Goal: Task Accomplishment & Management: Manage account settings

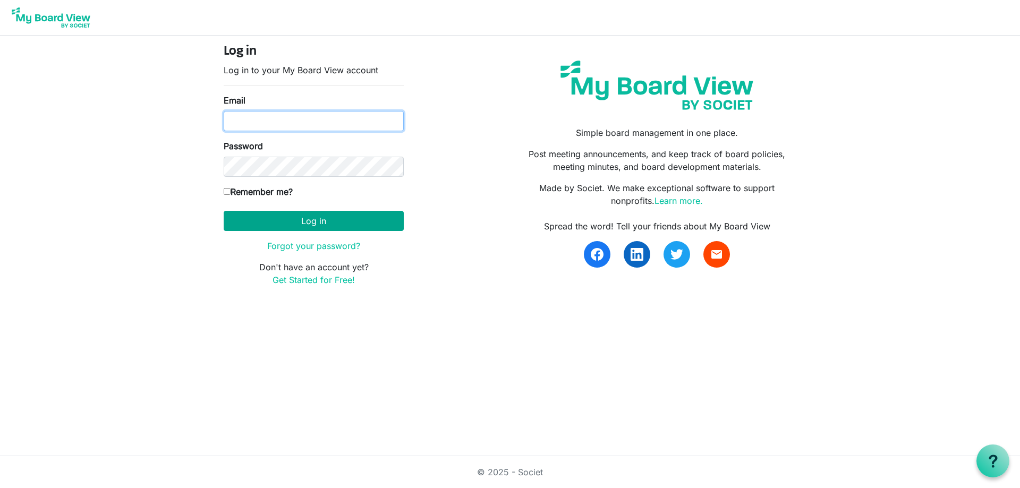
type input "kpratt@thefamilycounselingcenter.org"
click at [293, 221] on button "Log in" at bounding box center [314, 221] width 180 height 20
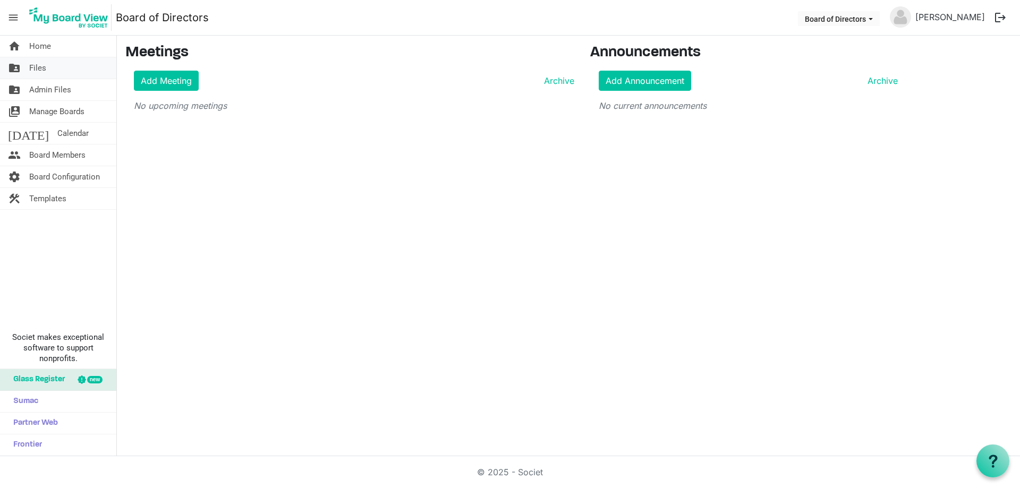
click at [35, 68] on span "Files" at bounding box center [37, 67] width 17 height 21
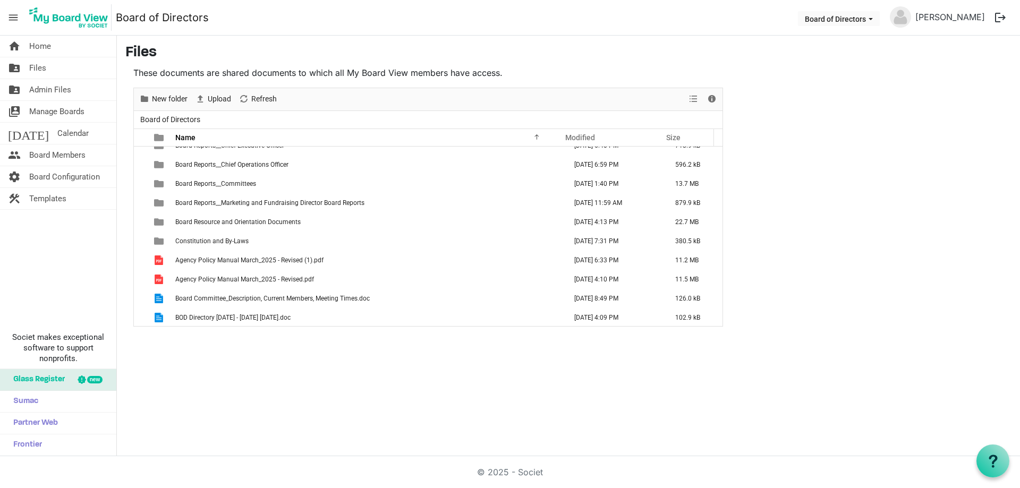
scroll to position [88, 0]
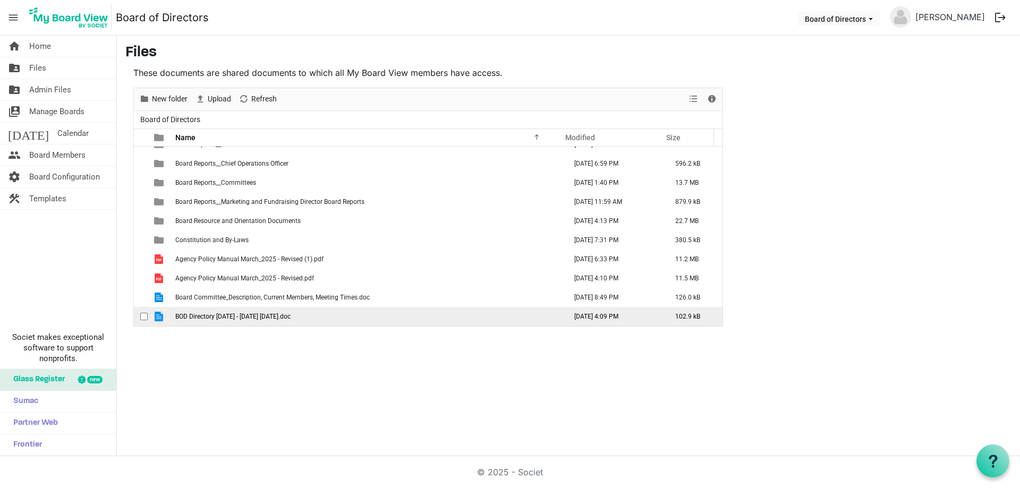
click at [281, 319] on span "BOD Directory 2025 - 2026 7-3-2025.doc" at bounding box center [232, 316] width 115 height 7
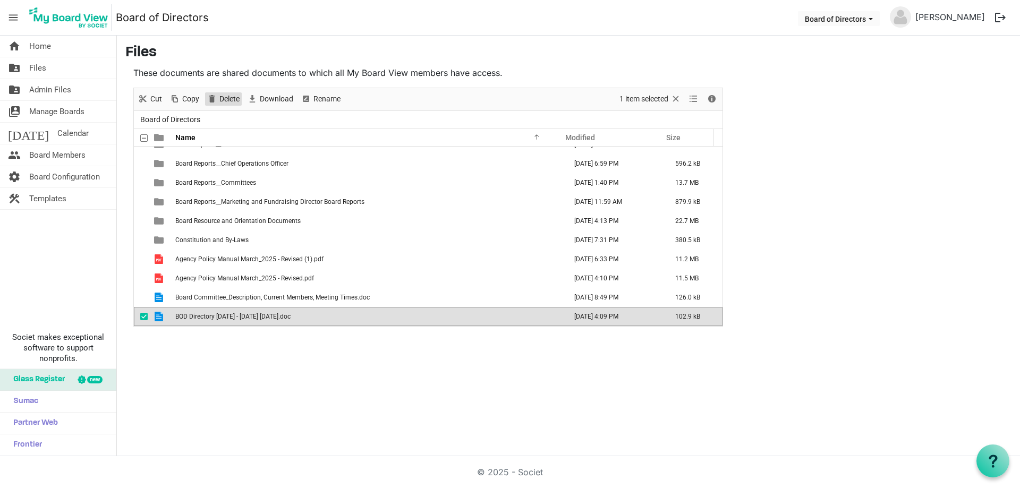
click at [230, 95] on span "Delete" at bounding box center [229, 98] width 22 height 13
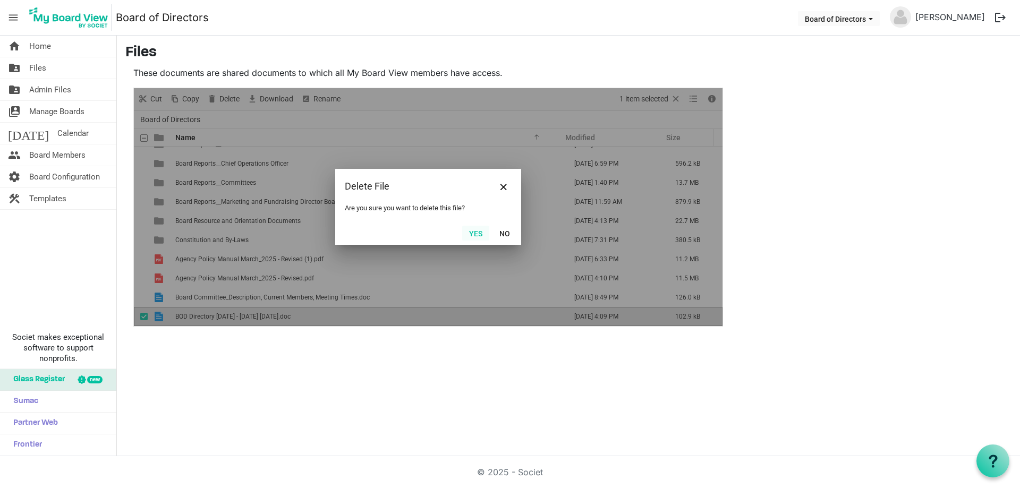
click at [475, 233] on button "Yes" at bounding box center [475, 233] width 27 height 15
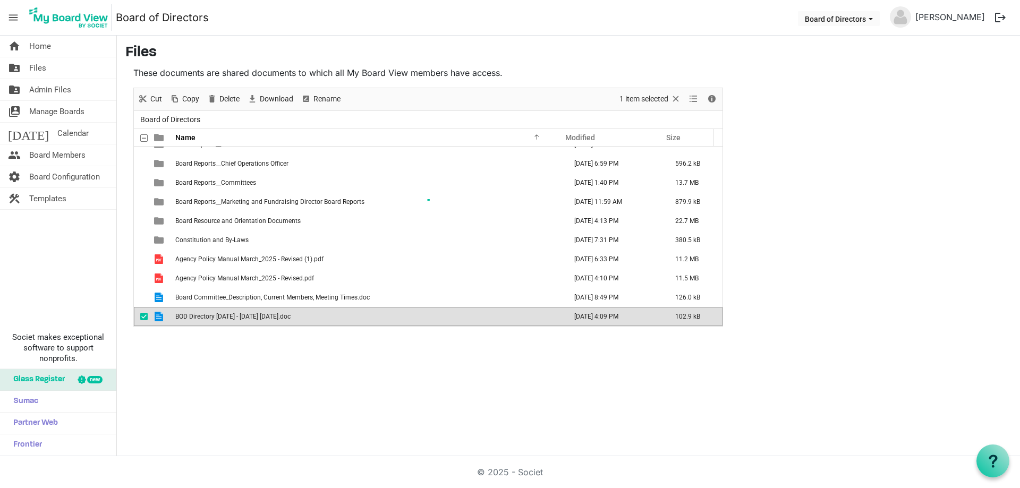
scroll to position [69, 0]
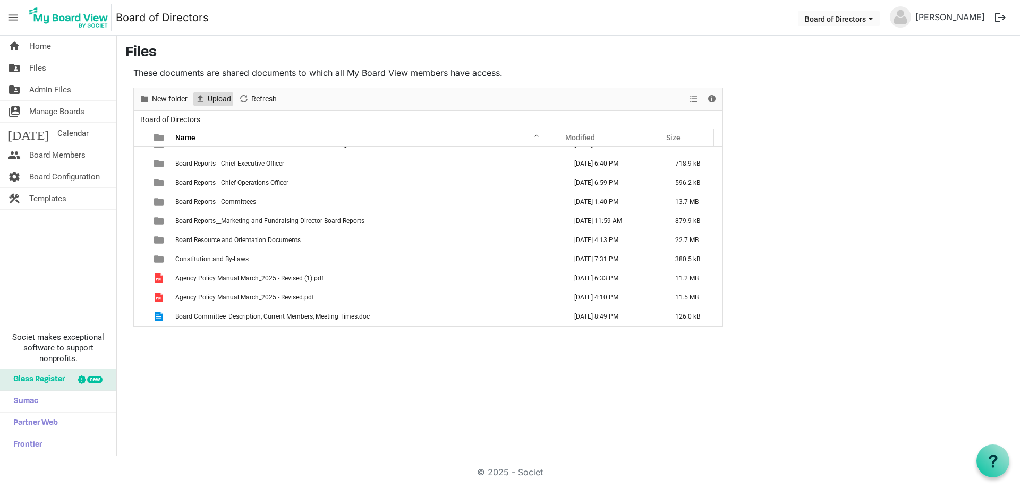
click at [214, 97] on span "Upload" at bounding box center [219, 98] width 25 height 13
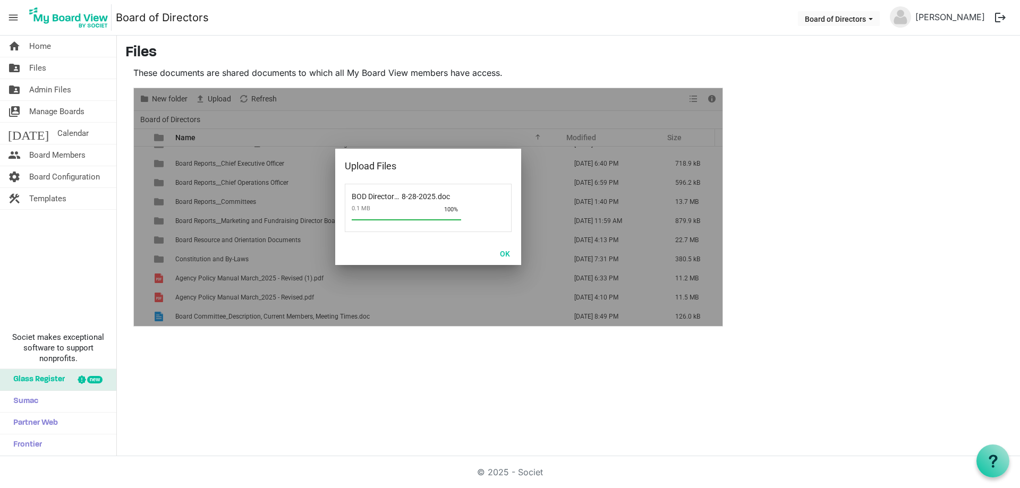
scroll to position [88, 0]
click at [508, 250] on button "OK" at bounding box center [505, 253] width 24 height 15
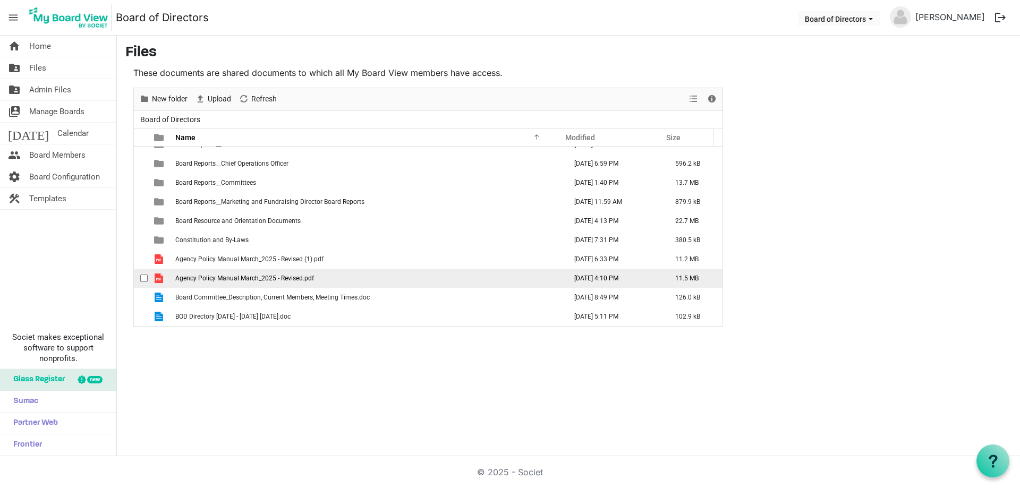
click at [241, 278] on span "Agency Policy Manual March_2025 - Revised.pdf" at bounding box center [244, 278] width 139 height 7
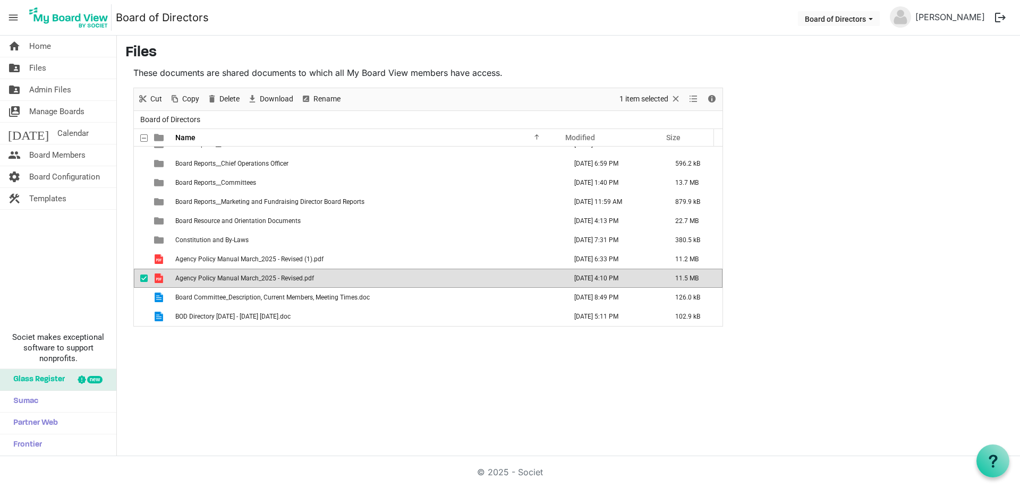
click at [241, 278] on span "Agency Policy Manual March_2025 - Revised.pdf" at bounding box center [244, 278] width 139 height 7
click at [145, 257] on span "checkbox" at bounding box center [143, 258] width 7 height 7
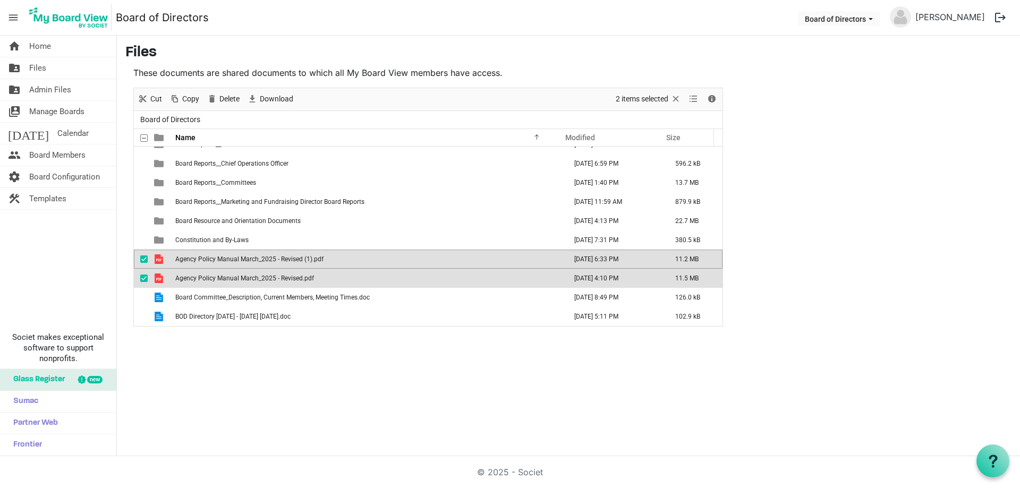
click at [144, 279] on span "checkbox" at bounding box center [143, 278] width 7 height 7
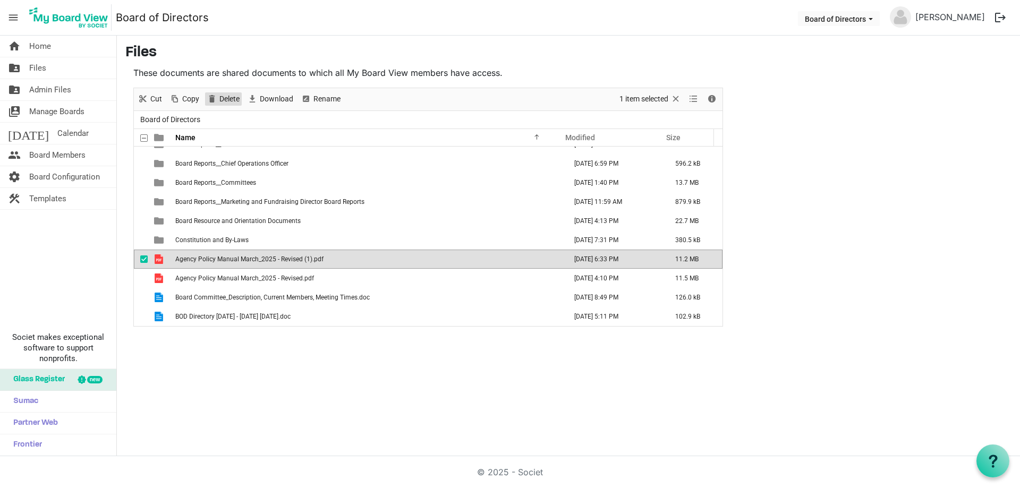
click at [222, 98] on span "Delete" at bounding box center [229, 98] width 22 height 13
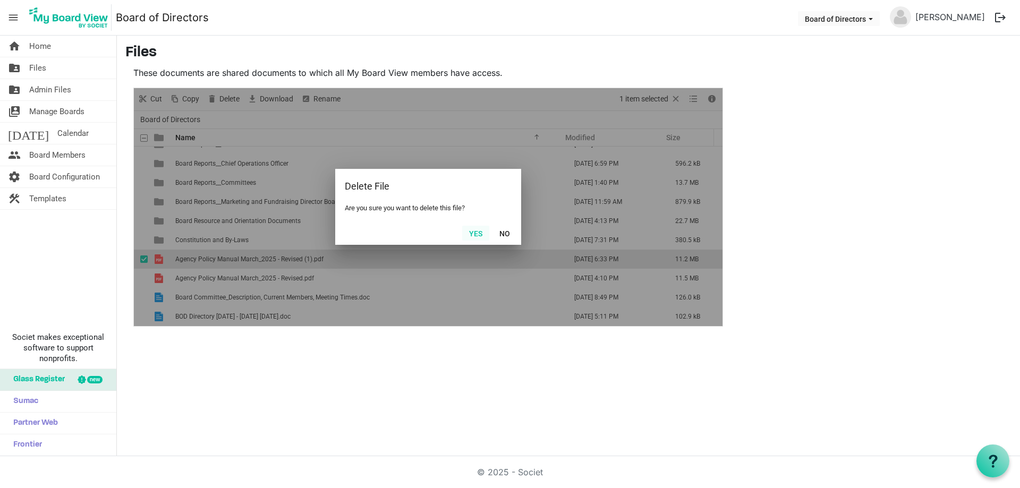
click at [476, 234] on button "Yes" at bounding box center [475, 233] width 27 height 15
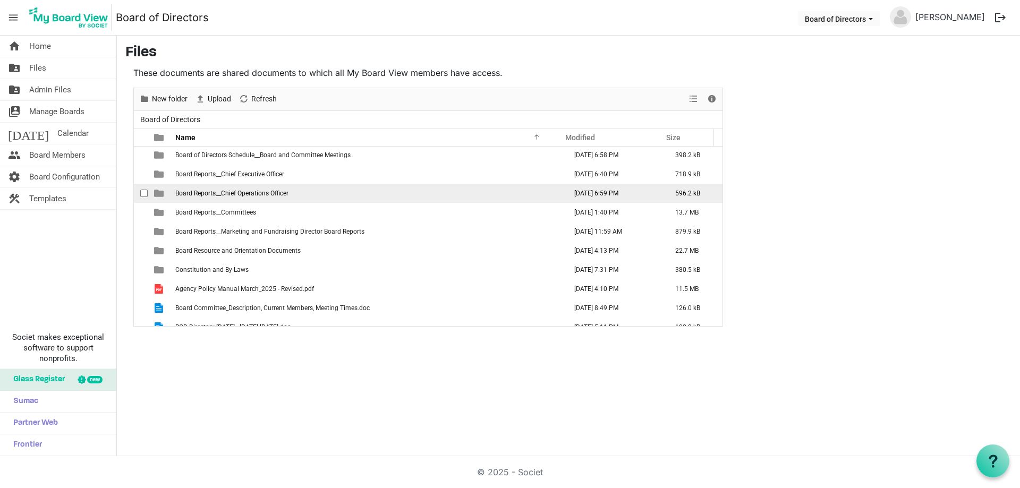
scroll to position [69, 0]
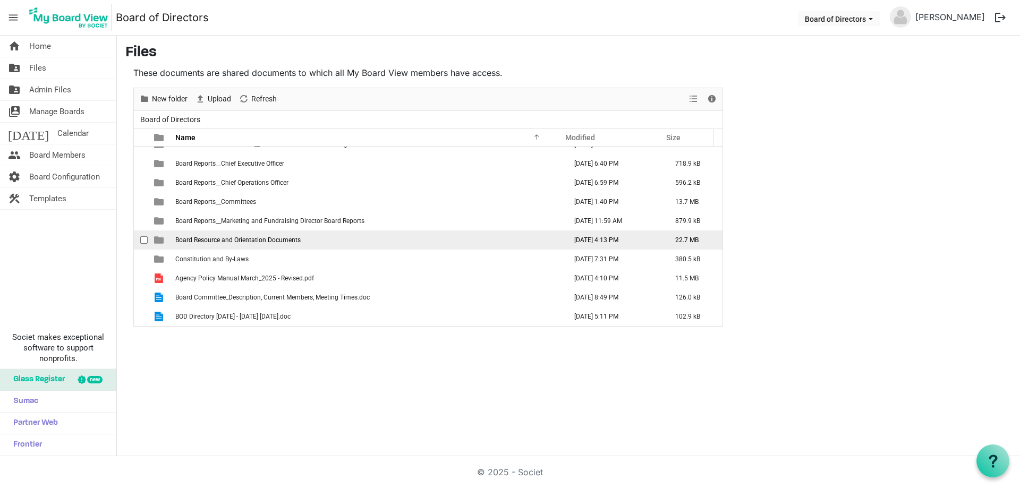
click at [296, 242] on span "Board Resource and Orientation Documents" at bounding box center [237, 239] width 125 height 7
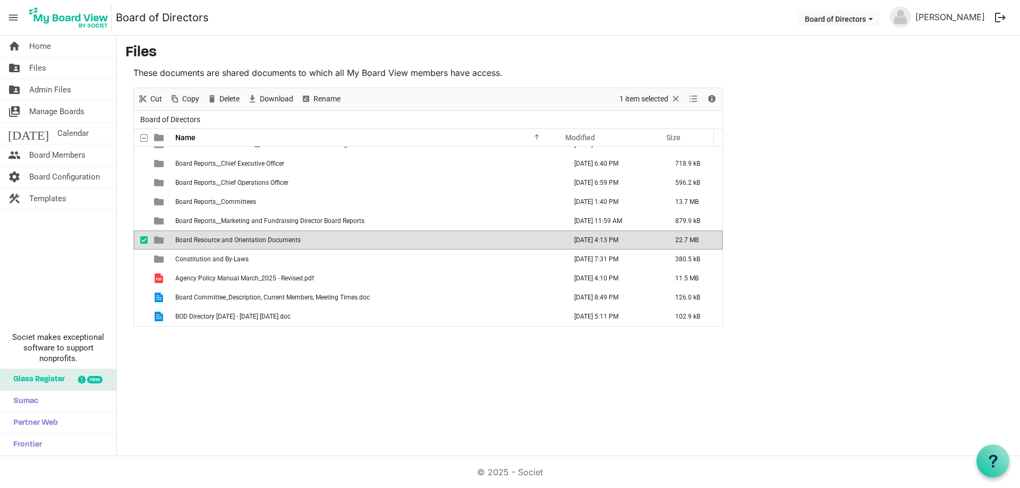
click at [296, 242] on span "Board Resource and Orientation Documents" at bounding box center [237, 239] width 125 height 7
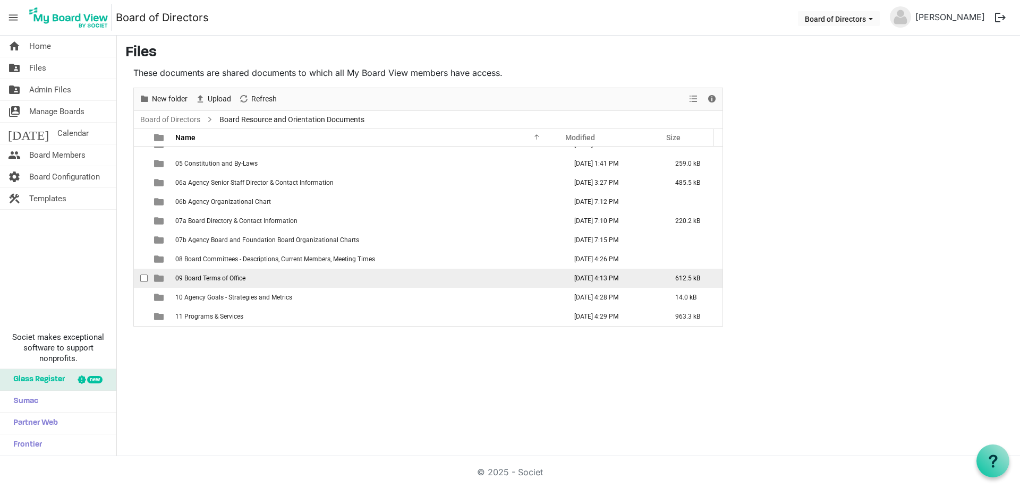
click at [204, 278] on span "09 Board Terms of Office" at bounding box center [210, 278] width 70 height 7
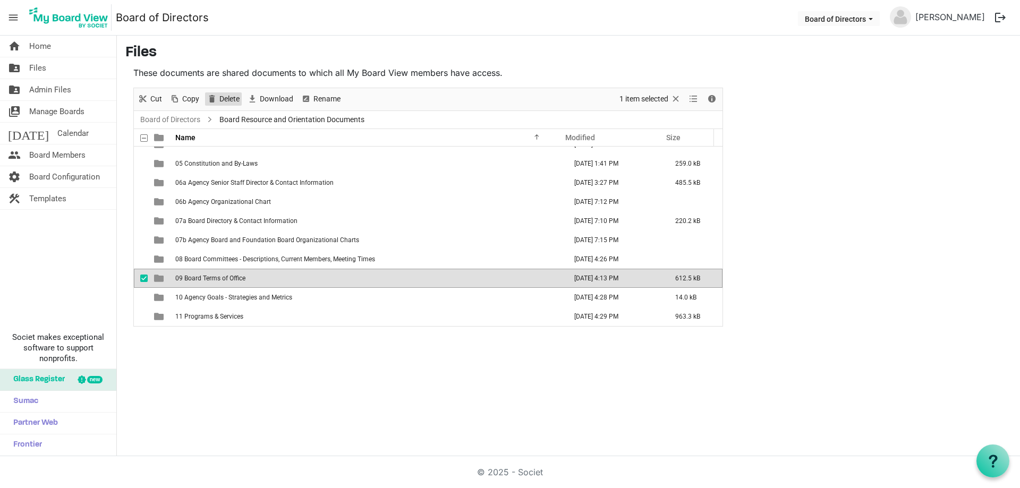
click at [232, 98] on span "Delete" at bounding box center [229, 98] width 22 height 13
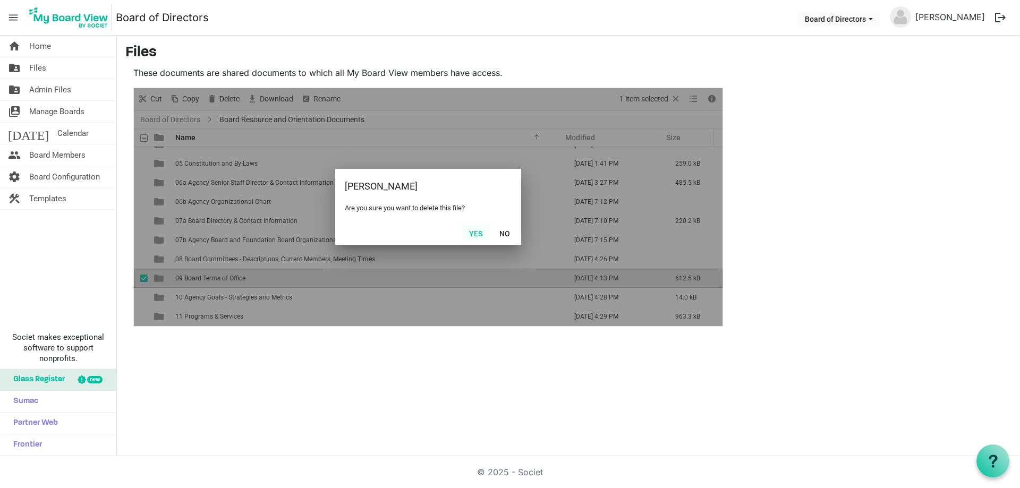
click at [477, 234] on button "Yes" at bounding box center [475, 233] width 27 height 15
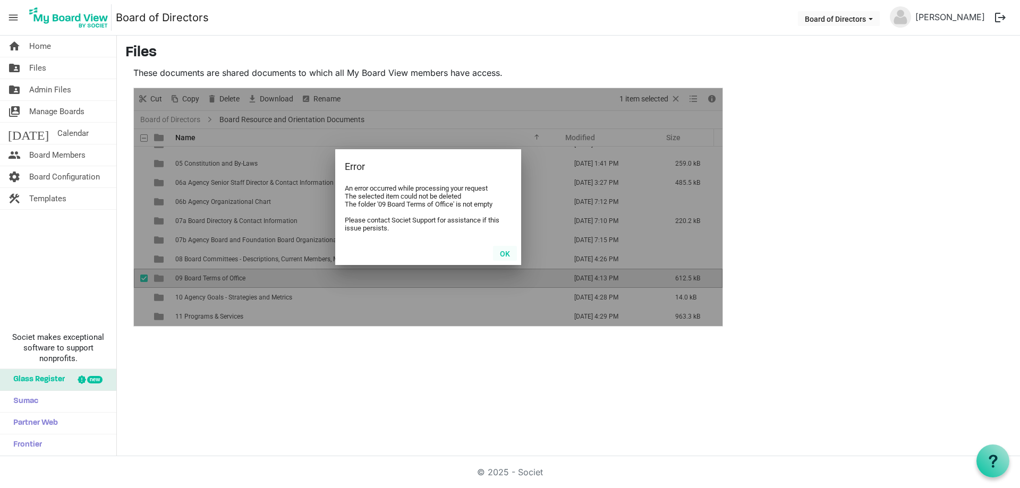
click at [501, 250] on button "OK" at bounding box center [505, 253] width 24 height 15
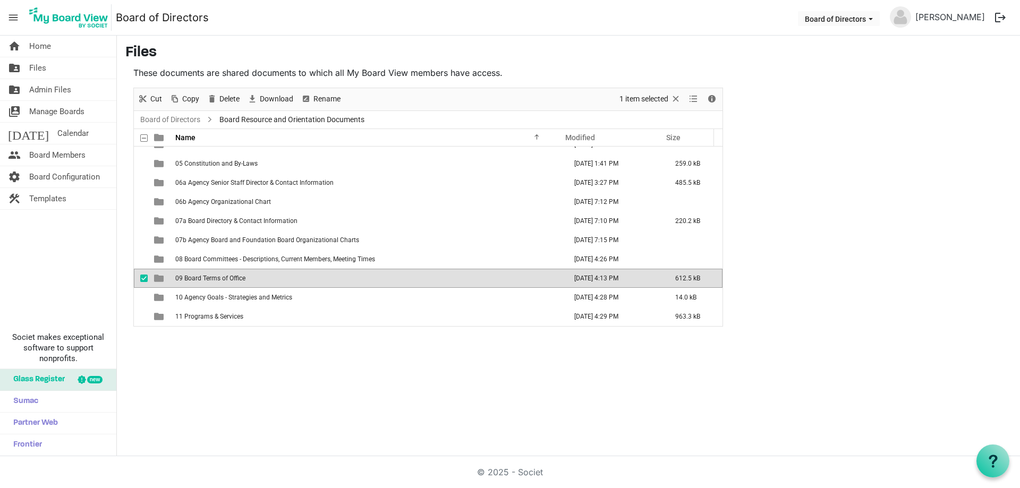
click at [203, 277] on span "09 Board Terms of Office" at bounding box center [210, 278] width 70 height 7
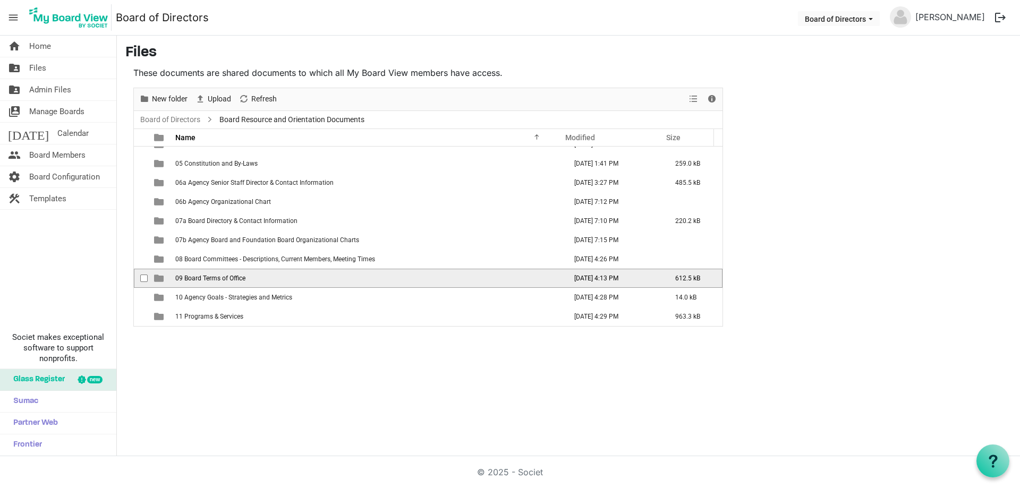
click at [203, 277] on span "09 Board Terms of Office" at bounding box center [210, 278] width 70 height 7
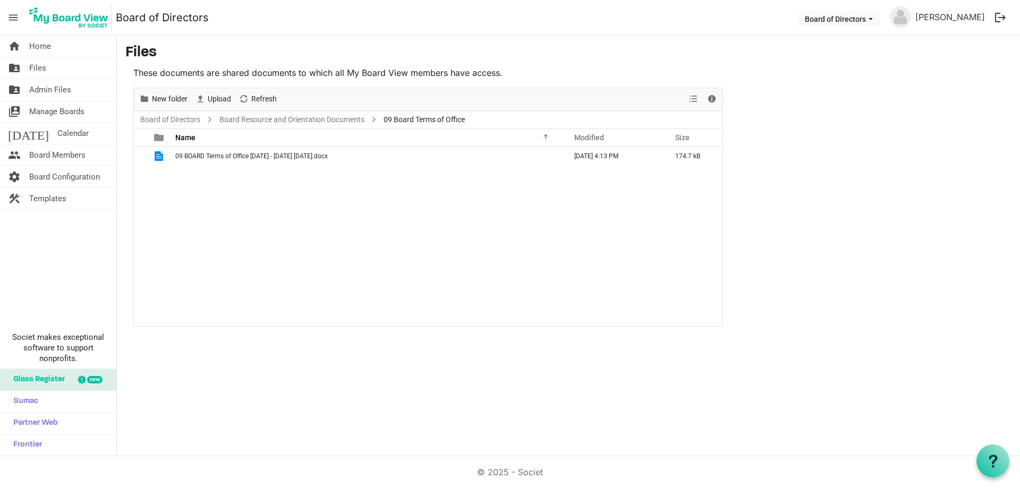
scroll to position [0, 0]
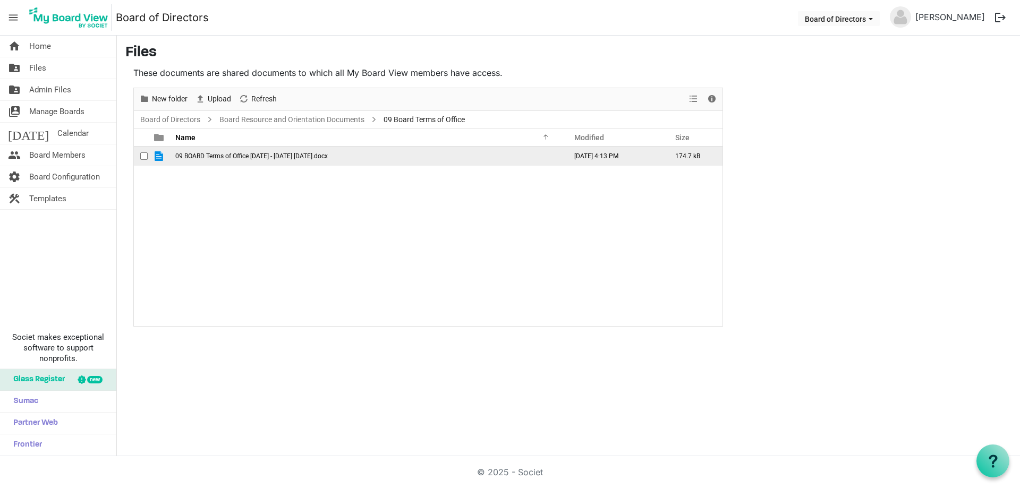
click at [267, 153] on span "09 BOARD Terms of Office 2026 - 2028 7-3-2025.docx" at bounding box center [251, 155] width 152 height 7
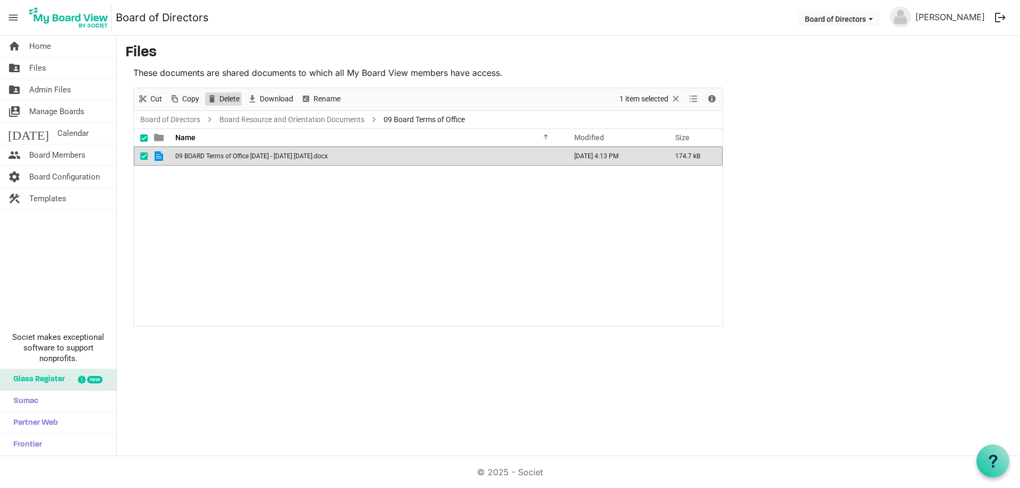
click at [229, 96] on span "Delete" at bounding box center [229, 98] width 22 height 13
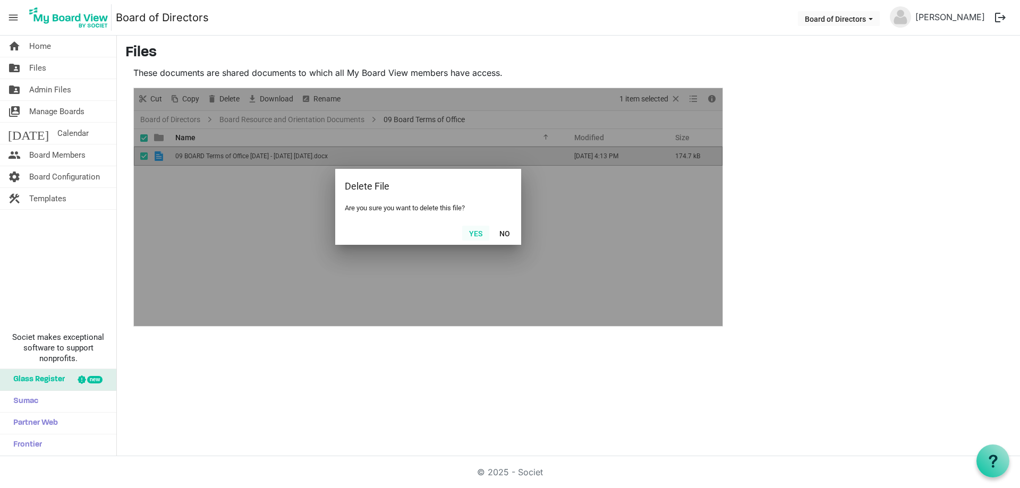
click at [480, 234] on button "Yes" at bounding box center [475, 233] width 27 height 15
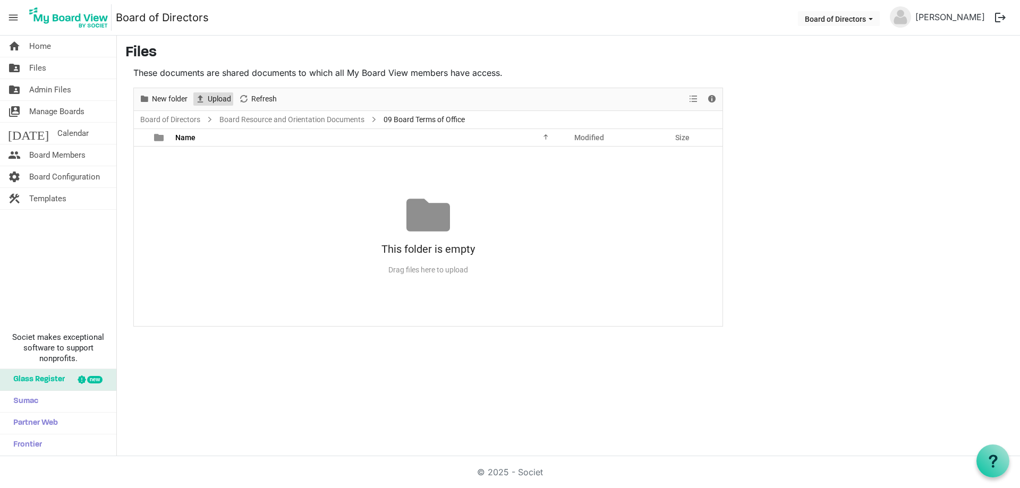
click at [217, 99] on span "Upload" at bounding box center [219, 98] width 25 height 13
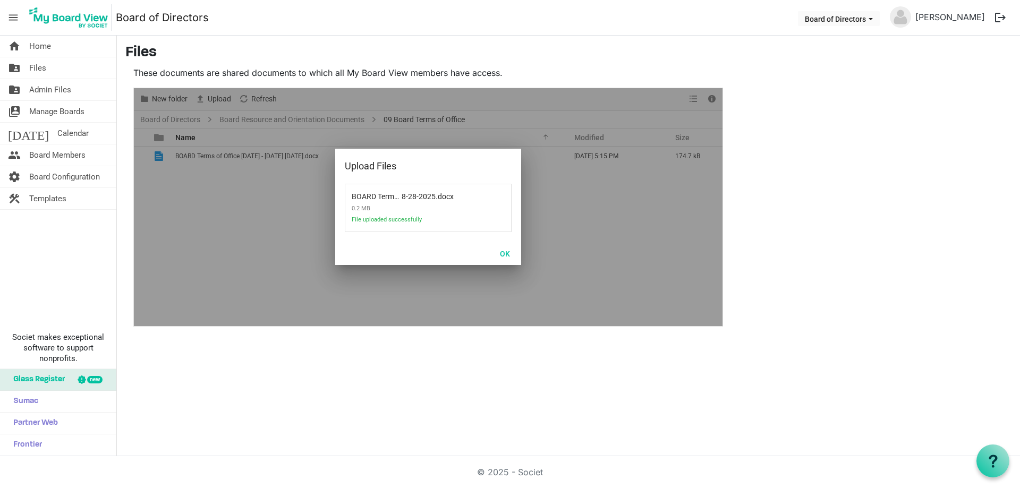
click at [221, 202] on div at bounding box center [428, 207] width 588 height 238
click at [506, 253] on button "OK" at bounding box center [505, 253] width 24 height 15
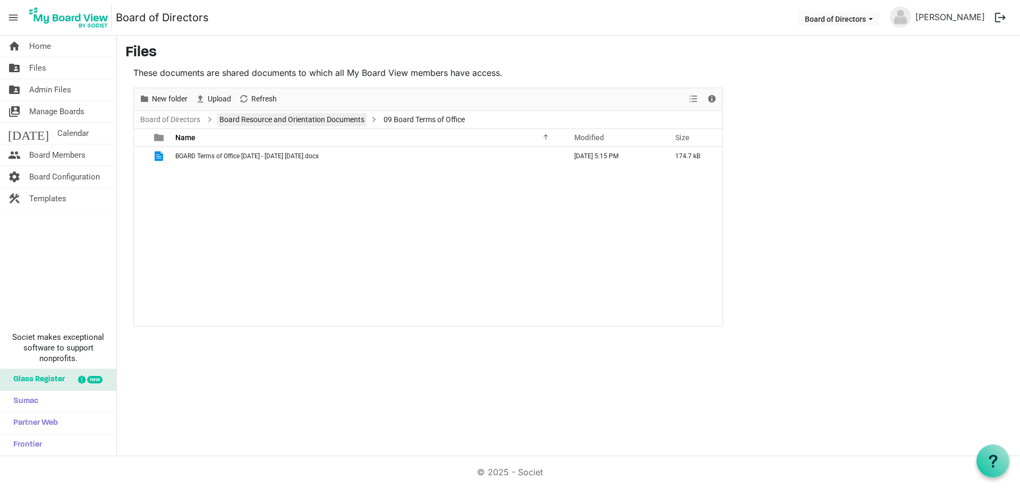
click at [290, 124] on link "Board Resource and Orientation Documents" at bounding box center [291, 119] width 149 height 13
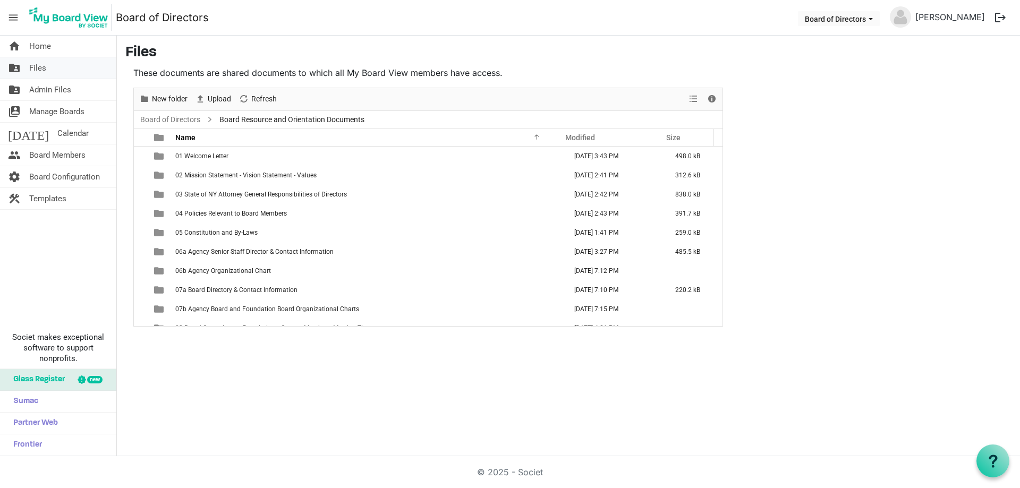
click at [28, 65] on link "folder_shared Files" at bounding box center [58, 67] width 116 height 21
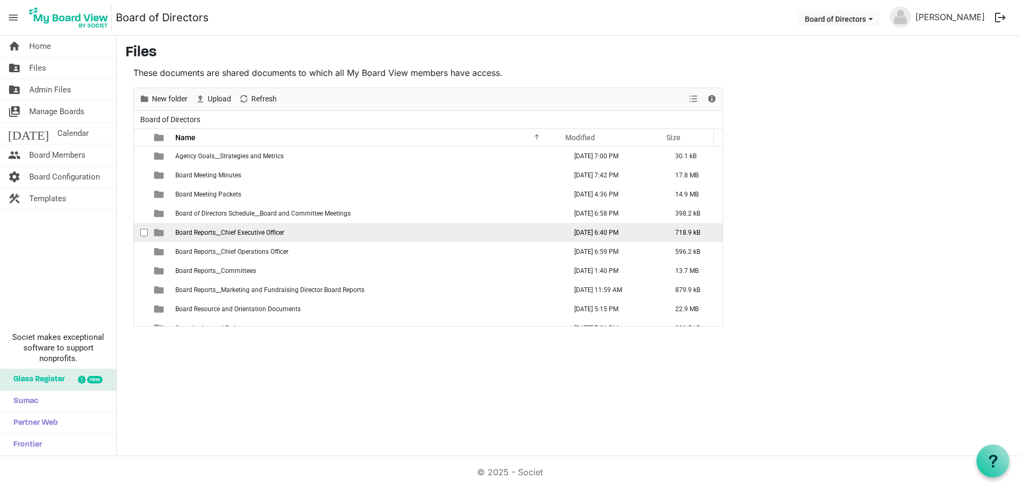
click at [262, 230] on span "Board Reports__Chief Executive Officer" at bounding box center [229, 232] width 109 height 7
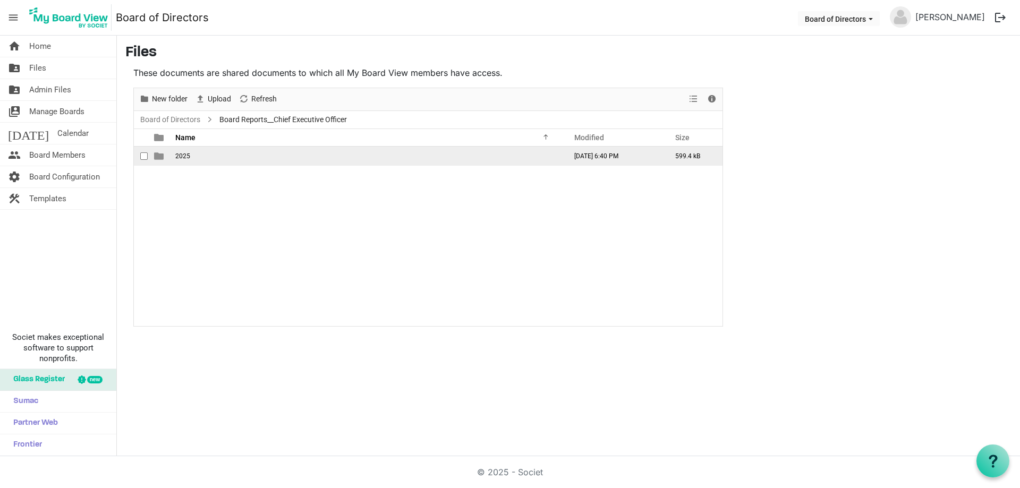
click at [178, 159] on span "2025" at bounding box center [182, 155] width 15 height 7
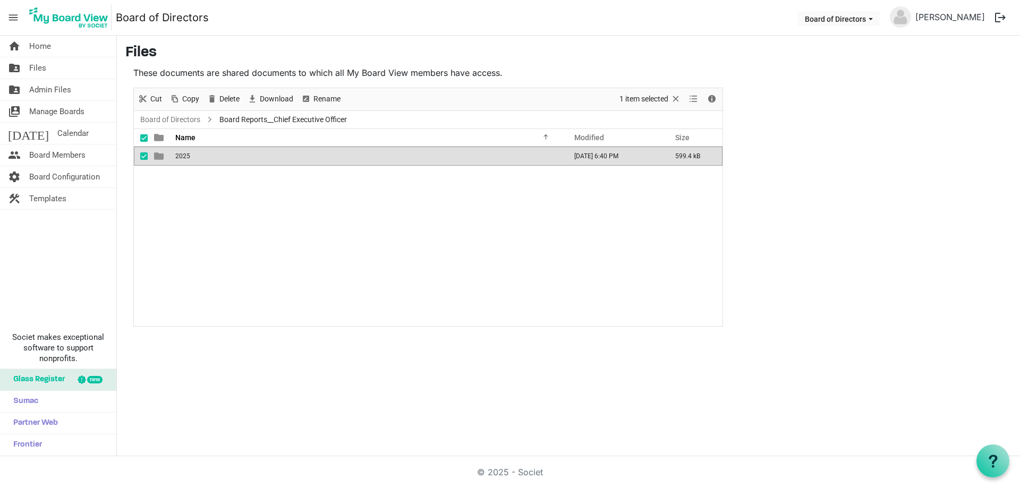
click at [178, 159] on span "2025" at bounding box center [182, 155] width 15 height 7
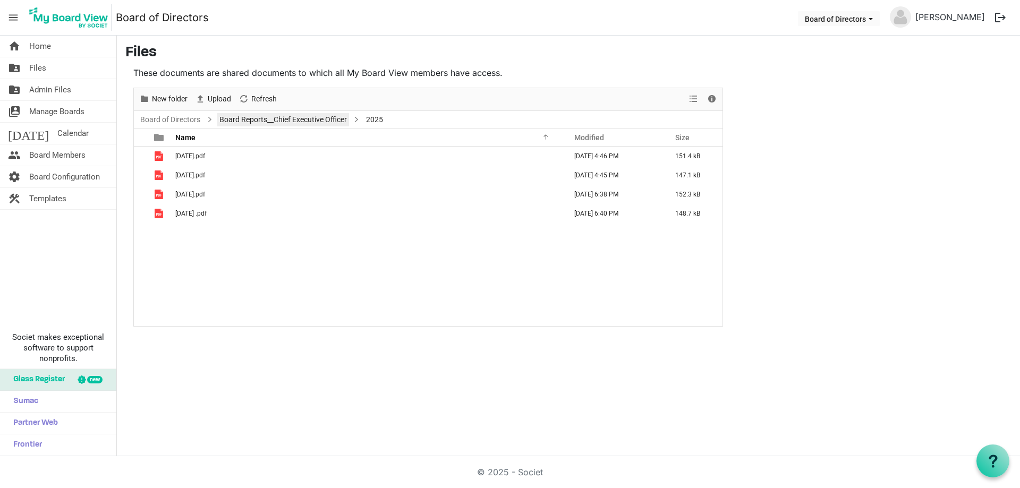
click at [235, 117] on link "Board Reports__Chief Executive Officer" at bounding box center [283, 119] width 132 height 13
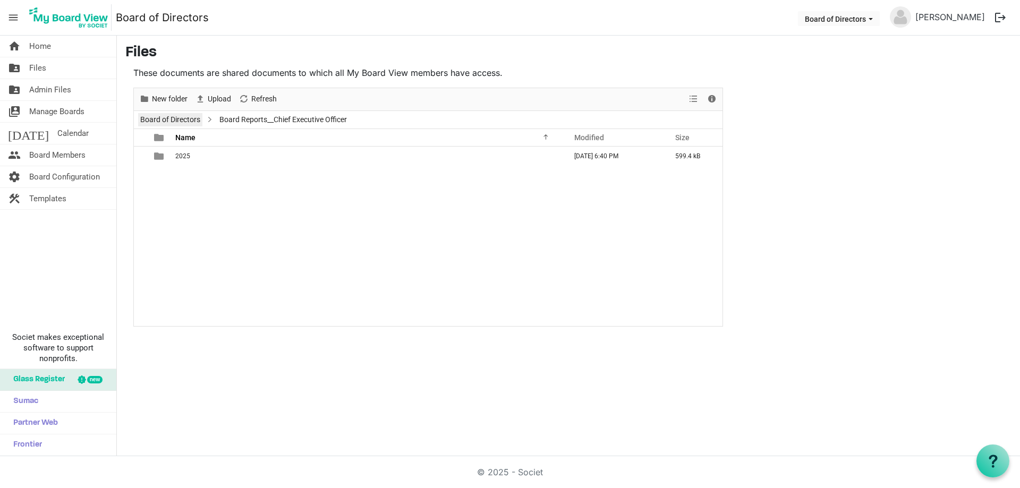
click at [183, 117] on link "Board of Directors" at bounding box center [170, 119] width 64 height 13
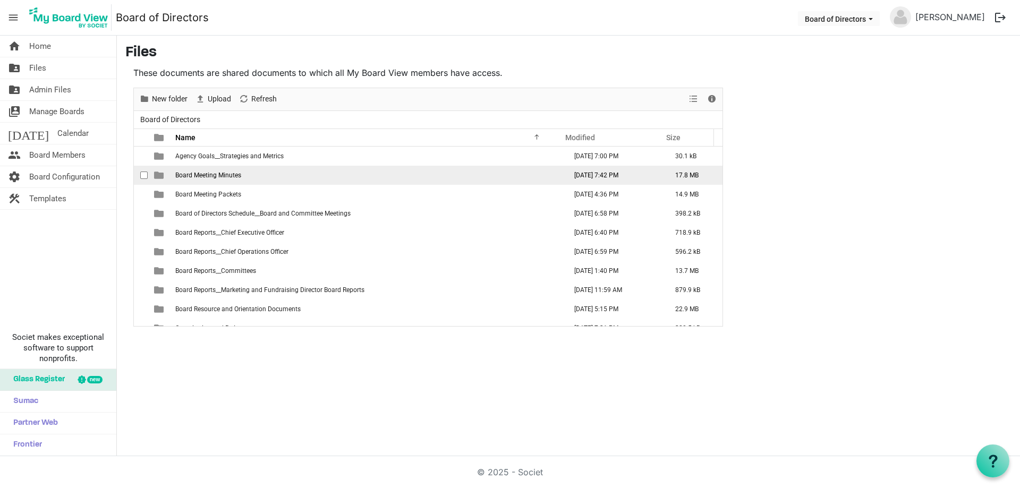
click at [223, 174] on span "Board Meeting Minutes" at bounding box center [208, 175] width 66 height 7
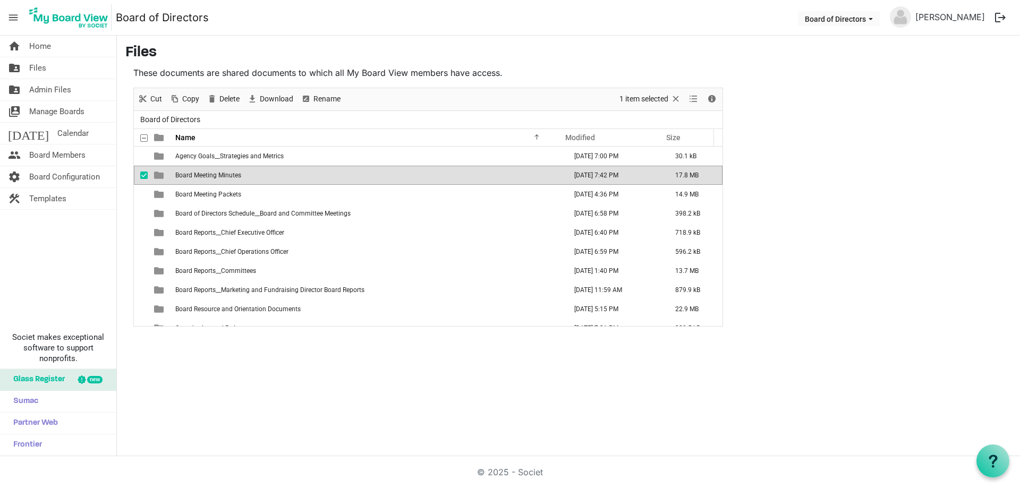
click at [223, 174] on span "Board Meeting Minutes" at bounding box center [208, 175] width 66 height 7
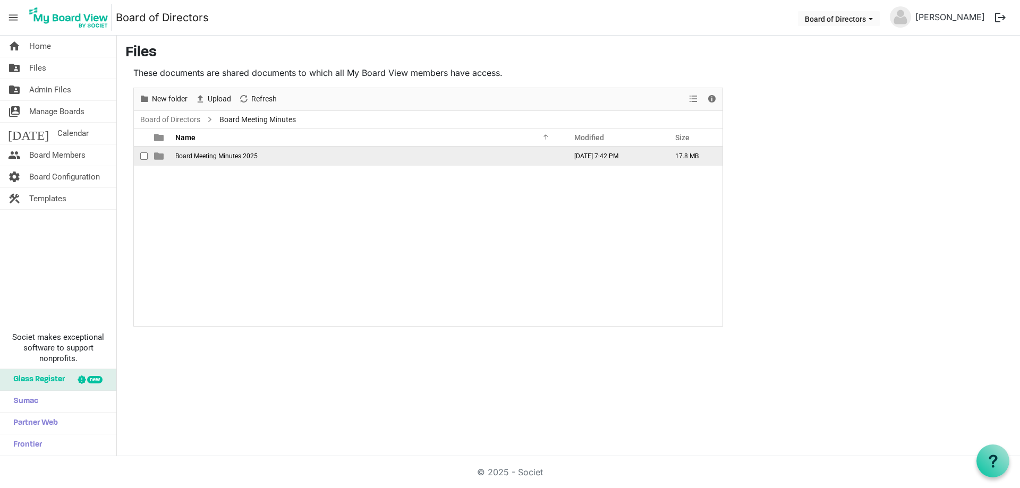
click at [246, 153] on span "Board Meeting Minutes 2025" at bounding box center [216, 155] width 82 height 7
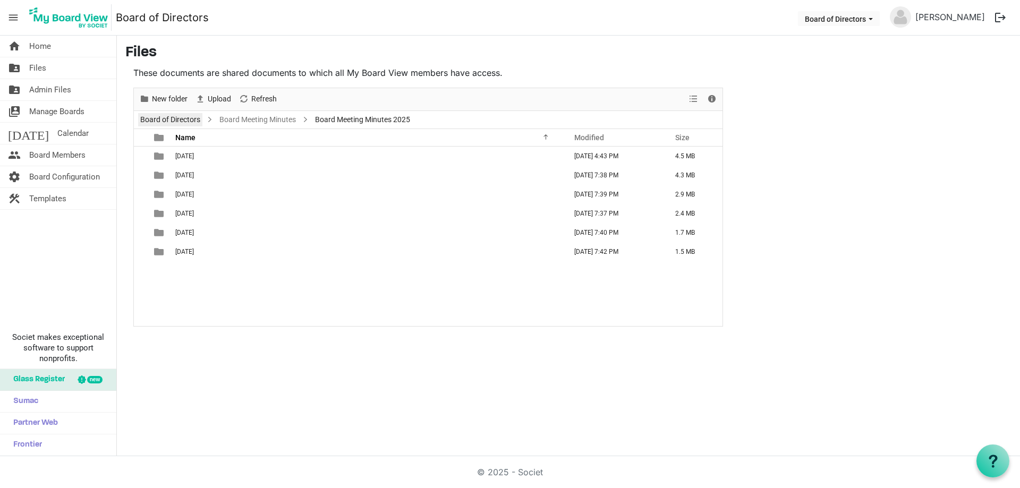
click at [183, 117] on link "Board of Directors" at bounding box center [170, 119] width 64 height 13
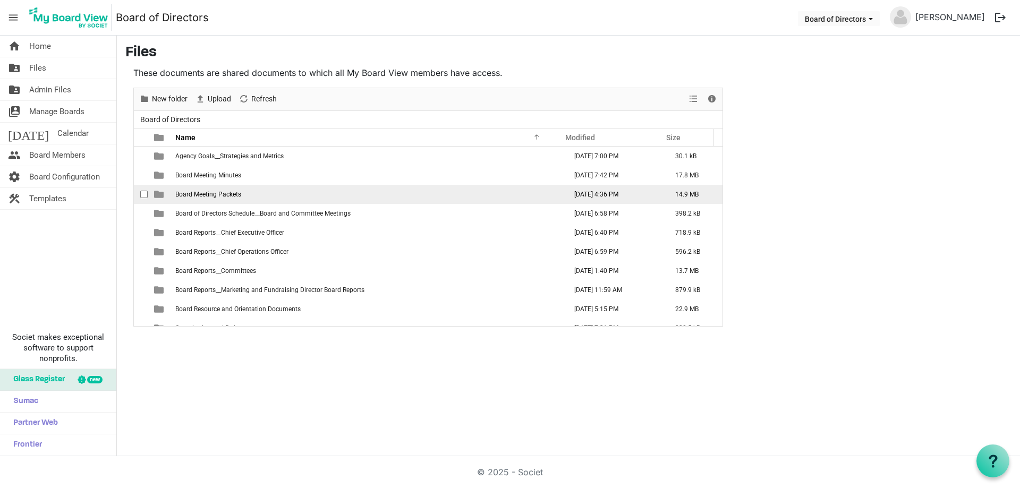
click at [250, 194] on td "Board Meeting Packets" at bounding box center [367, 194] width 391 height 19
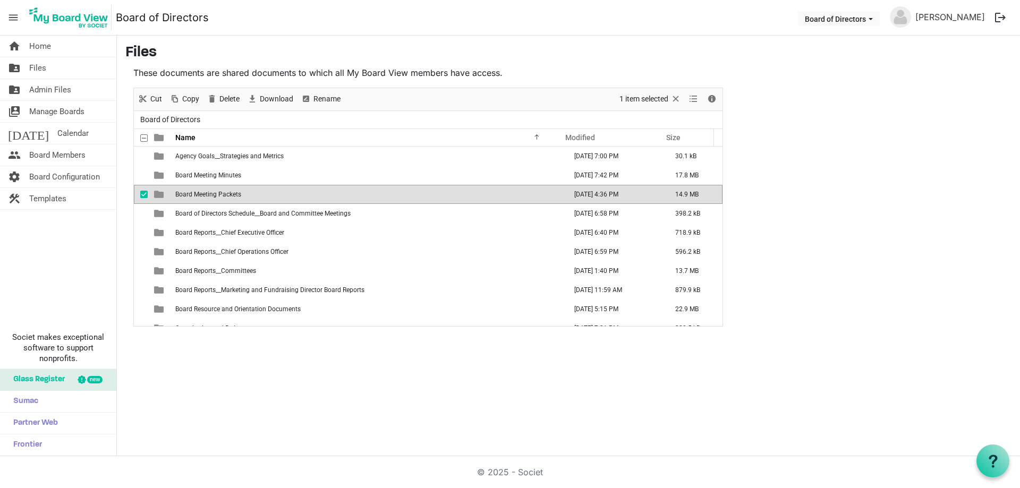
click at [250, 194] on td "Board Meeting Packets" at bounding box center [367, 194] width 391 height 19
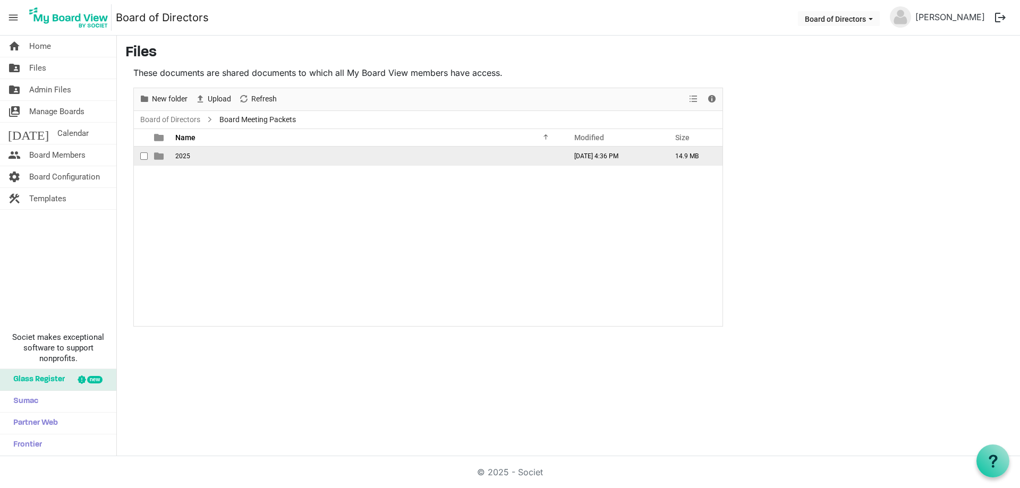
click at [172, 149] on td "2025" at bounding box center [367, 156] width 391 height 19
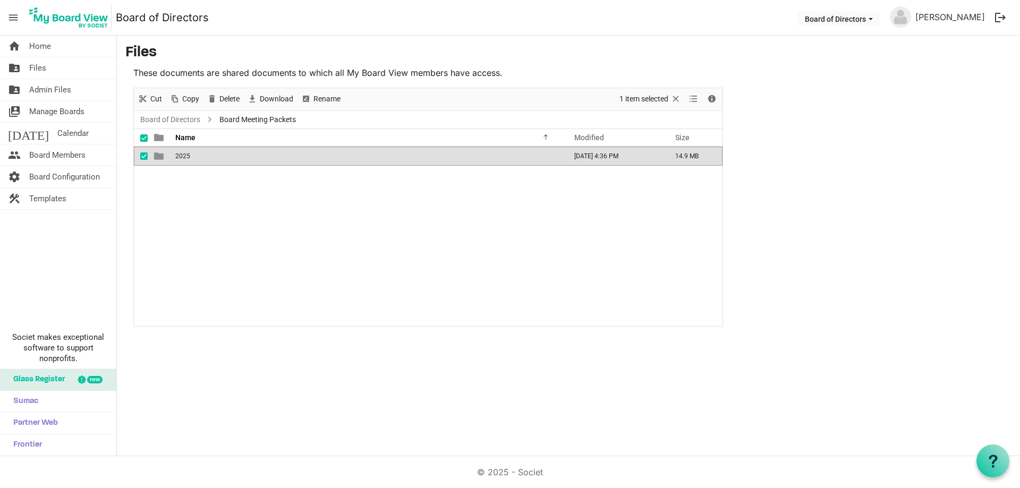
click at [172, 149] on td "2025" at bounding box center [367, 156] width 391 height 19
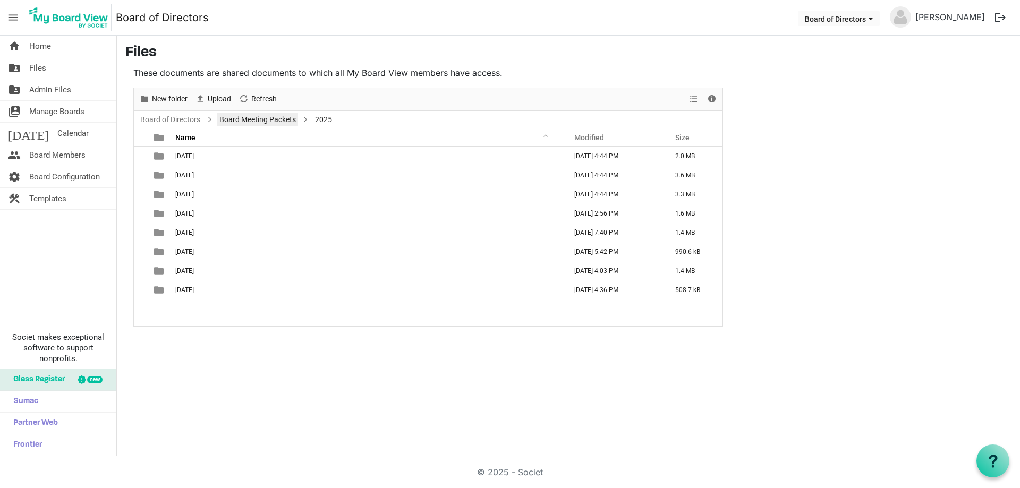
click at [250, 121] on link "Board Meeting Packets" at bounding box center [257, 119] width 81 height 13
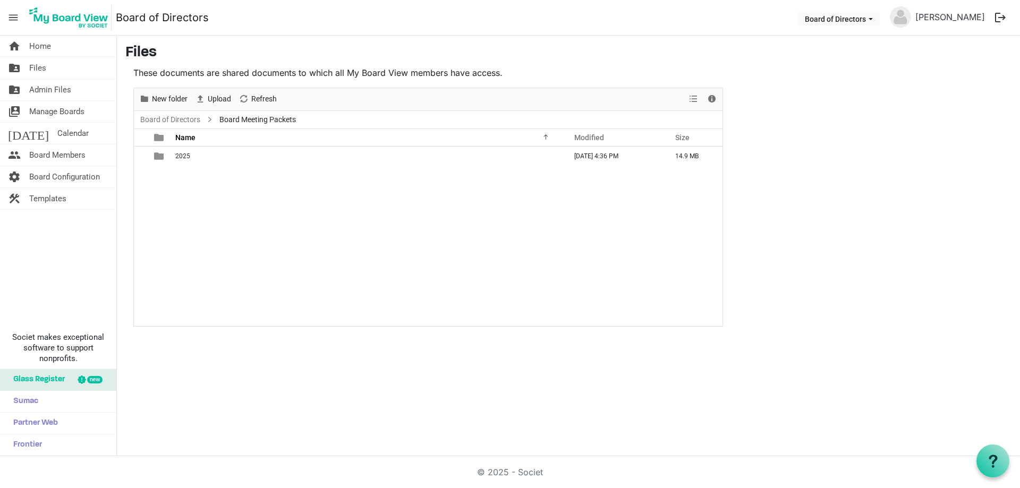
click at [250, 119] on span "Board Meeting Packets" at bounding box center [257, 119] width 81 height 13
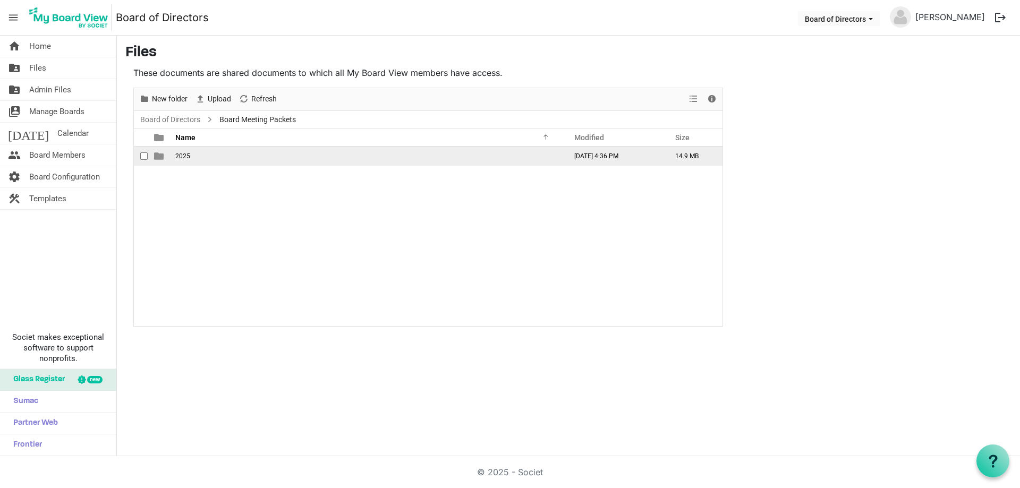
click at [179, 159] on span "2025" at bounding box center [182, 155] width 15 height 7
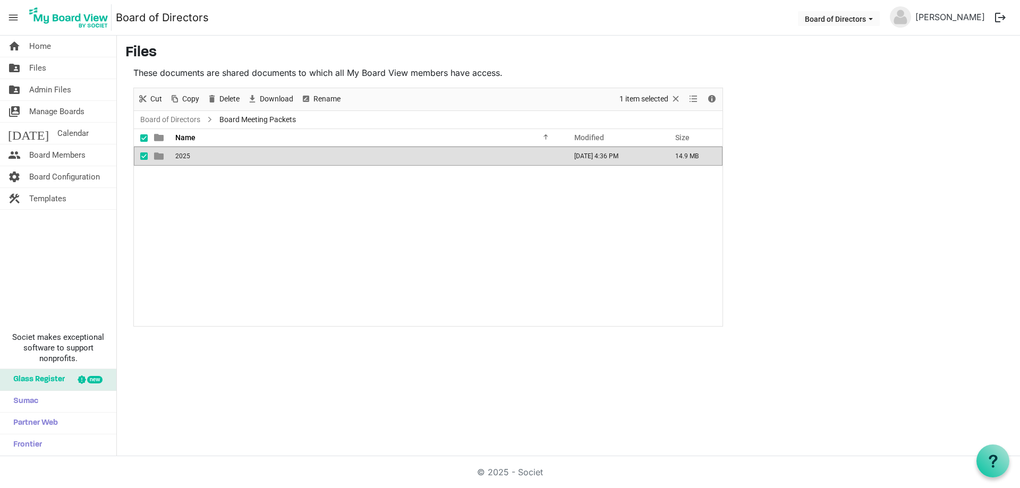
click at [179, 159] on span "2025" at bounding box center [182, 155] width 15 height 7
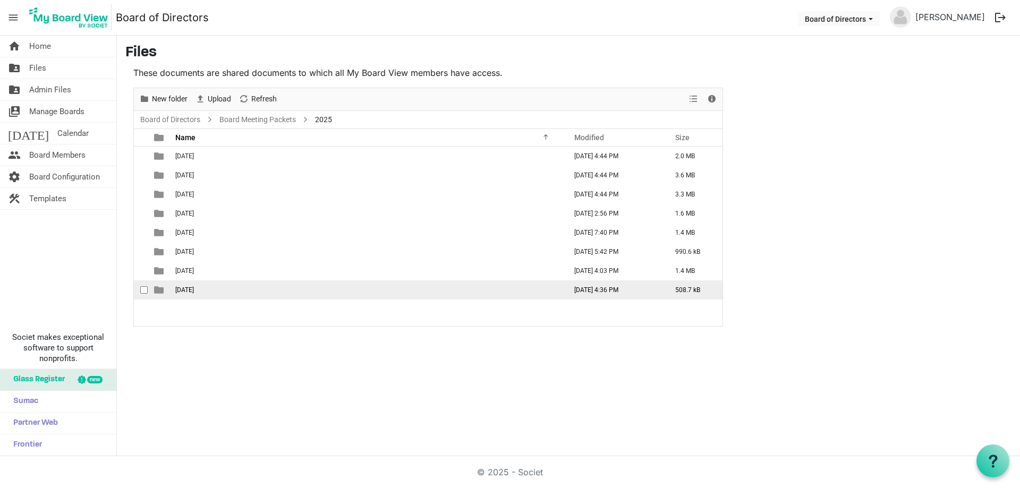
click at [180, 287] on span "[DATE]" at bounding box center [184, 289] width 19 height 7
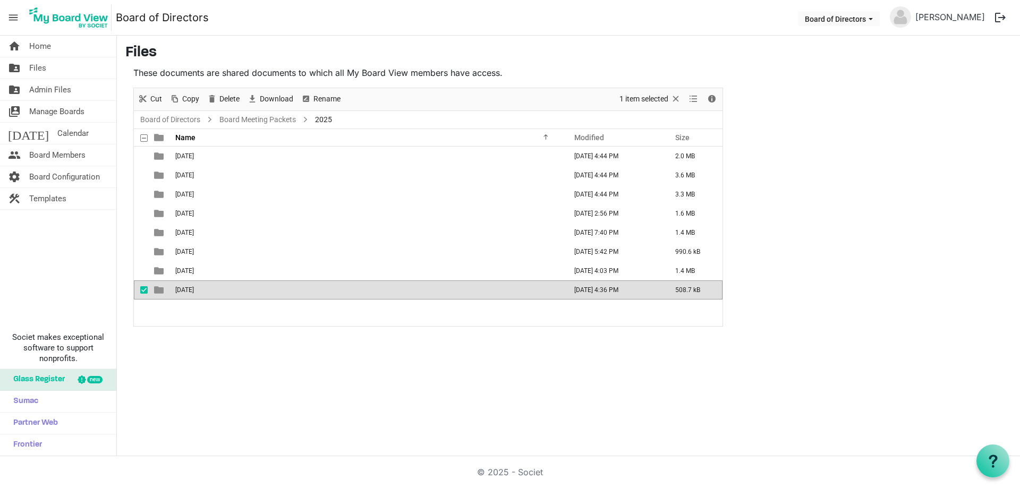
click at [180, 287] on span "[DATE]" at bounding box center [184, 289] width 19 height 7
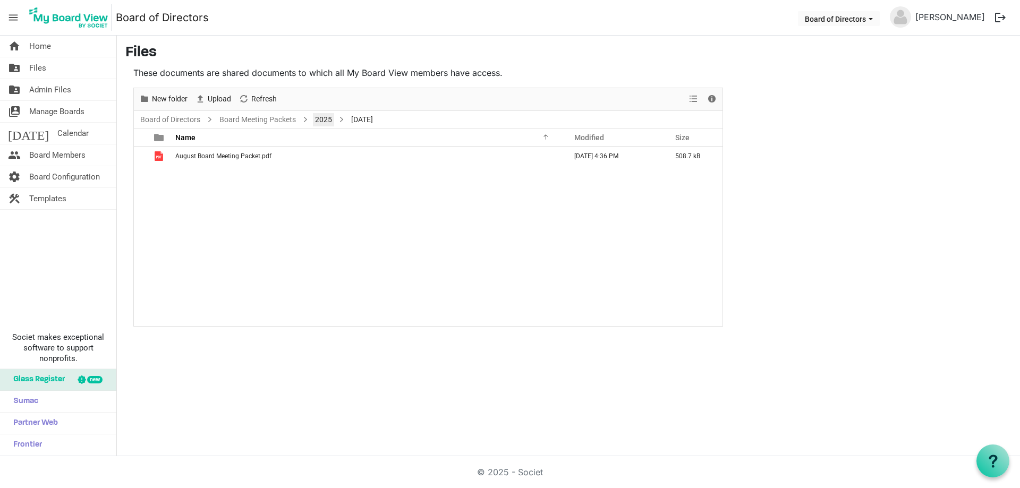
click at [318, 119] on link "2025" at bounding box center [323, 119] width 21 height 13
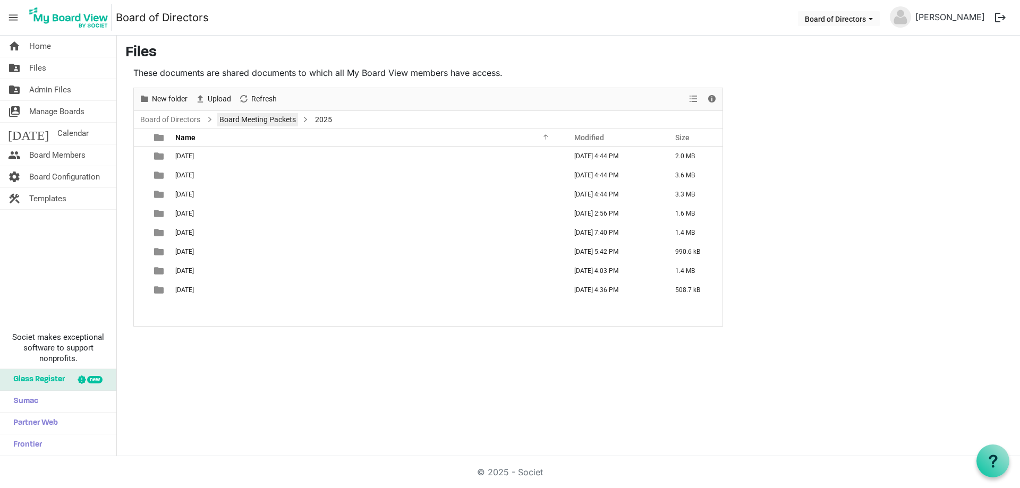
click at [260, 120] on link "Board Meeting Packets" at bounding box center [257, 119] width 81 height 13
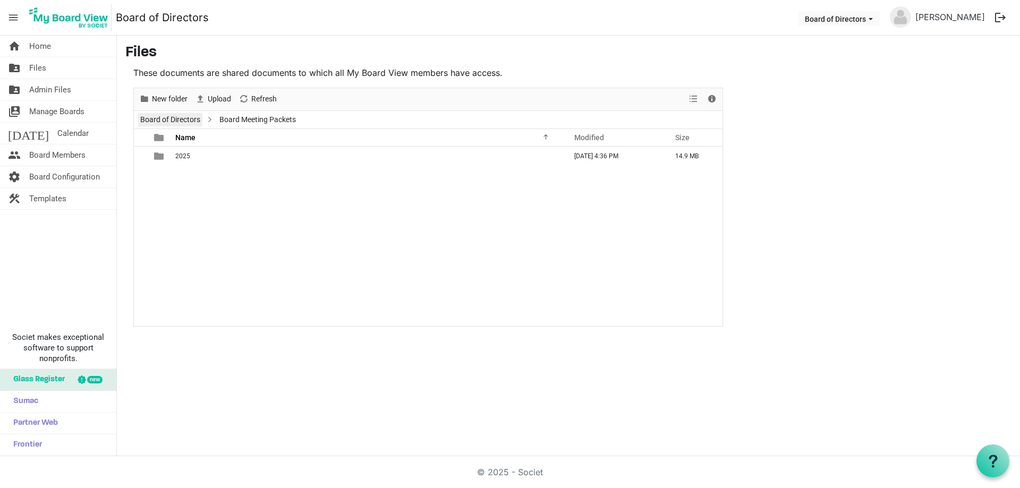
click at [167, 122] on link "Board of Directors" at bounding box center [170, 119] width 64 height 13
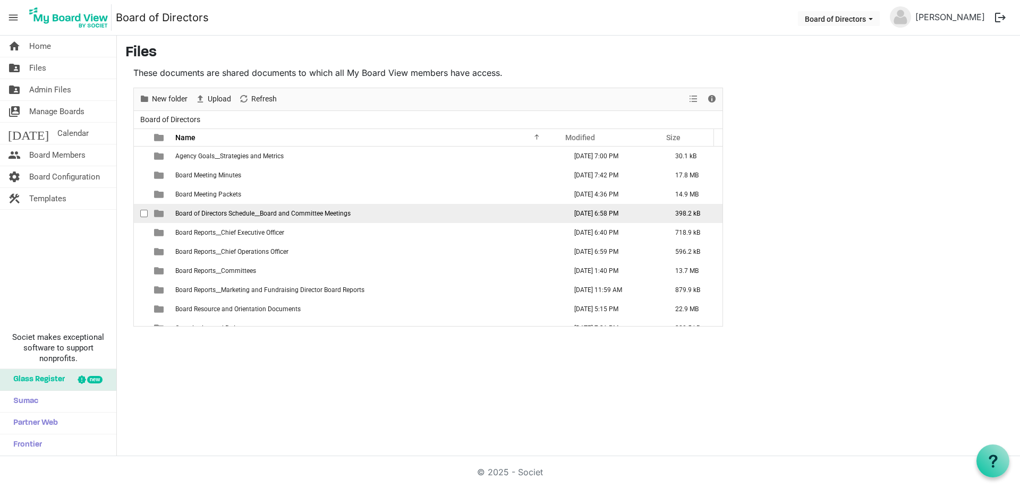
click at [227, 214] on span "Board of Directors Schedule__Board and Committee Meetings" at bounding box center [262, 213] width 175 height 7
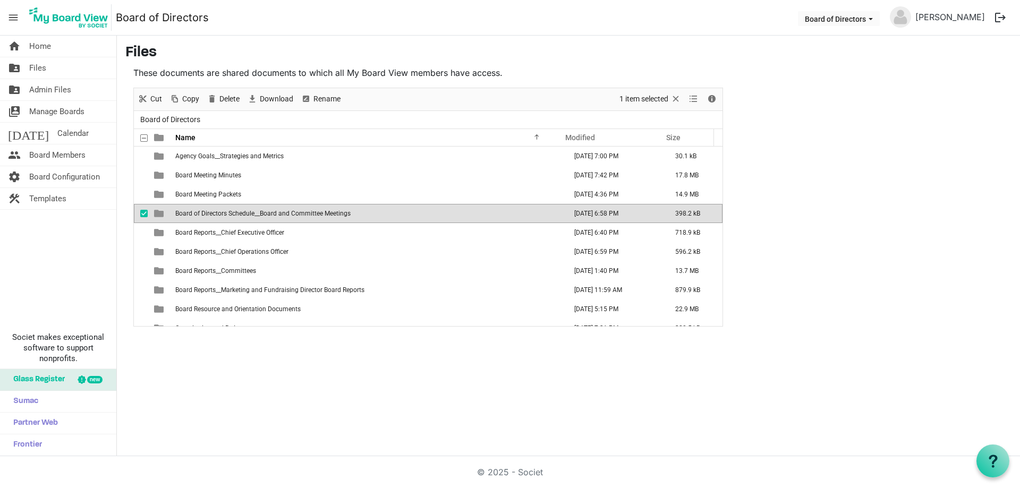
click at [227, 214] on span "Board of Directors Schedule__Board and Committee Meetings" at bounding box center [262, 213] width 175 height 7
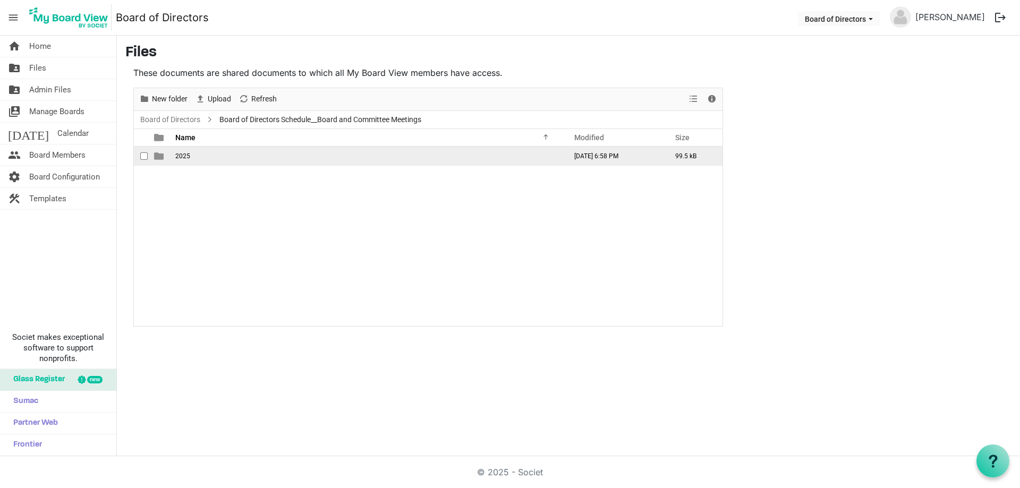
click at [183, 155] on span "2025" at bounding box center [182, 155] width 15 height 7
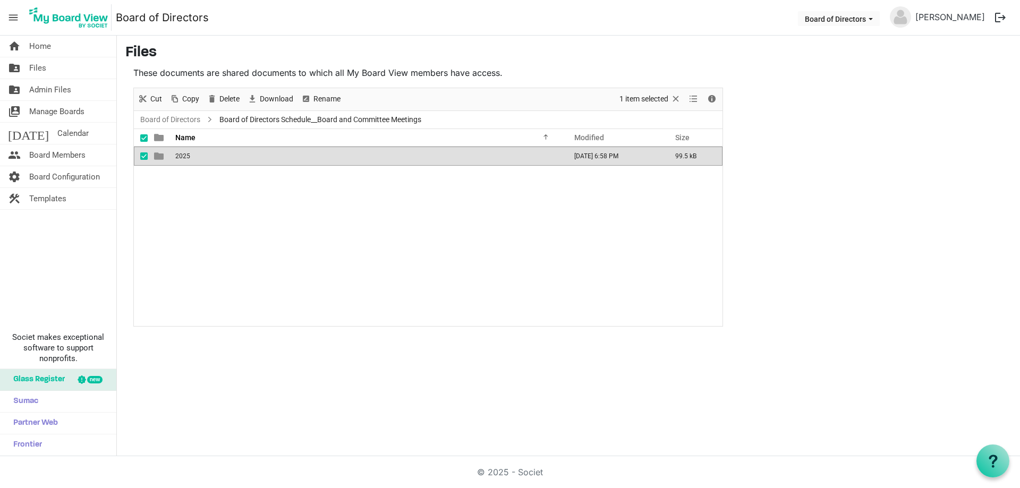
click at [183, 155] on span "2025" at bounding box center [182, 155] width 15 height 7
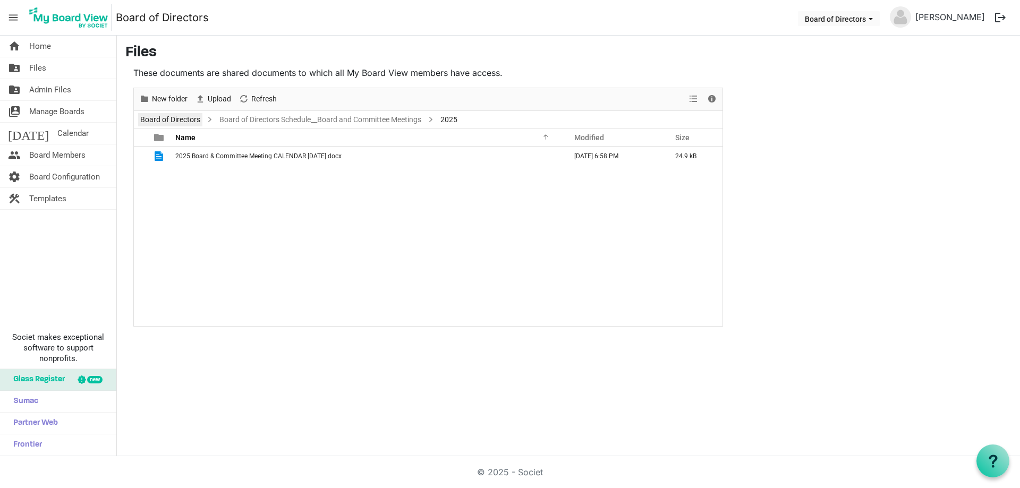
click at [190, 120] on link "Board of Directors" at bounding box center [170, 119] width 64 height 13
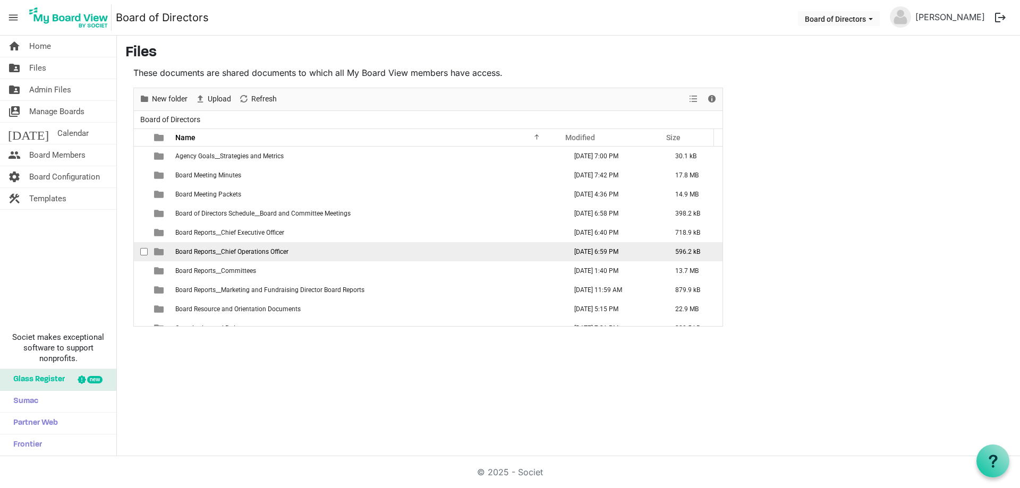
click at [284, 252] on span "Board Reports__Chief Operations Officer" at bounding box center [231, 251] width 113 height 7
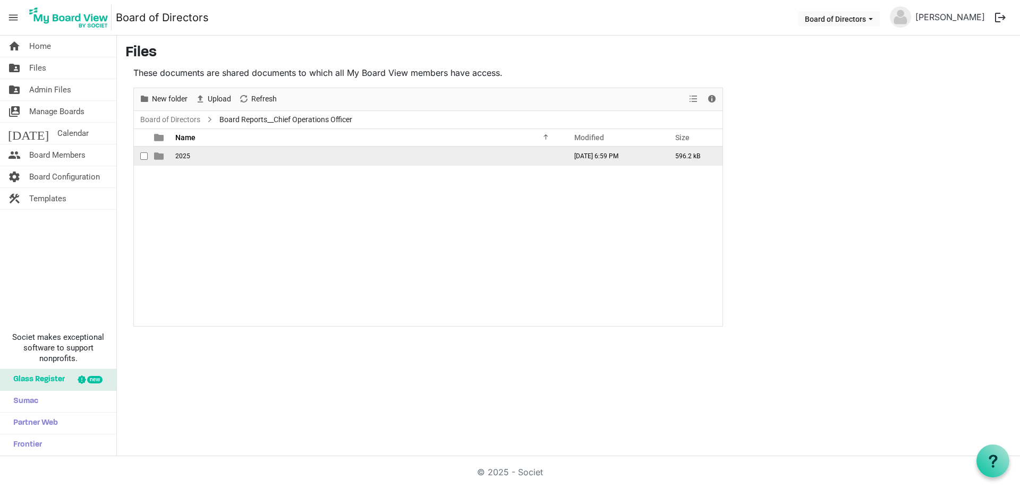
click at [183, 157] on span "2025" at bounding box center [182, 155] width 15 height 7
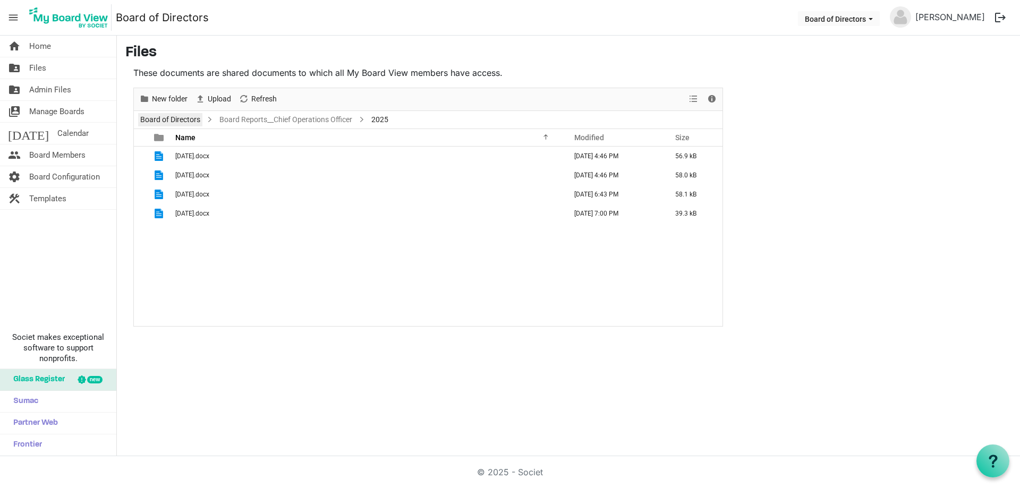
click at [181, 118] on link "Board of Directors" at bounding box center [170, 119] width 64 height 13
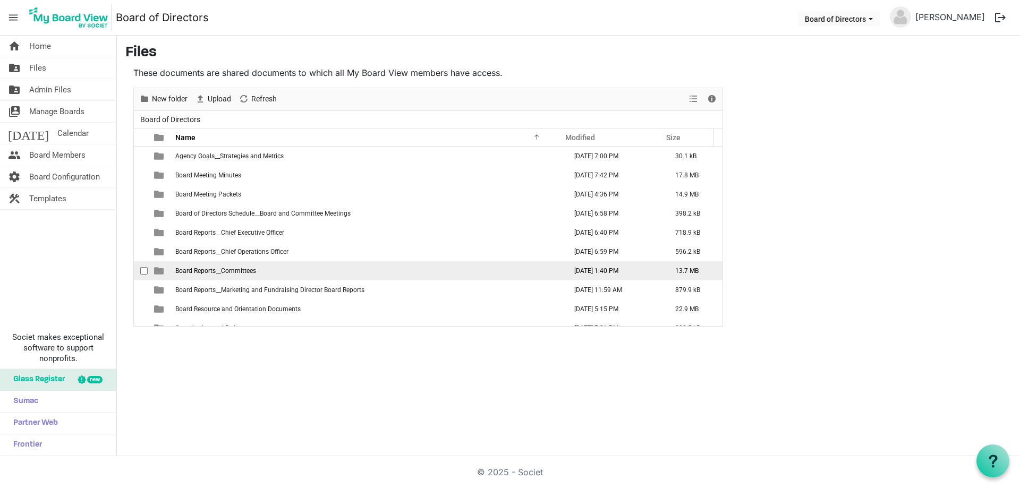
click at [239, 270] on span "Board Reports__Committees" at bounding box center [215, 270] width 81 height 7
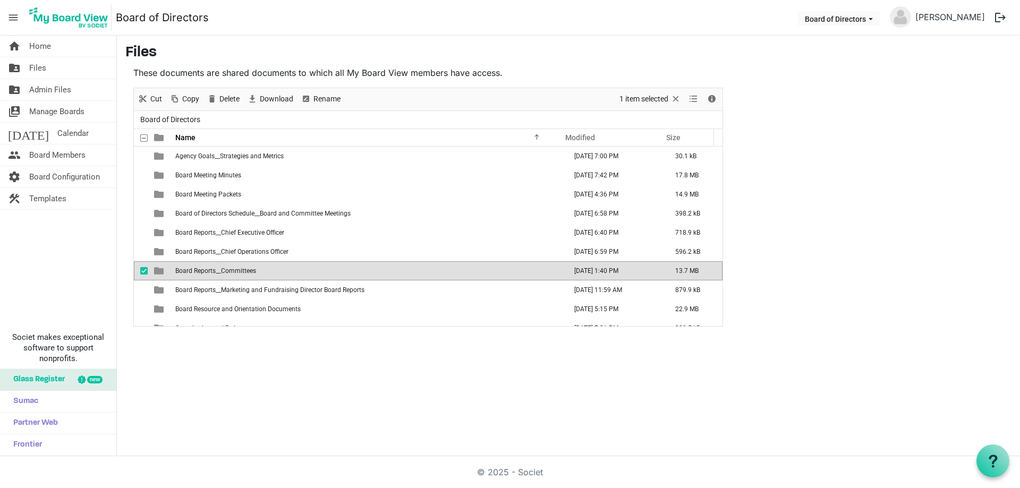
click at [239, 270] on span "Board Reports__Committees" at bounding box center [215, 270] width 81 height 7
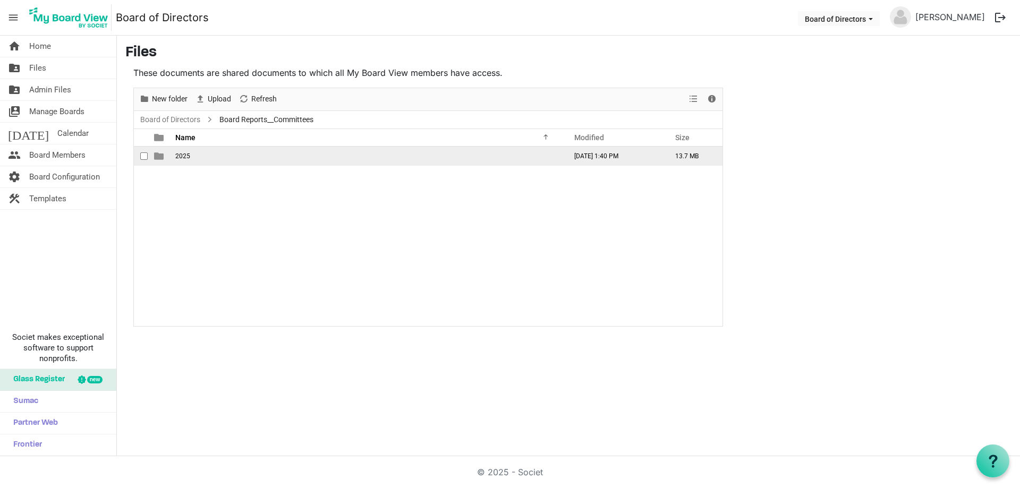
click at [192, 155] on td "2025" at bounding box center [367, 156] width 391 height 19
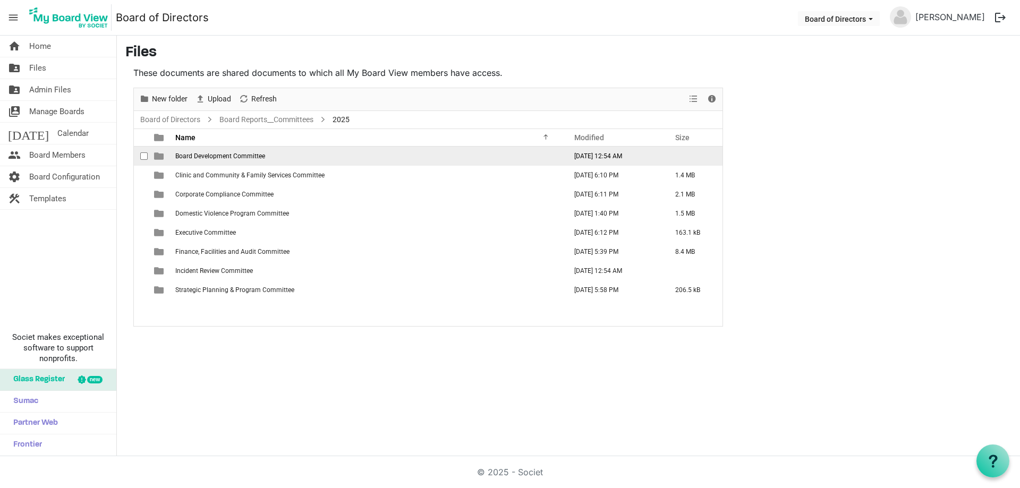
click at [259, 158] on span "Board Development Committee" at bounding box center [220, 155] width 90 height 7
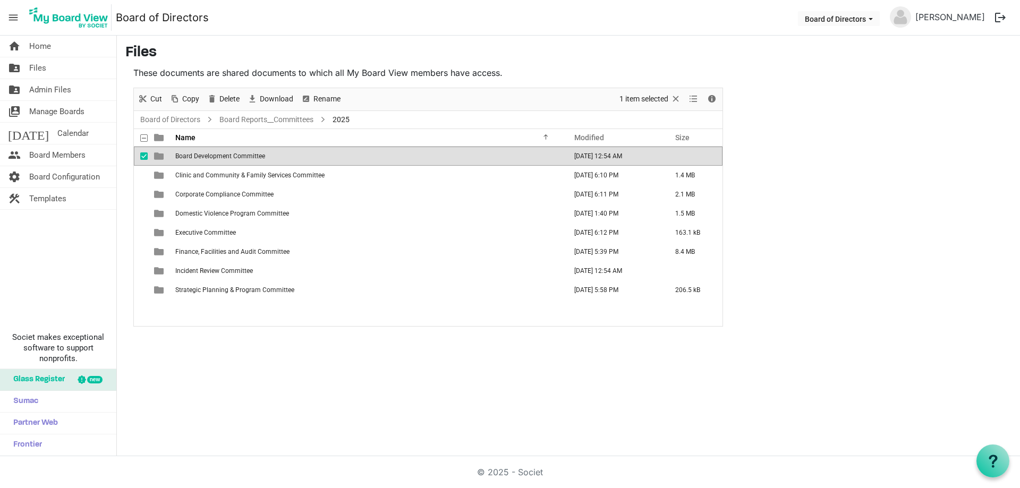
click at [259, 158] on span "Board Development Committee" at bounding box center [220, 155] width 90 height 7
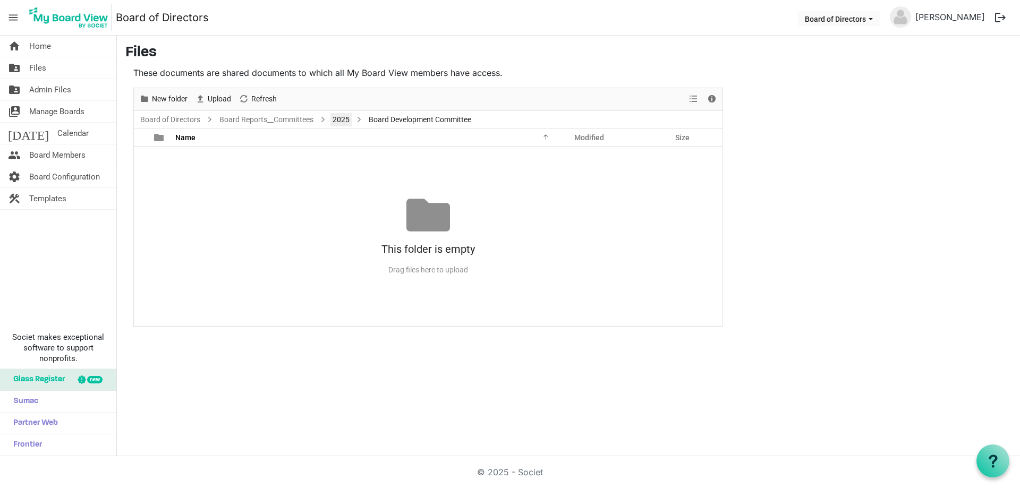
click at [344, 120] on link "2025" at bounding box center [340, 119] width 21 height 13
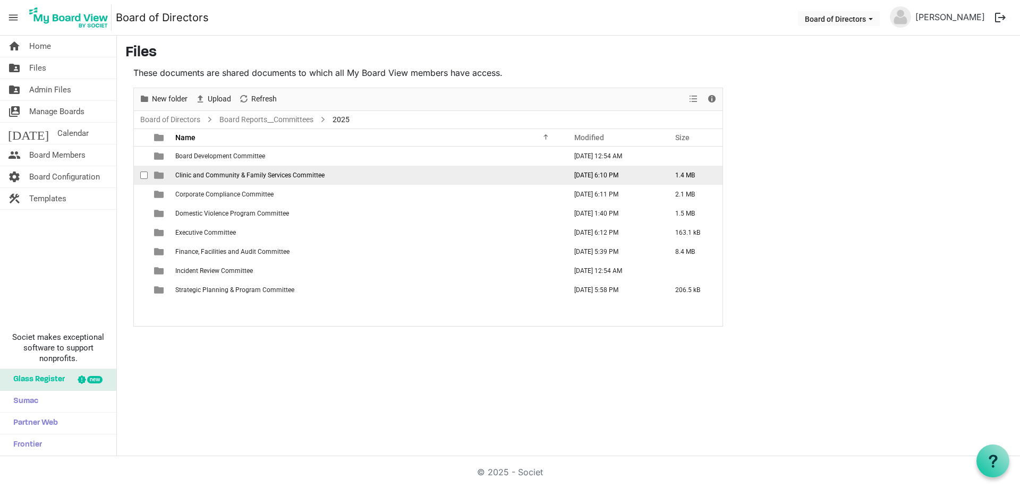
click at [209, 175] on span "Clinic and Community & Family Services Committee" at bounding box center [249, 175] width 149 height 7
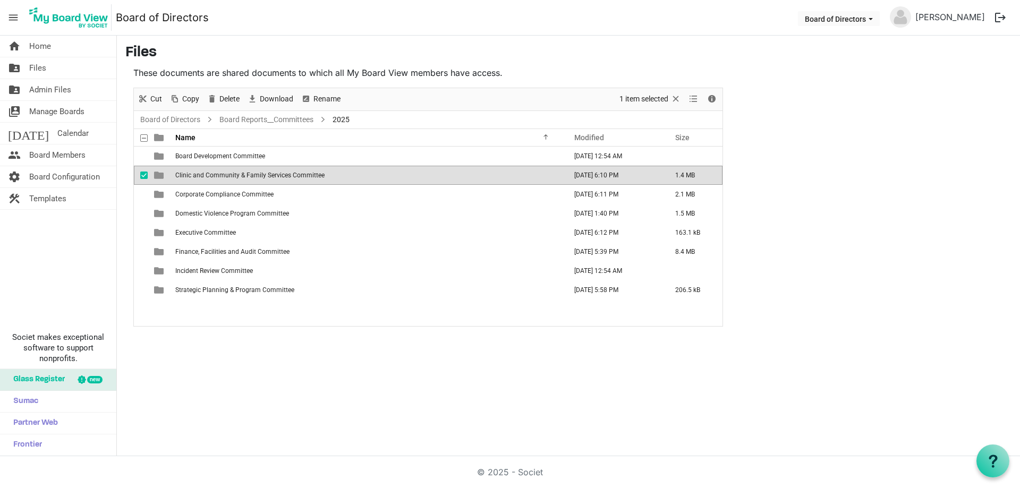
click at [209, 175] on span "Clinic and Community & Family Services Committee" at bounding box center [249, 175] width 149 height 7
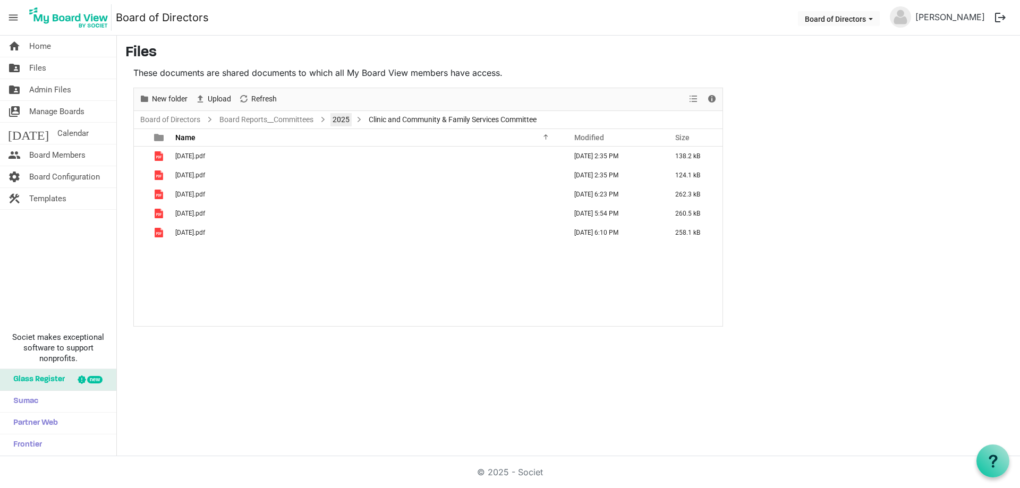
click at [346, 119] on link "2025" at bounding box center [340, 119] width 21 height 13
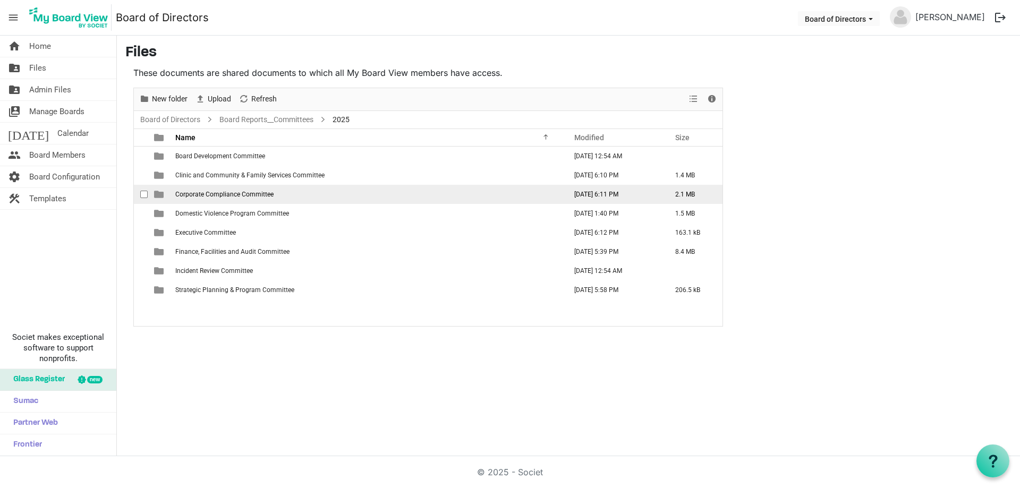
click at [209, 193] on span "Corporate Compliance Committee" at bounding box center [224, 194] width 98 height 7
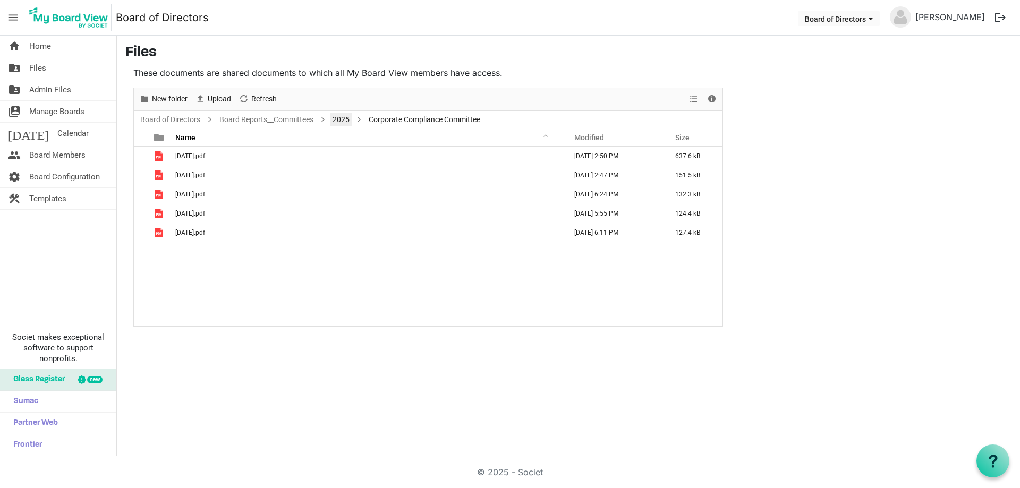
click at [340, 119] on link "2025" at bounding box center [340, 119] width 21 height 13
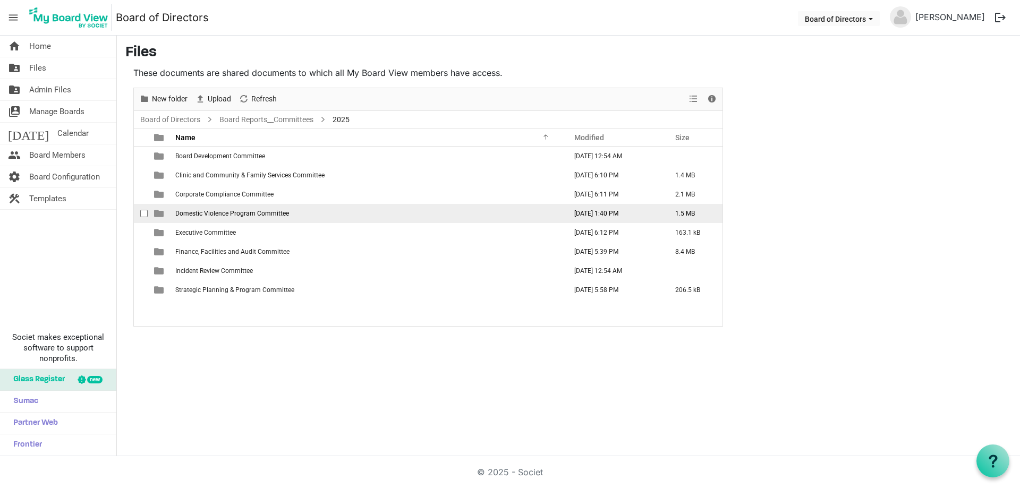
click at [198, 212] on span "Domestic Violence Program Committee" at bounding box center [232, 213] width 114 height 7
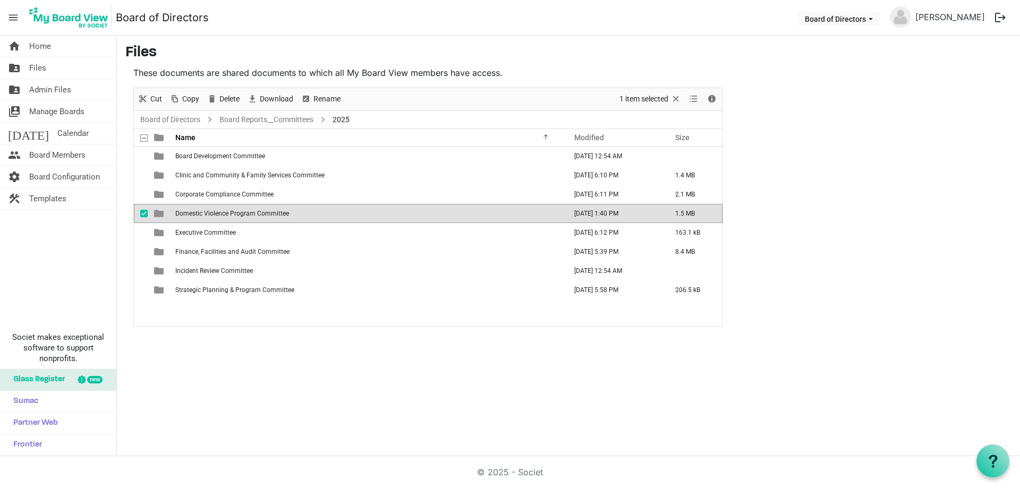
click at [198, 212] on span "Domestic Violence Program Committee" at bounding box center [232, 213] width 114 height 7
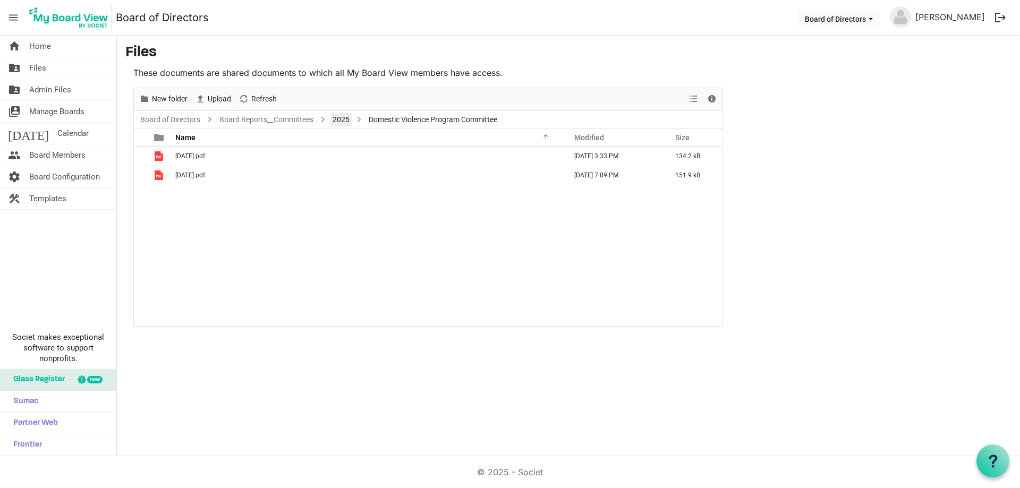
click at [347, 119] on link "2025" at bounding box center [340, 119] width 21 height 13
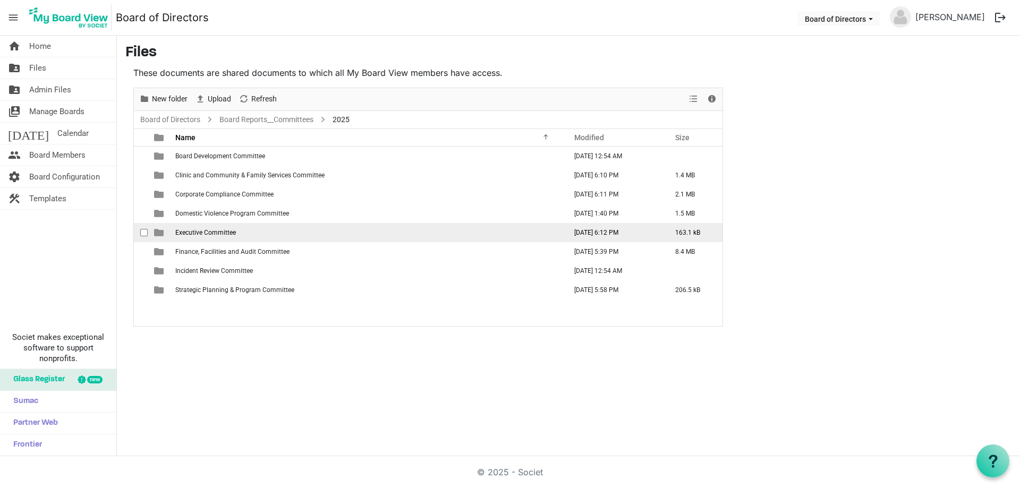
click at [228, 235] on span "Executive Committee" at bounding box center [205, 232] width 61 height 7
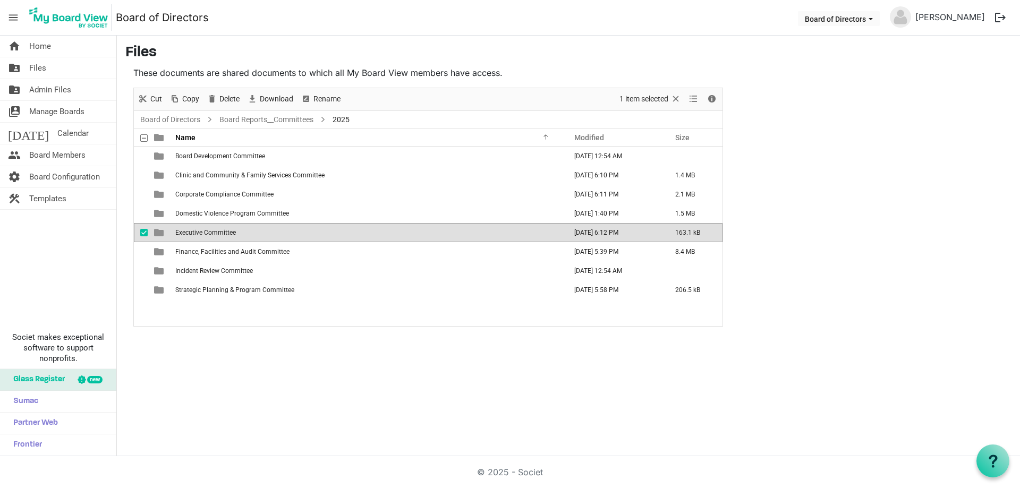
click at [228, 235] on span "Executive Committee" at bounding box center [205, 232] width 61 height 7
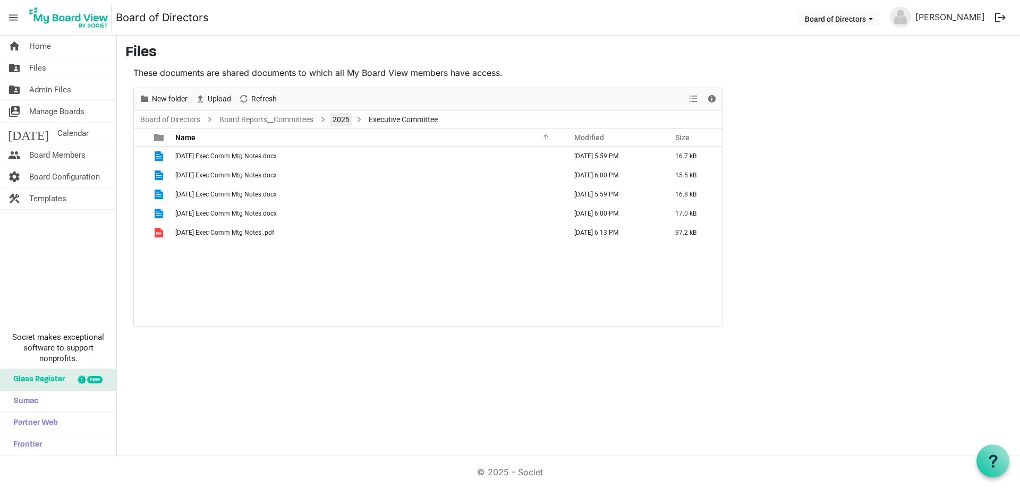
click at [341, 117] on link "2025" at bounding box center [340, 119] width 21 height 13
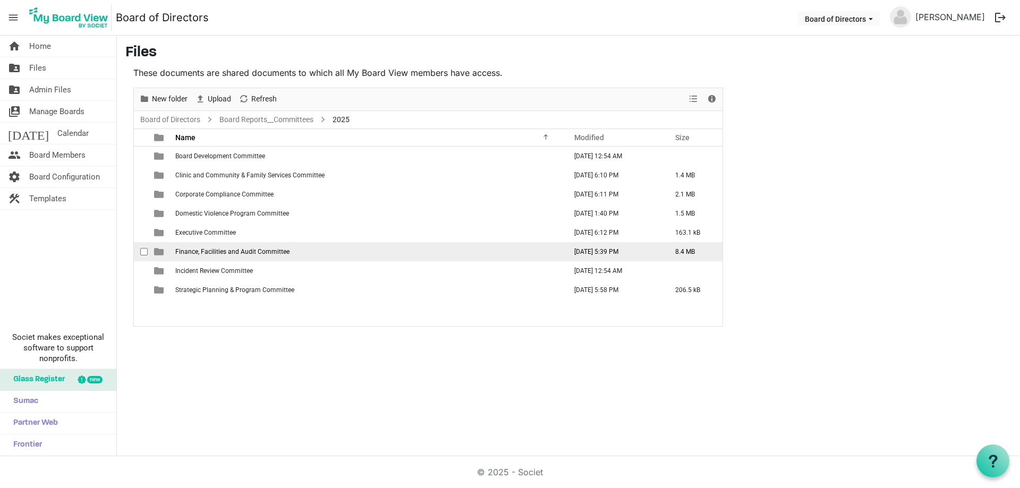
click at [211, 256] on td "Finance, Facilities and Audit Committee" at bounding box center [367, 251] width 391 height 19
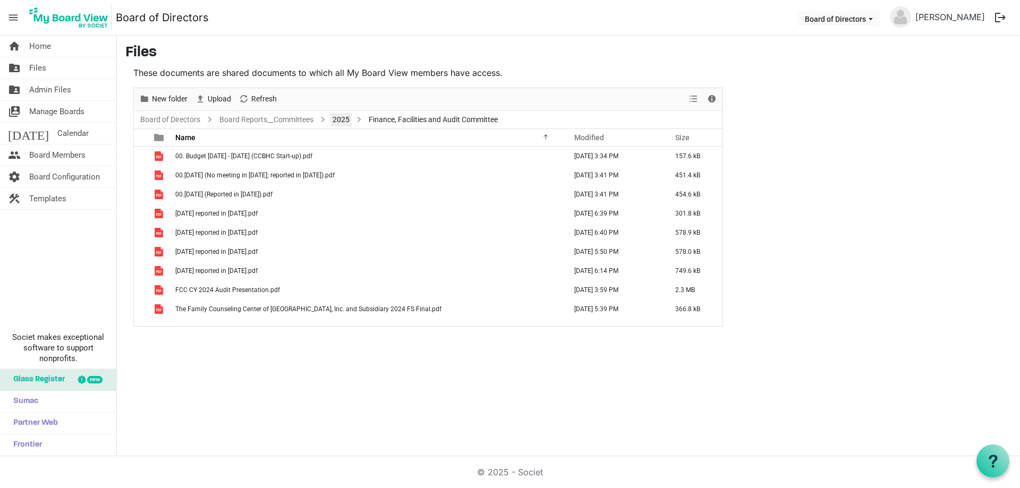
click at [348, 119] on link "2025" at bounding box center [340, 119] width 21 height 13
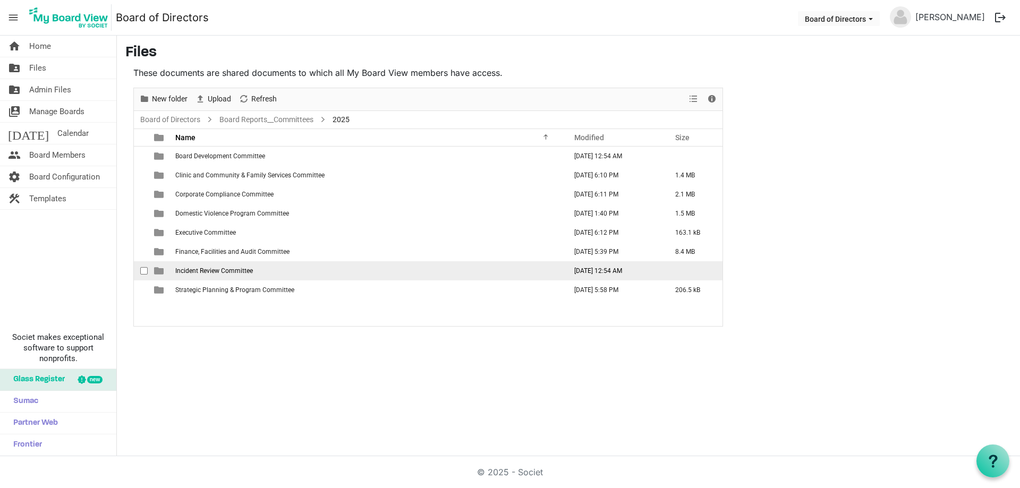
click at [235, 271] on span "Incident Review Committee" at bounding box center [214, 270] width 78 height 7
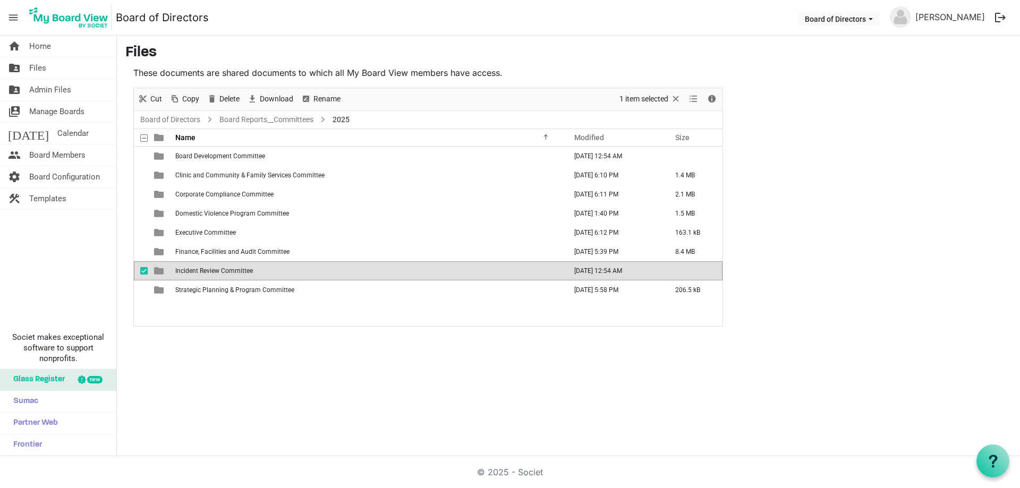
click at [235, 271] on span "Incident Review Committee" at bounding box center [214, 270] width 78 height 7
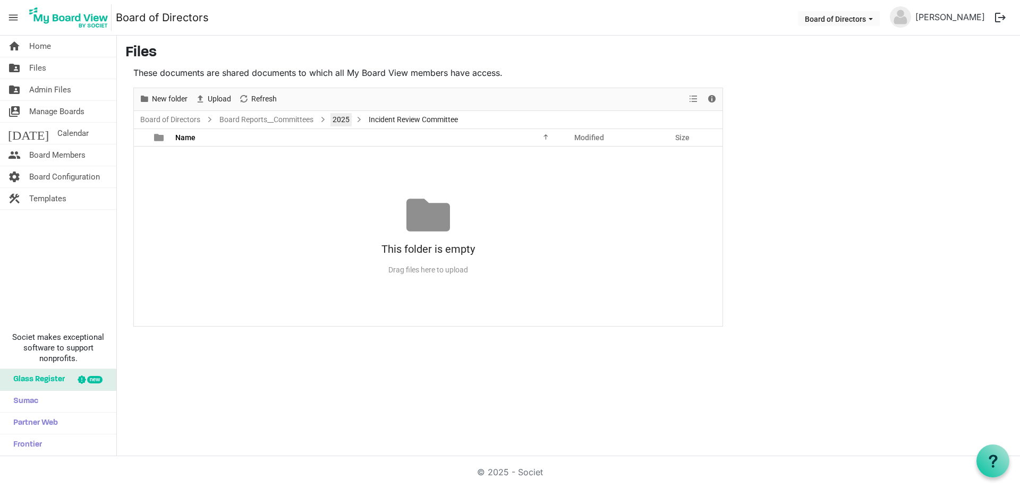
click at [346, 120] on link "2025" at bounding box center [340, 119] width 21 height 13
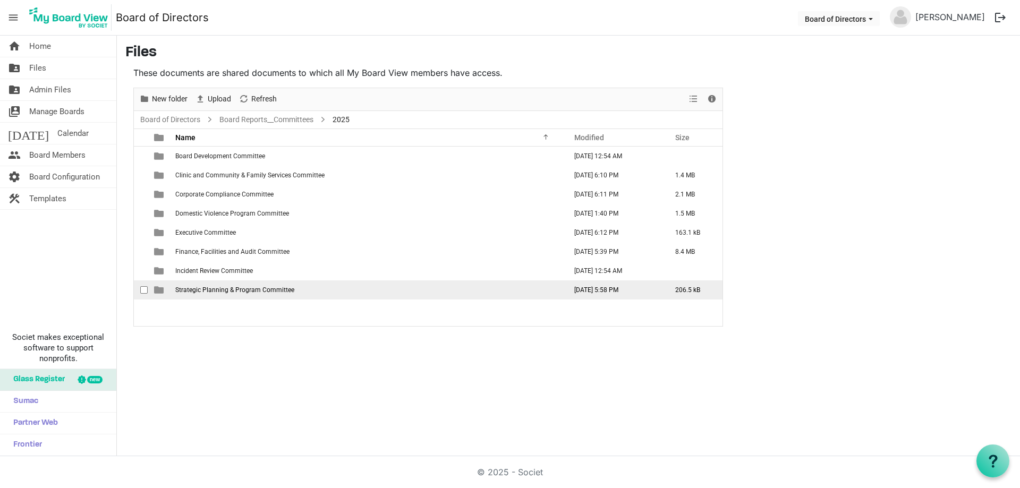
click at [207, 288] on span "Strategic Planning & Program Committee" at bounding box center [234, 289] width 119 height 7
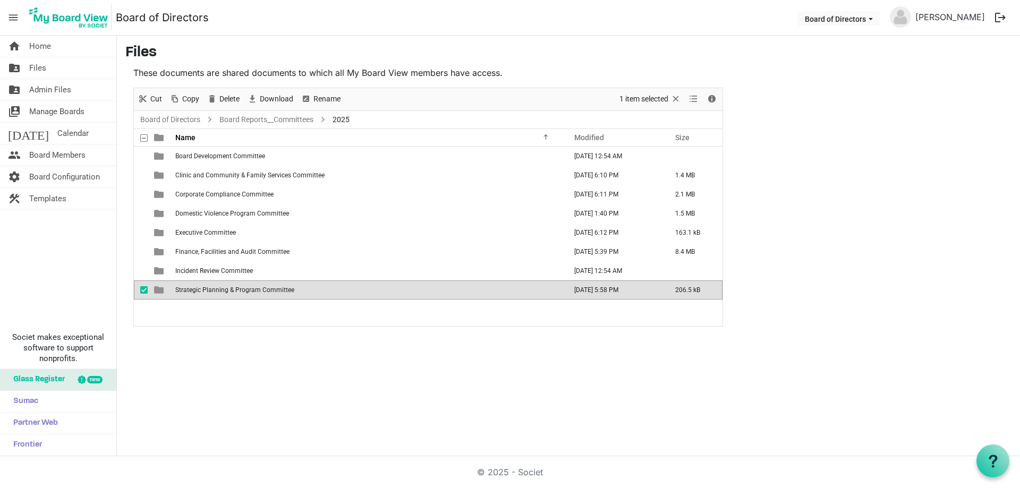
click at [207, 287] on span "Strategic Planning & Program Committee" at bounding box center [234, 289] width 119 height 7
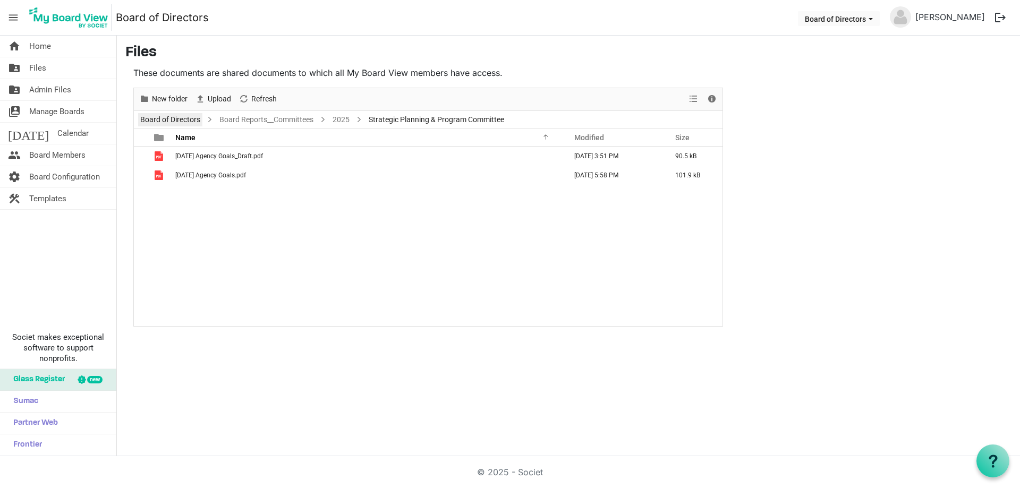
click at [186, 116] on link "Board of Directors" at bounding box center [170, 119] width 64 height 13
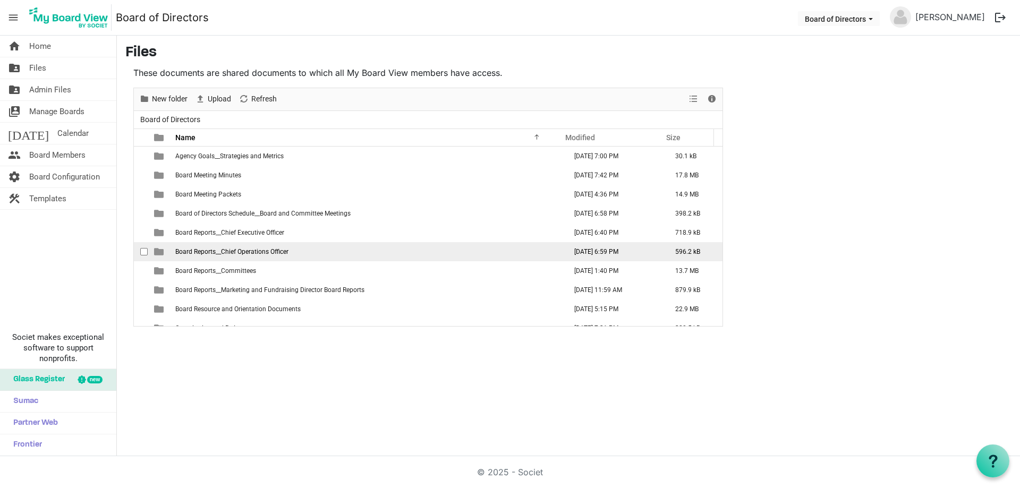
scroll to position [53, 0]
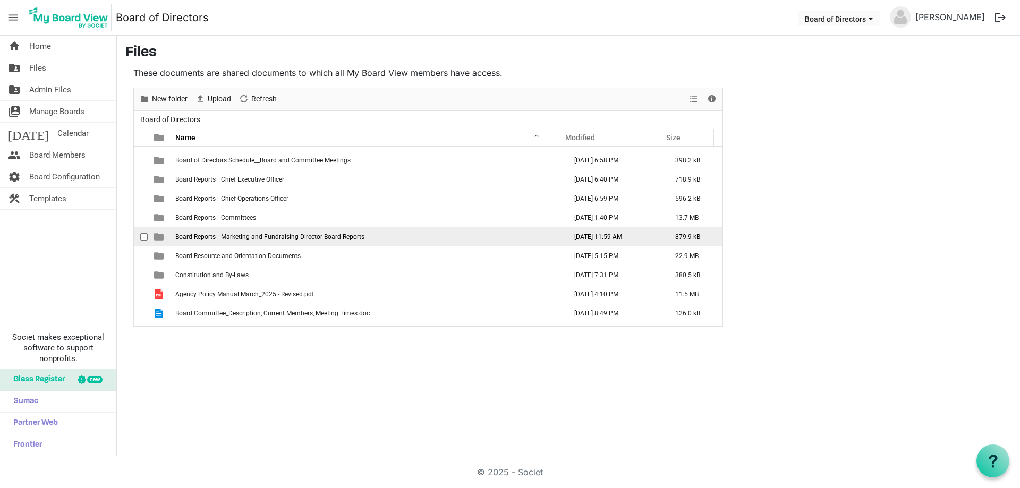
click at [315, 238] on span "Board Reports__Marketing and Fundraising Director Board Reports" at bounding box center [269, 236] width 189 height 7
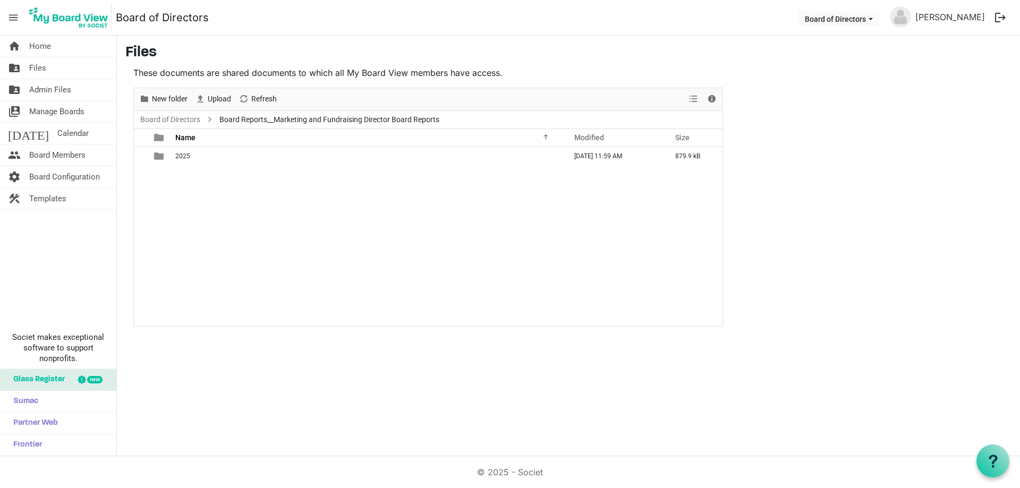
scroll to position [0, 0]
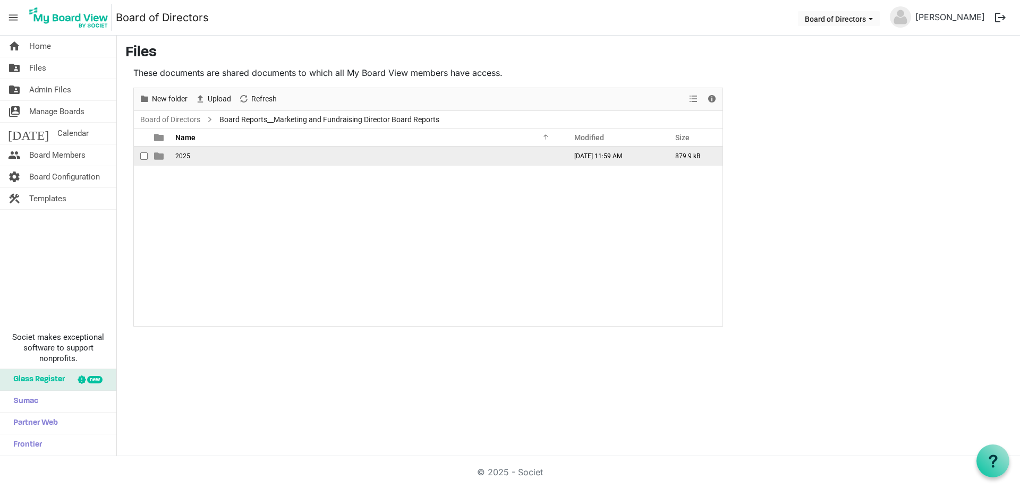
click at [188, 151] on td "2025" at bounding box center [367, 156] width 391 height 19
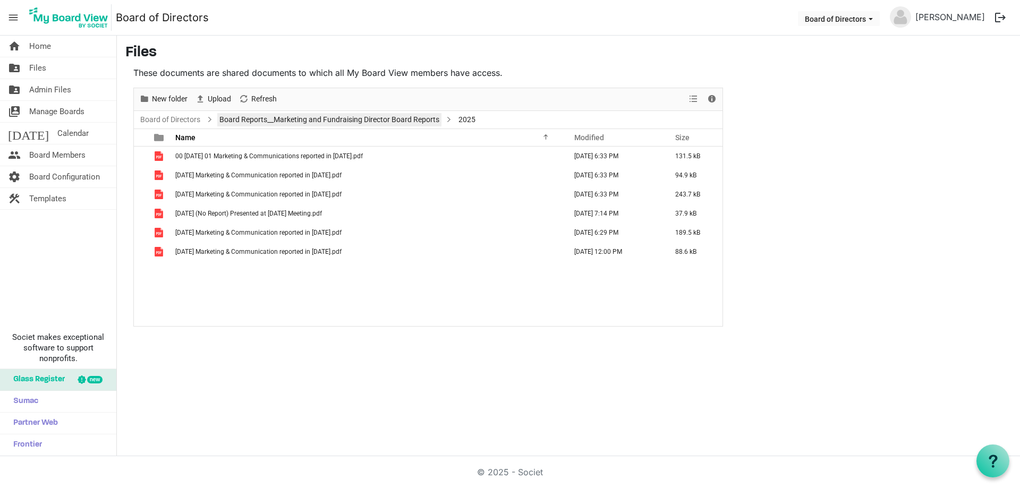
click at [365, 117] on link "Board Reports__Marketing and Fundraising Director Board Reports" at bounding box center [329, 119] width 224 height 13
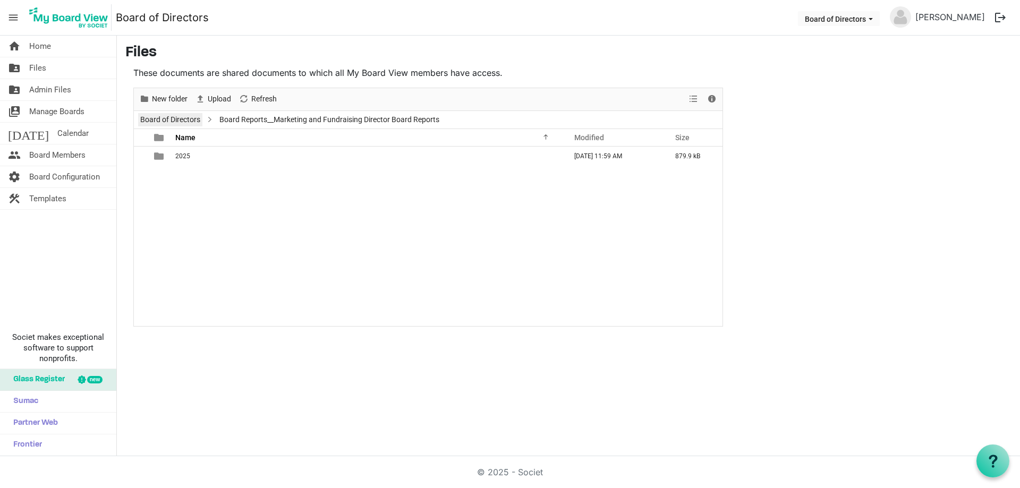
click at [178, 117] on link "Board of Directors" at bounding box center [170, 119] width 64 height 13
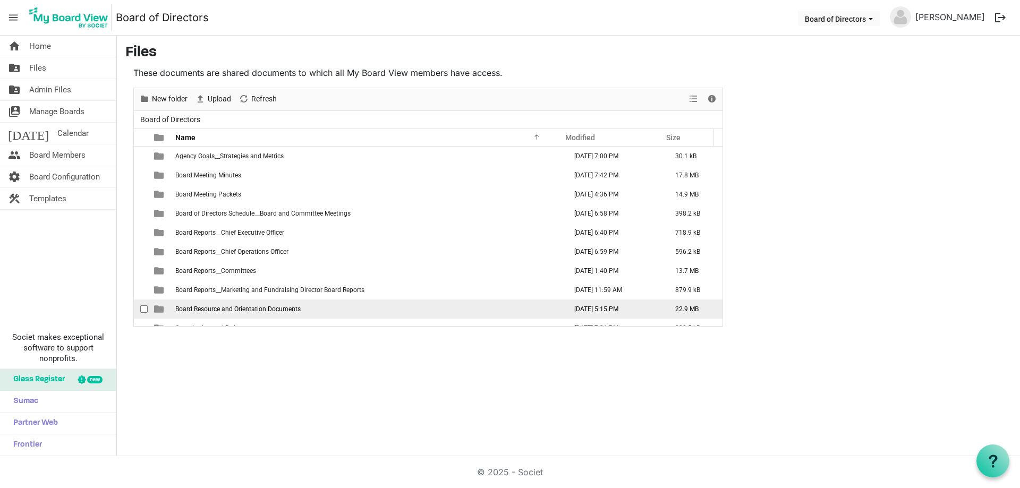
click at [285, 305] on span "Board Resource and Orientation Documents" at bounding box center [237, 308] width 125 height 7
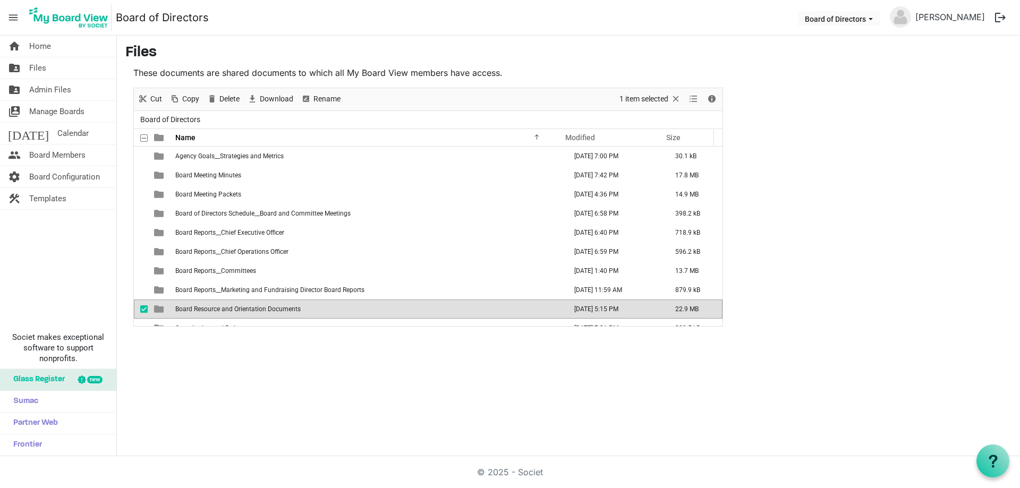
click at [285, 305] on span "Board Resource and Orientation Documents" at bounding box center [237, 308] width 125 height 7
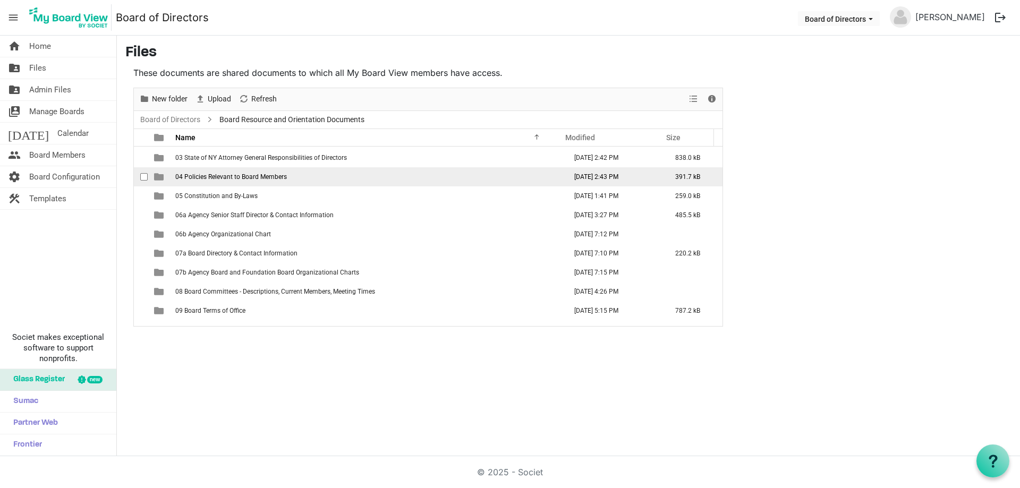
scroll to position [53, 0]
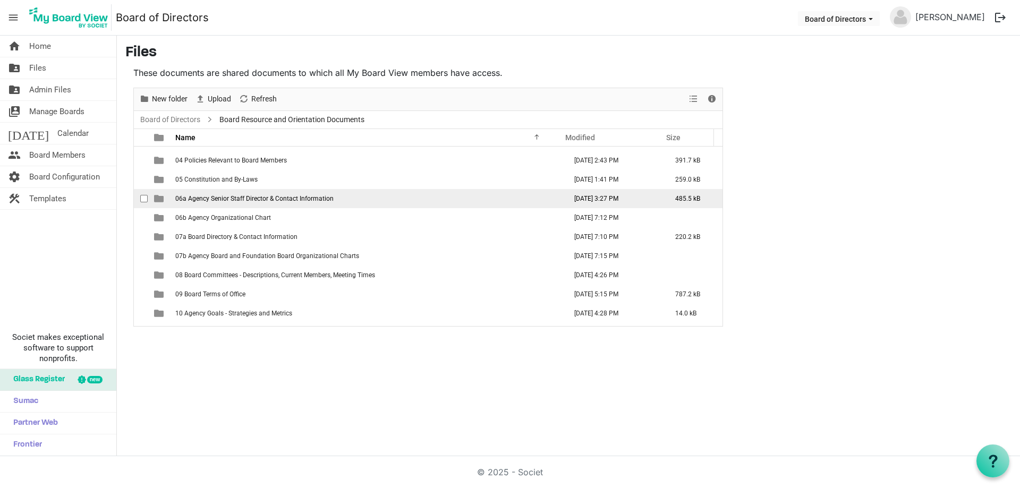
click at [370, 196] on td "06a Agency Senior Staff Director & Contact Information" at bounding box center [367, 198] width 391 height 19
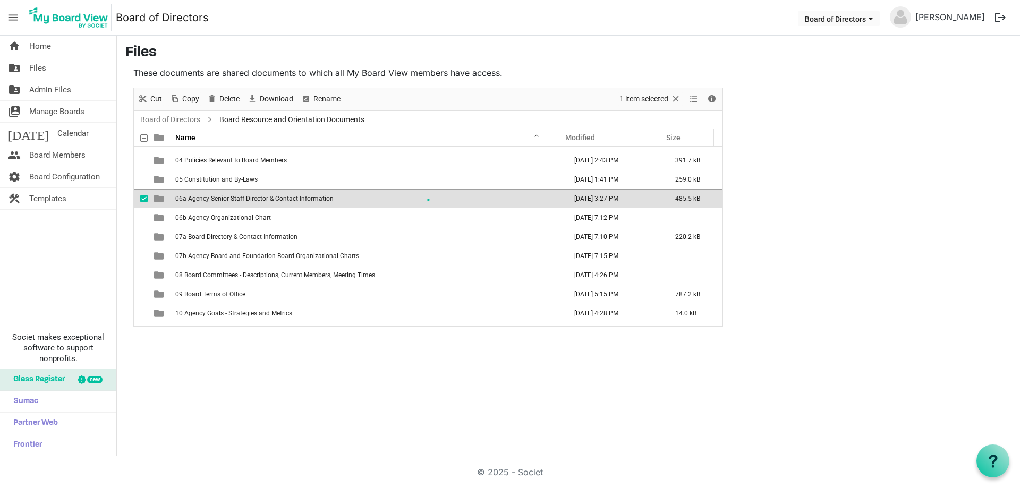
scroll to position [0, 0]
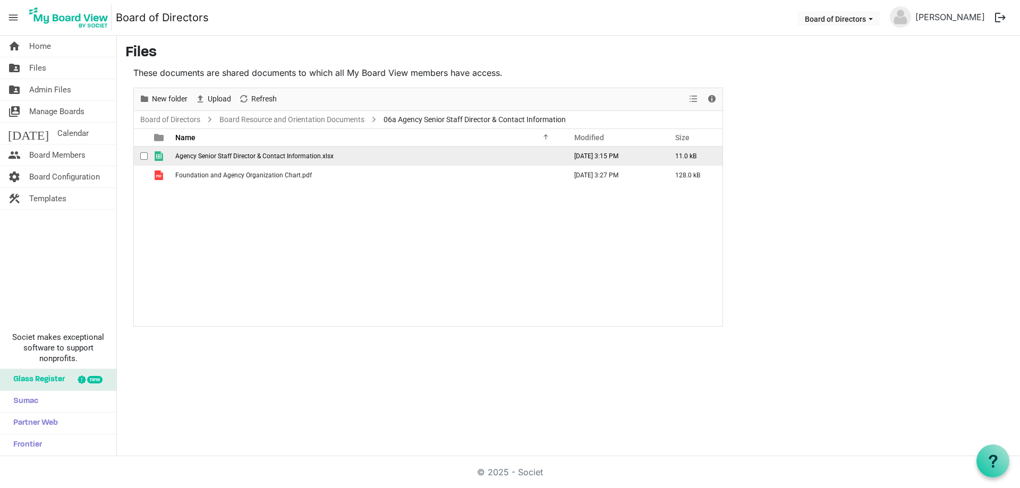
click at [329, 155] on span "Agency Senior Staff Director & Contact Information.xlsx" at bounding box center [254, 155] width 158 height 7
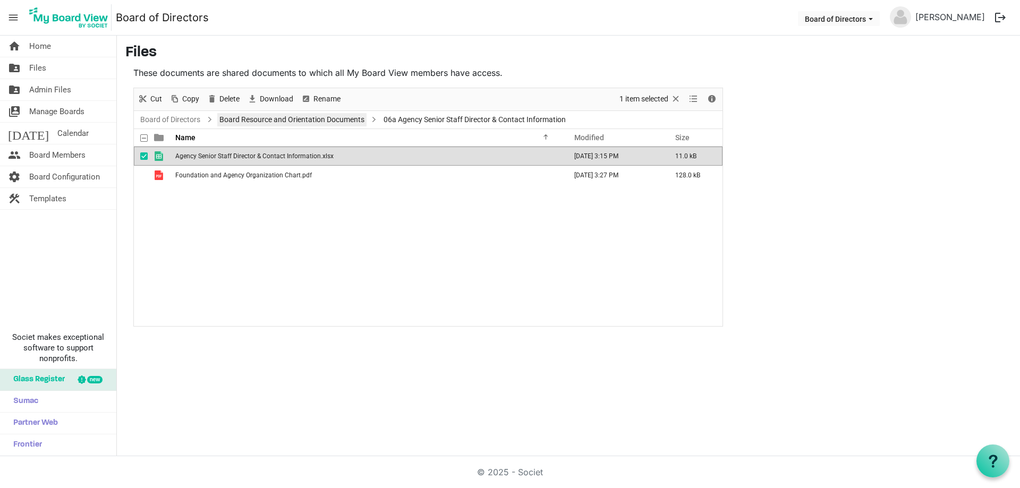
click at [302, 118] on link "Board Resource and Orientation Documents" at bounding box center [291, 119] width 149 height 13
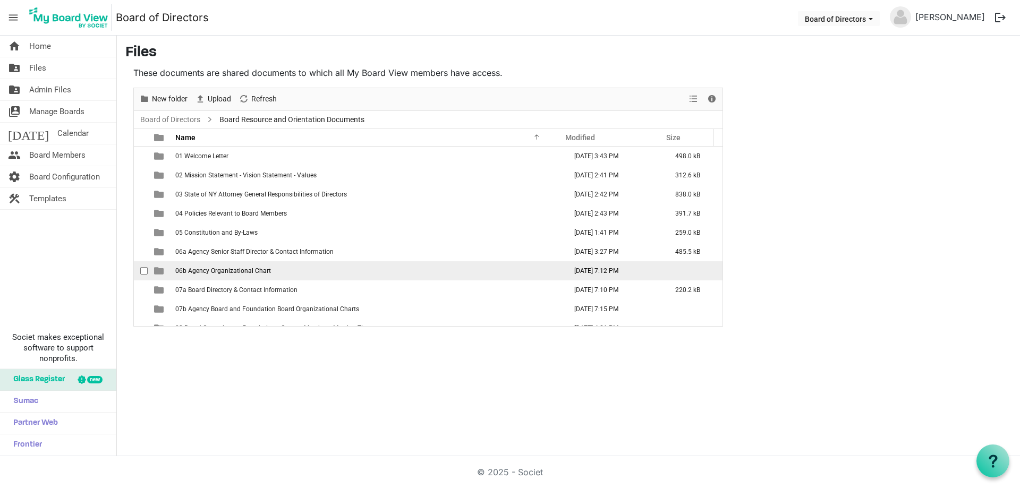
click at [213, 271] on span "06b Agency Organizational Chart" at bounding box center [223, 270] width 96 height 7
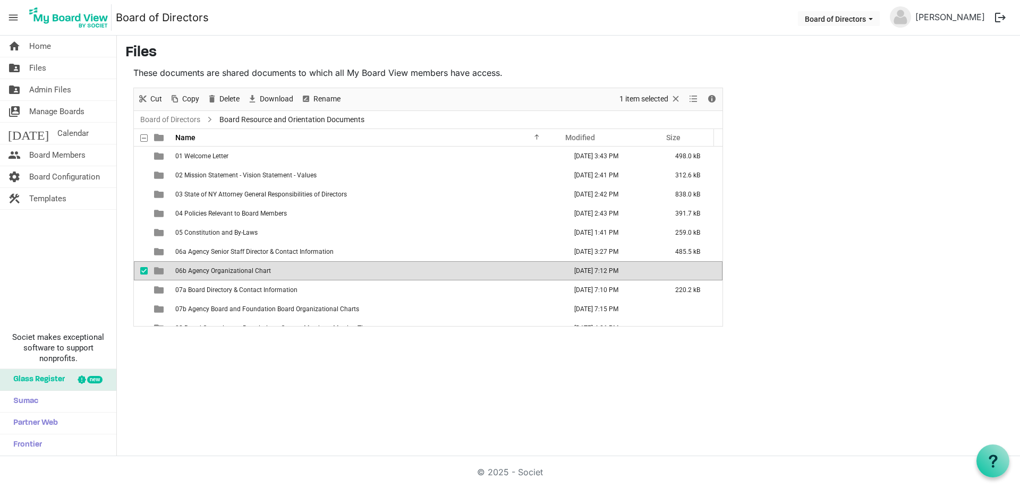
click at [213, 271] on span "06b Agency Organizational Chart" at bounding box center [223, 270] width 96 height 7
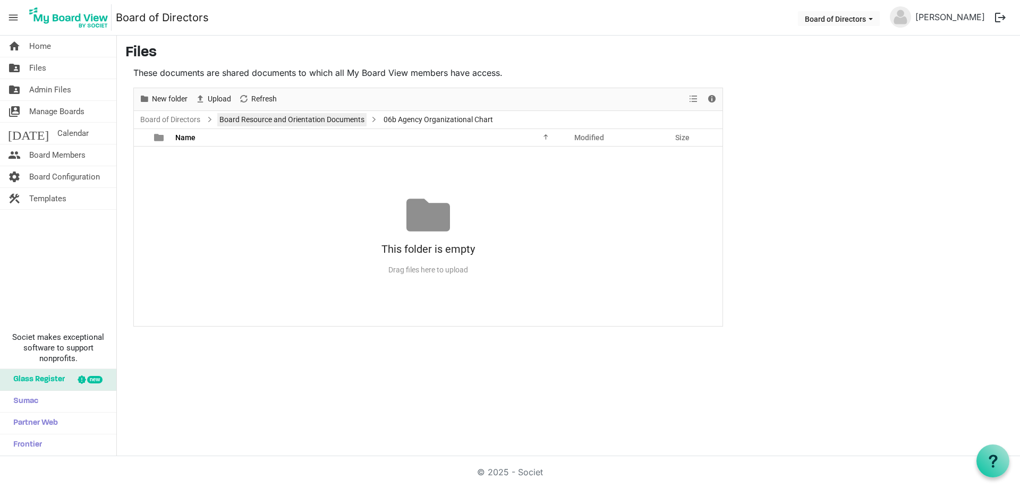
click at [285, 118] on link "Board Resource and Orientation Documents" at bounding box center [291, 119] width 149 height 13
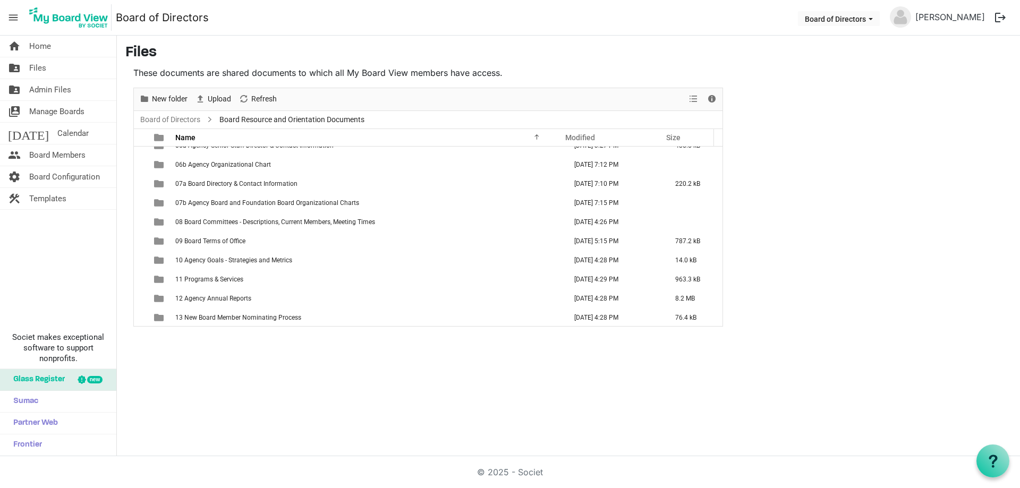
scroll to position [145, 0]
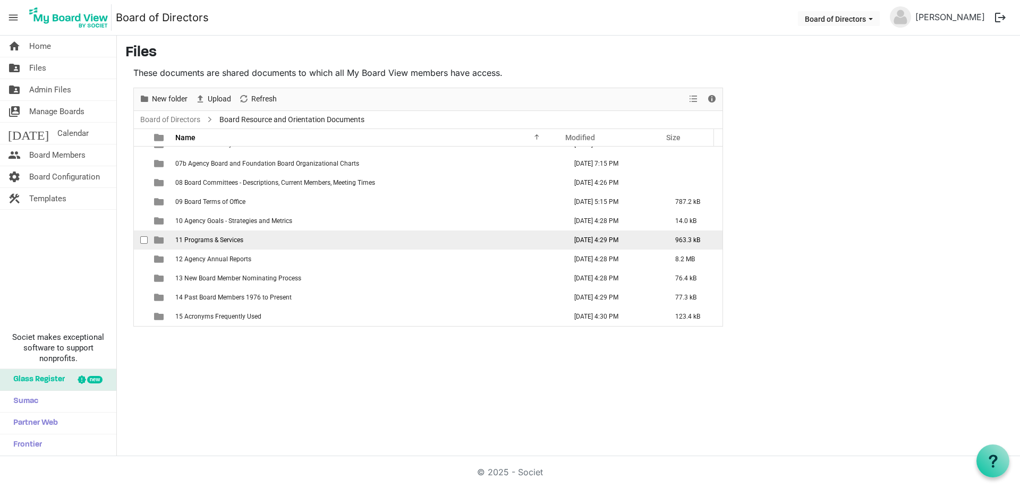
click at [219, 239] on span "11 Programs & Services" at bounding box center [209, 239] width 68 height 7
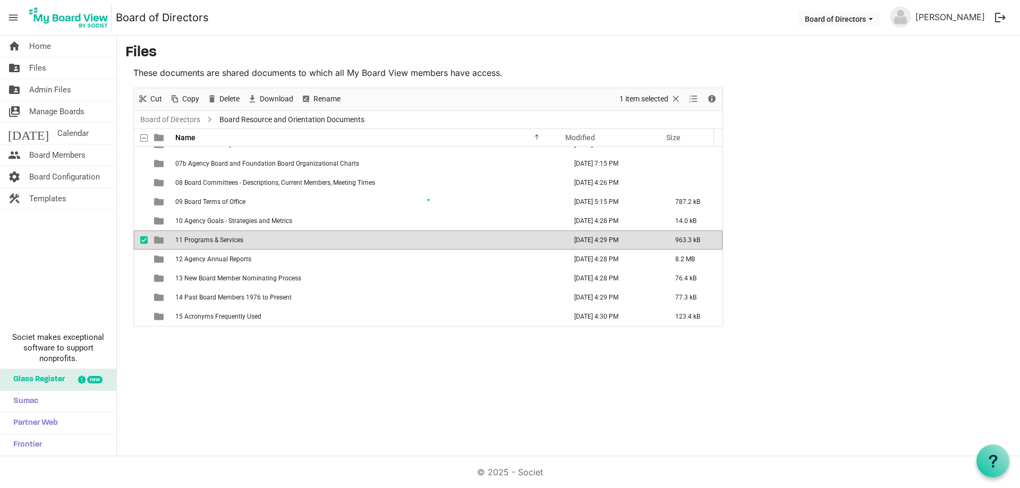
scroll to position [0, 0]
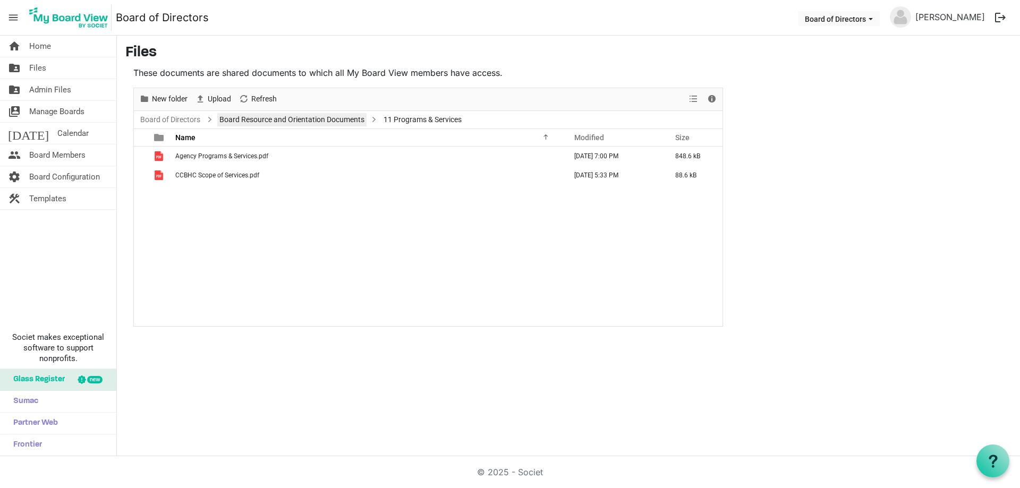
click at [305, 117] on link "Board Resource and Orientation Documents" at bounding box center [291, 119] width 149 height 13
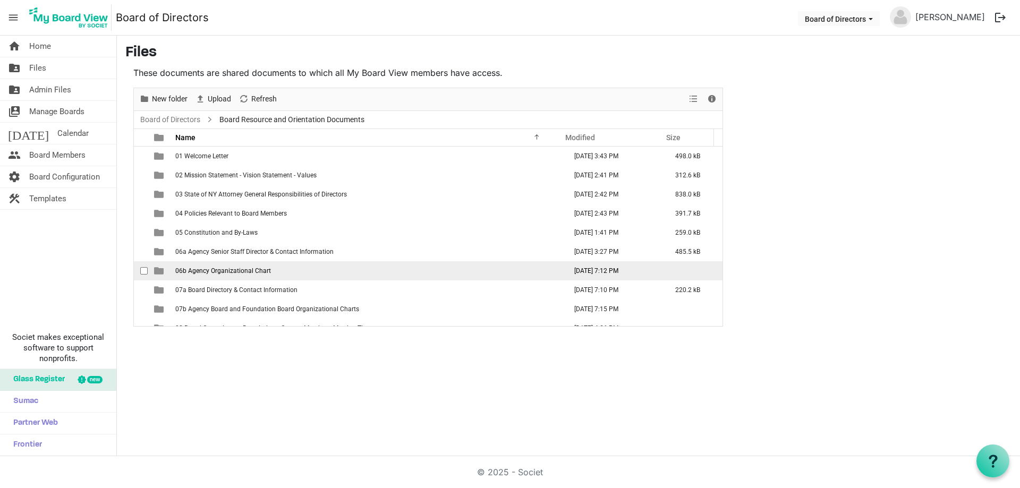
scroll to position [145, 0]
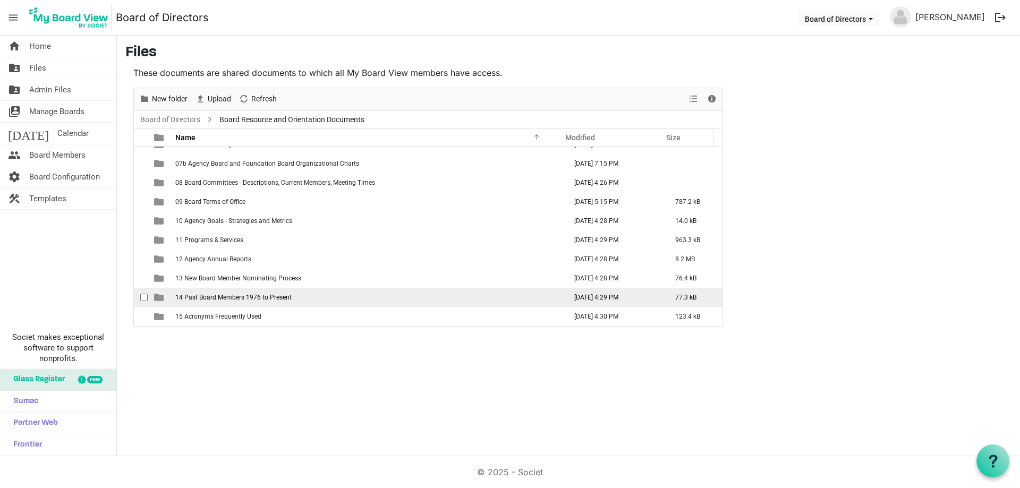
click at [240, 294] on span "14 Past Board Members 1976 to Present" at bounding box center [233, 297] width 116 height 7
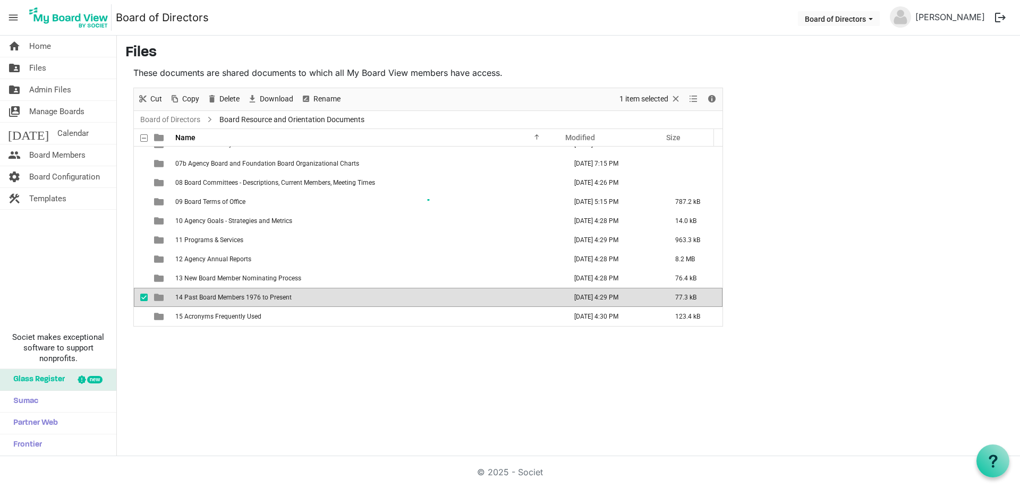
scroll to position [0, 0]
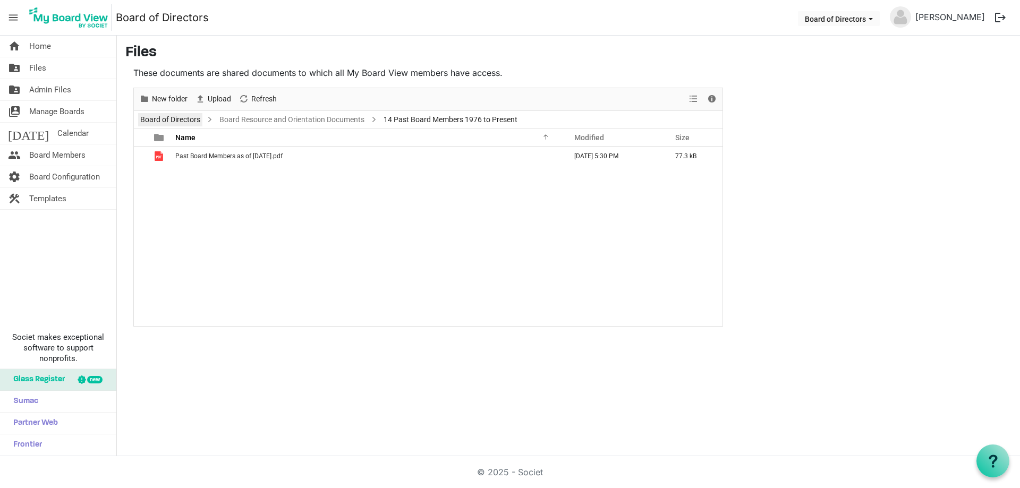
click at [180, 116] on link "Board of Directors" at bounding box center [170, 119] width 64 height 13
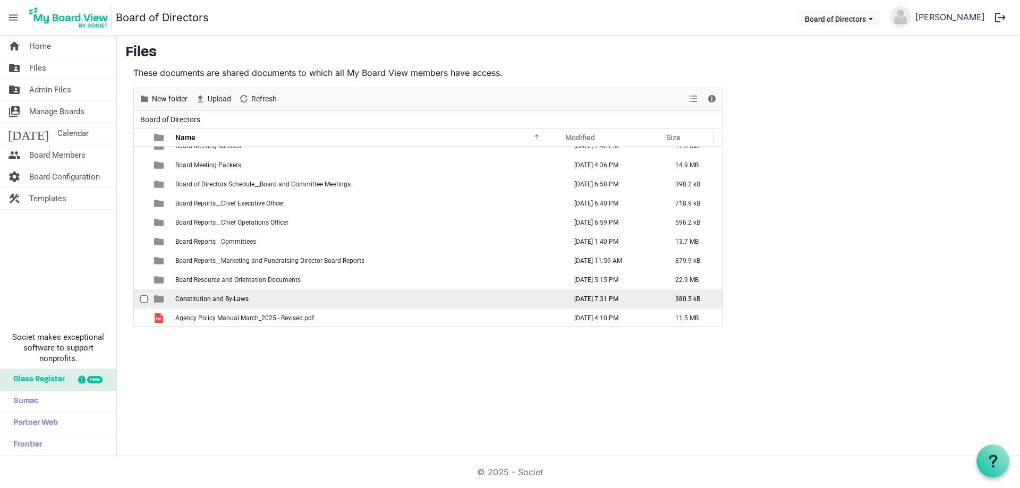
scroll to position [69, 0]
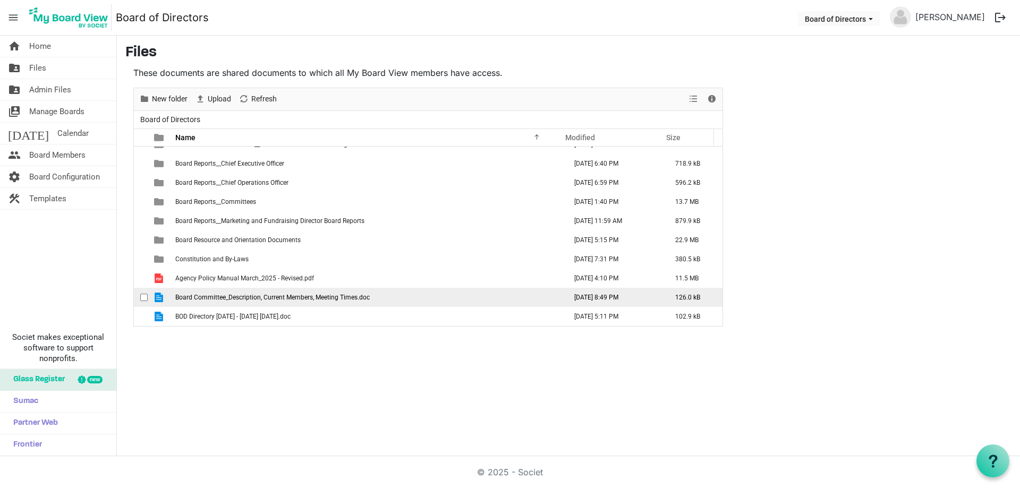
click at [321, 296] on span "Board Committee_Description, Current Members, Meeting Times.doc" at bounding box center [272, 297] width 194 height 7
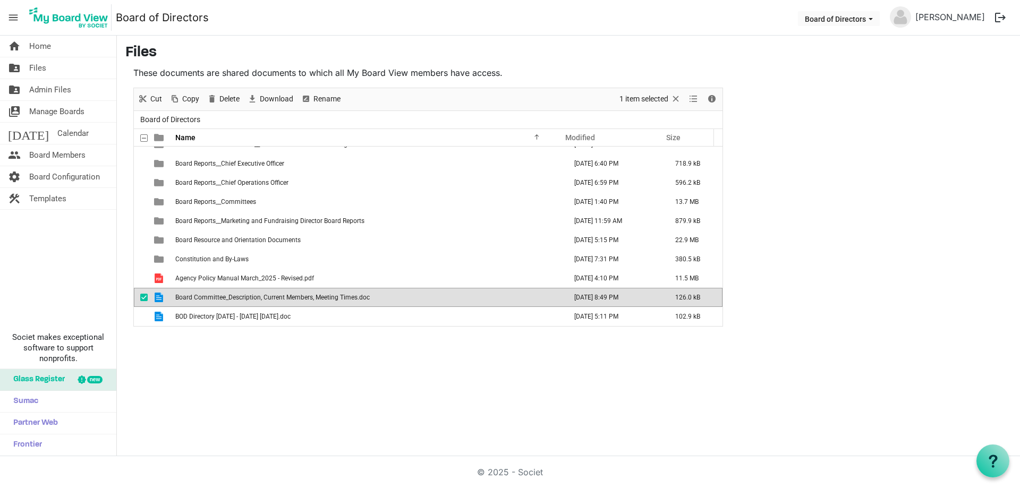
click at [321, 296] on span "Board Committee_Description, Current Members, Meeting Times.doc" at bounding box center [272, 297] width 194 height 7
click at [192, 385] on div "home Home folder_shared Files folder_shared Admin Files switch_account Manage B…" at bounding box center [510, 246] width 1020 height 421
click at [35, 64] on span "Files" at bounding box center [37, 67] width 17 height 21
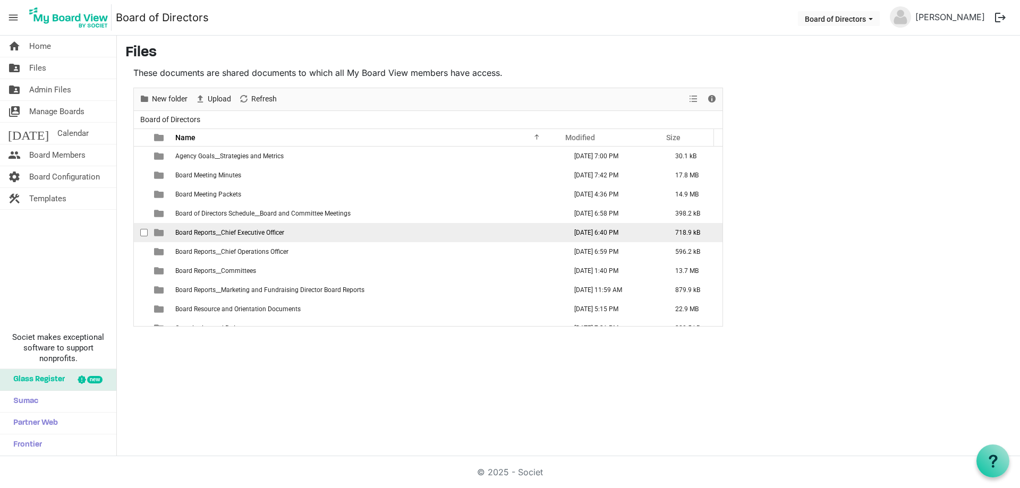
click at [246, 230] on span "Board Reports__Chief Executive Officer" at bounding box center [229, 232] width 109 height 7
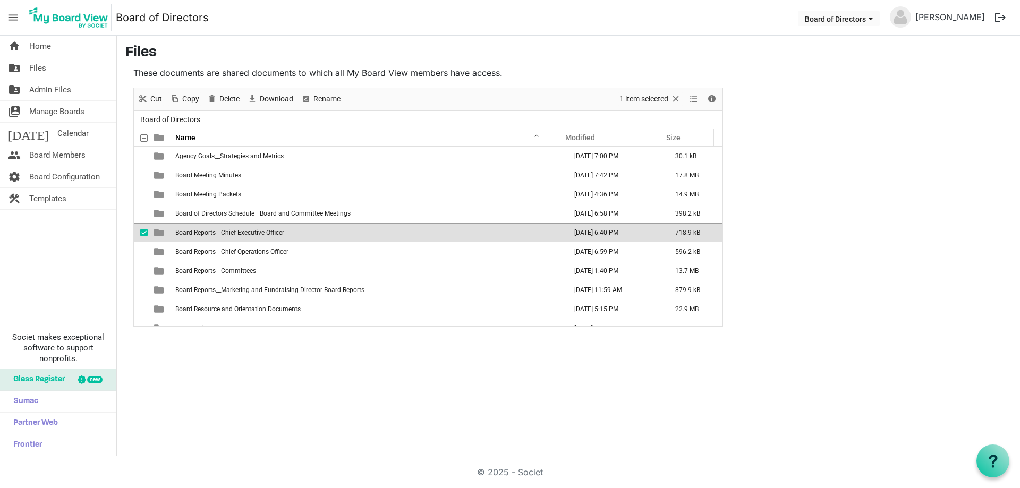
click at [246, 230] on span "Board Reports__Chief Executive Officer" at bounding box center [229, 232] width 109 height 7
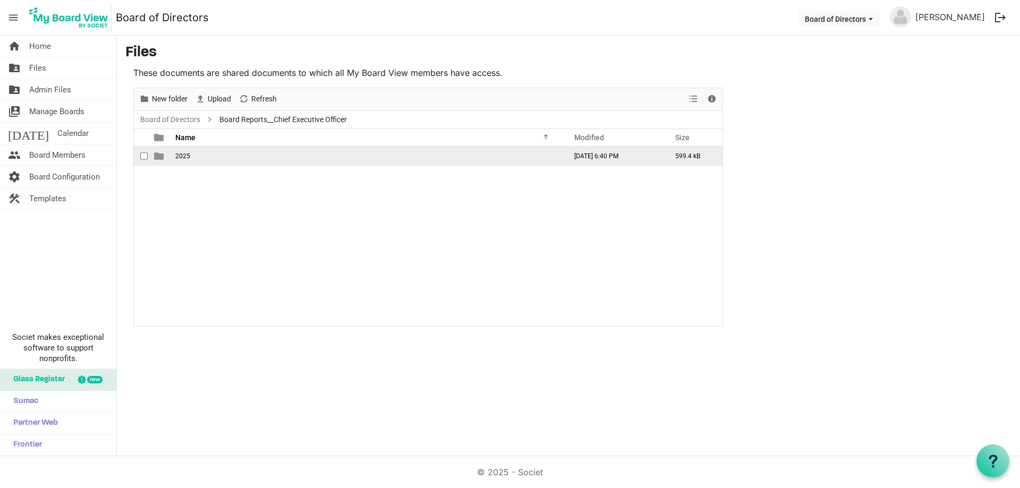
click at [182, 156] on span "2025" at bounding box center [182, 155] width 15 height 7
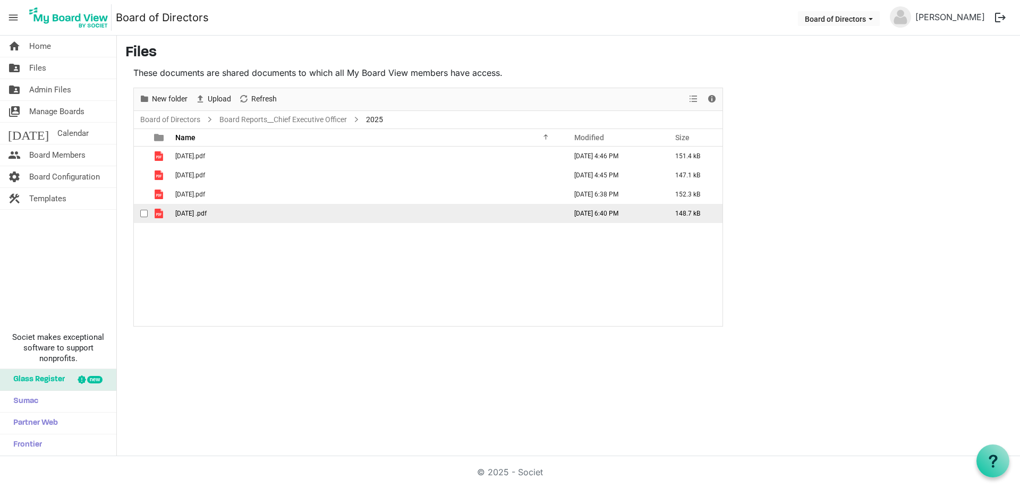
click at [182, 209] on td "[DATE] .pdf" at bounding box center [367, 213] width 391 height 19
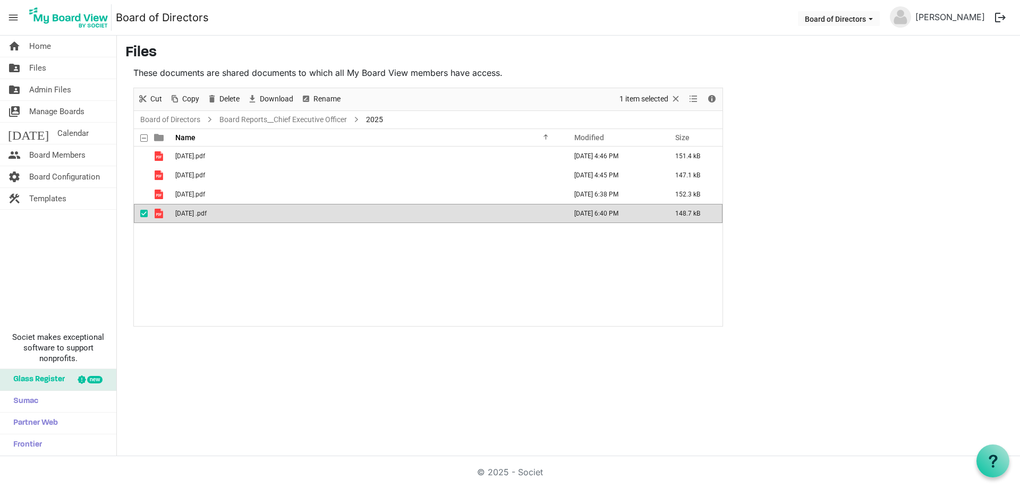
click at [182, 209] on td "[DATE] .pdf" at bounding box center [367, 213] width 391 height 19
click at [191, 210] on span "[DATE] .pdf" at bounding box center [190, 213] width 31 height 7
click at [272, 94] on span "Download" at bounding box center [277, 98] width 36 height 13
click at [213, 252] on div "01 Jan 2025.pdf April 03, 2025 4:46 PM 151.4 kB 02 Feb 2025.pdf April 03, 2025 …" at bounding box center [428, 236] width 588 height 179
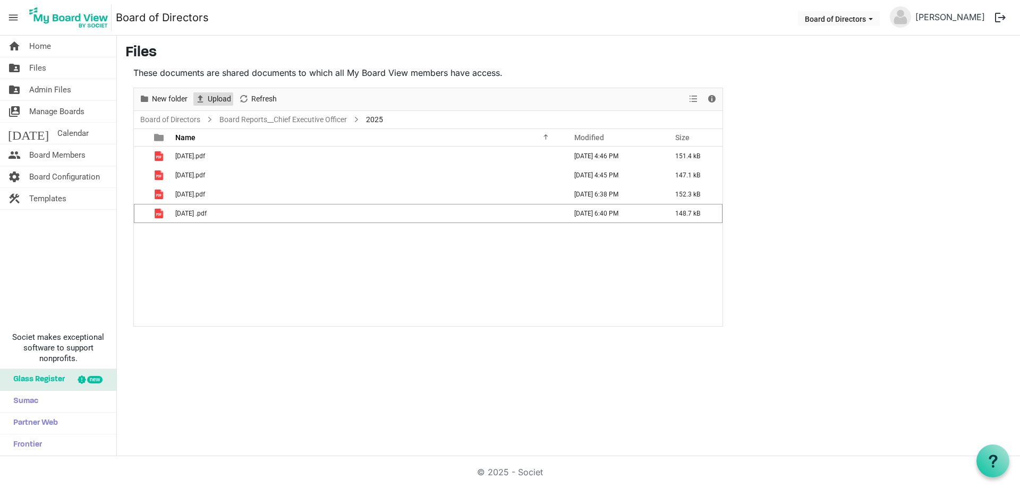
click at [221, 98] on span "Upload" at bounding box center [219, 98] width 25 height 13
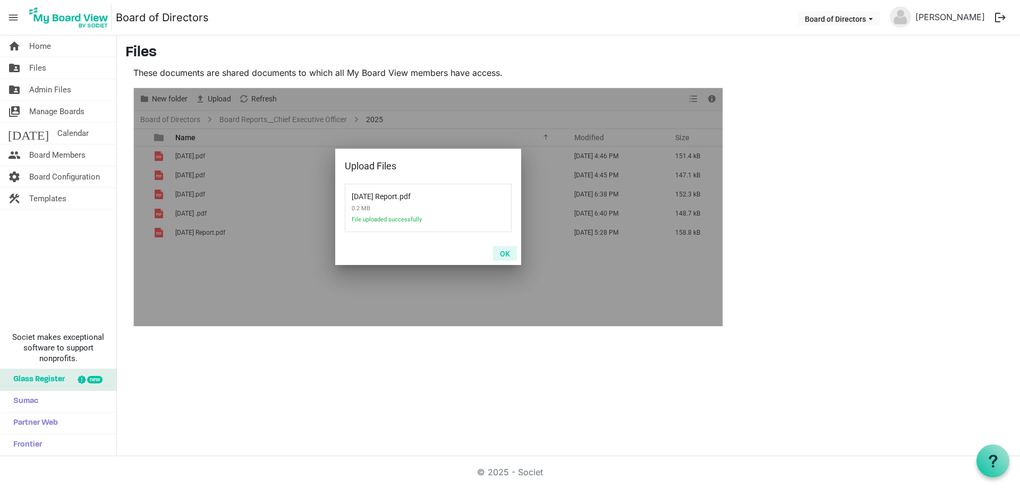
click at [507, 251] on button "OK" at bounding box center [505, 253] width 24 height 15
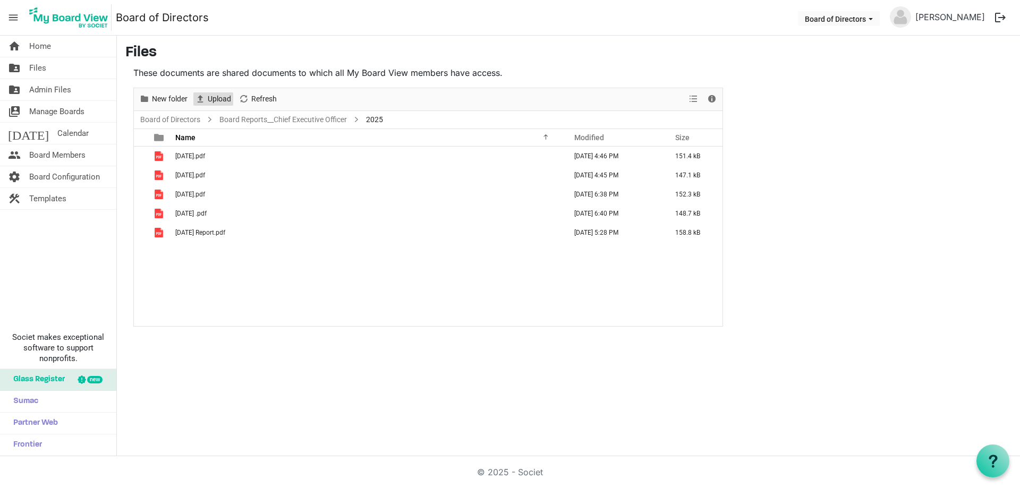
click at [217, 99] on span "Upload" at bounding box center [219, 98] width 25 height 13
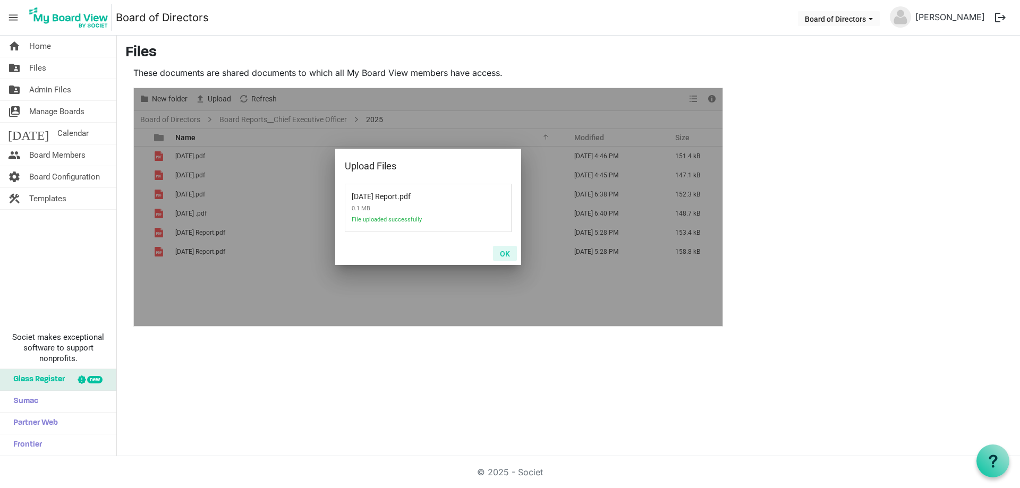
click at [505, 255] on button "OK" at bounding box center [505, 253] width 24 height 15
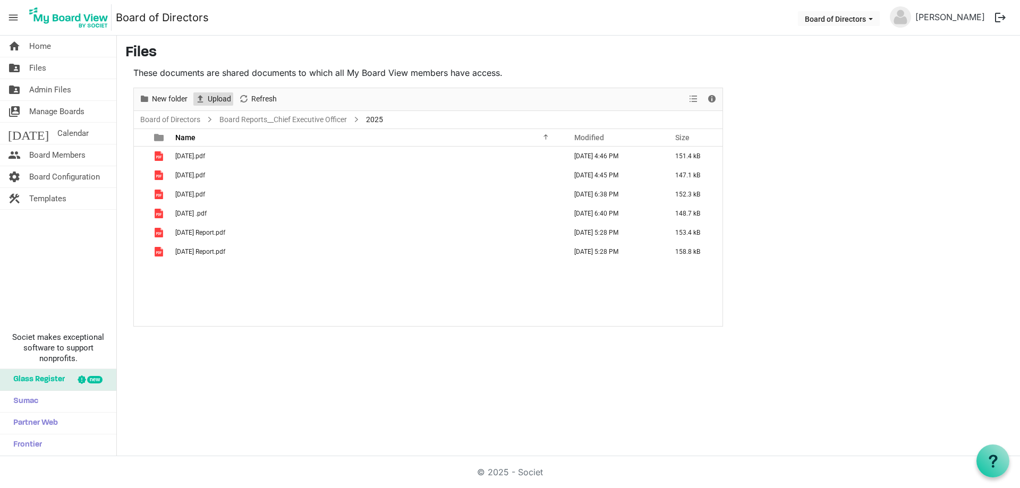
click at [212, 96] on span "Upload" at bounding box center [219, 98] width 25 height 13
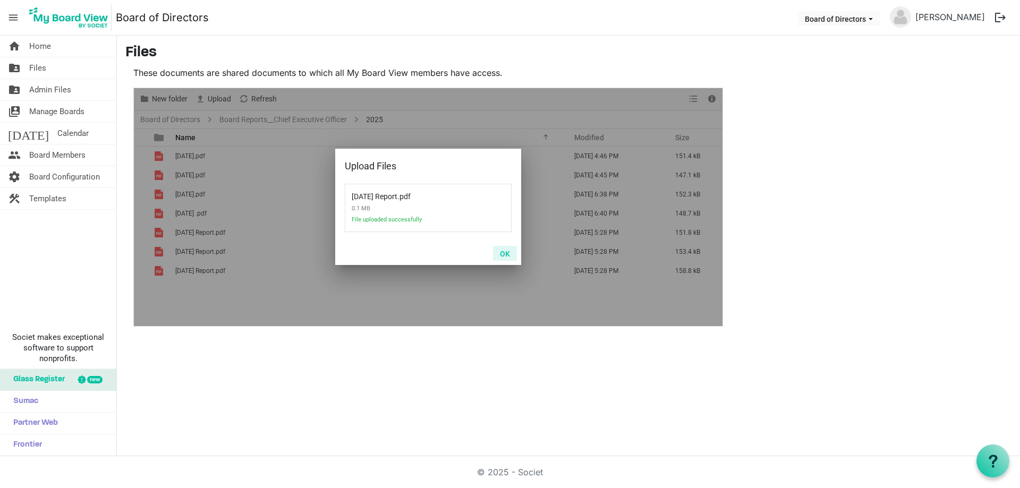
click at [504, 254] on button "OK" at bounding box center [505, 253] width 24 height 15
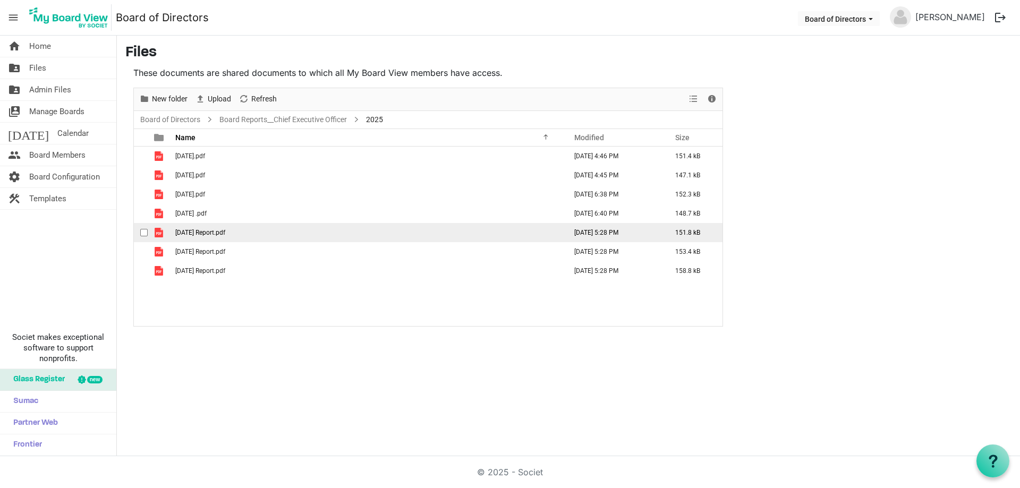
click at [250, 230] on td "July 2025 Report.pdf" at bounding box center [367, 232] width 391 height 19
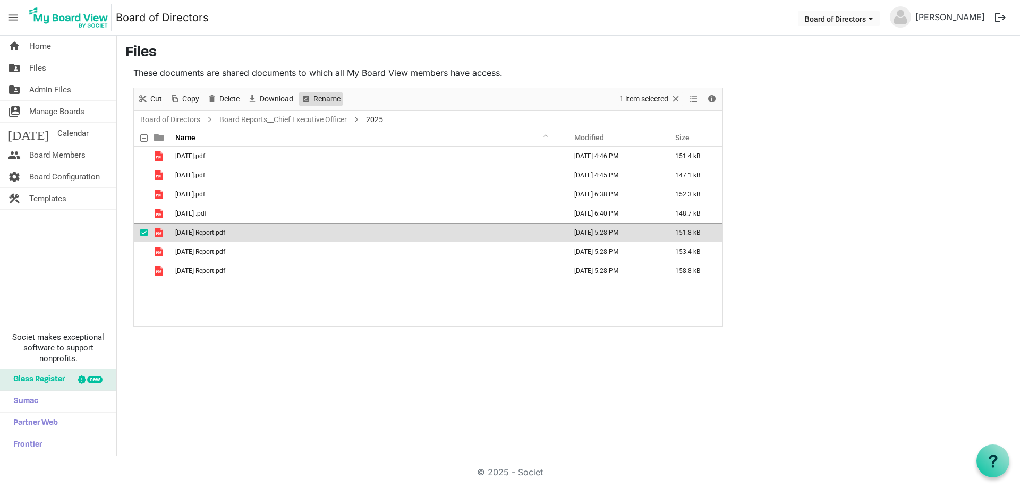
click at [327, 97] on span "Rename" at bounding box center [326, 98] width 29 height 13
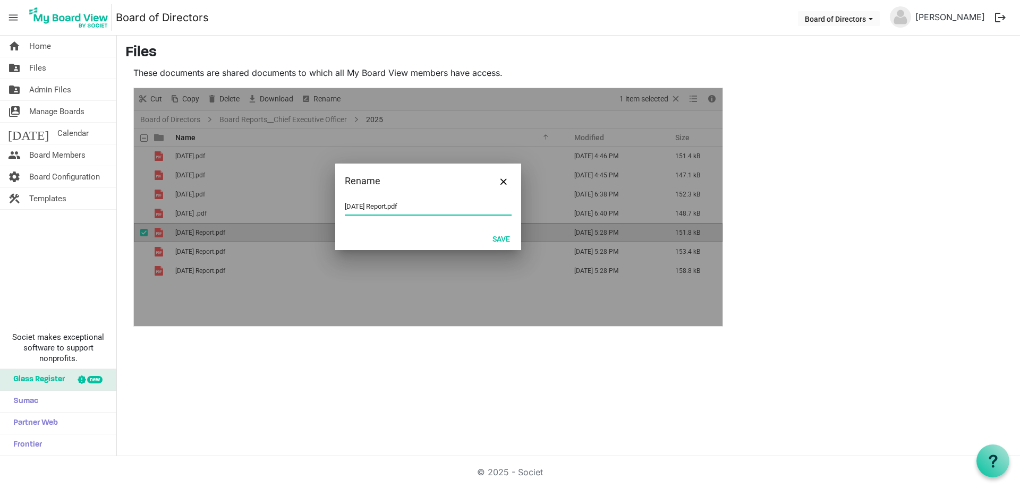
click at [345, 205] on input "July 2025 Report.pdf" at bounding box center [428, 207] width 167 height 16
click at [345, 207] on input "July 2025 Report.pdf" at bounding box center [428, 207] width 167 height 16
click at [349, 204] on input "July 2025 Report.pdf" at bounding box center [428, 207] width 167 height 16
type input "07 July 2025 Report.pdf"
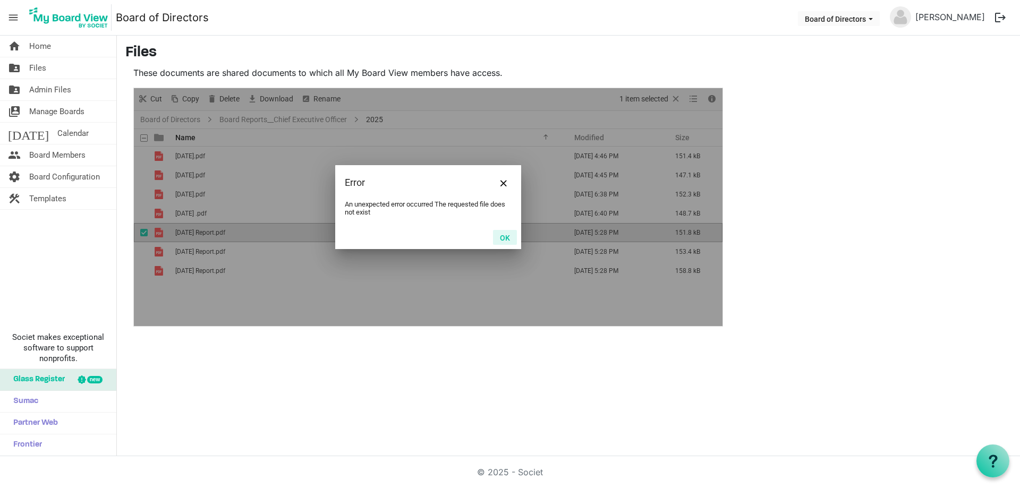
click at [504, 236] on button "OK" at bounding box center [505, 237] width 24 height 15
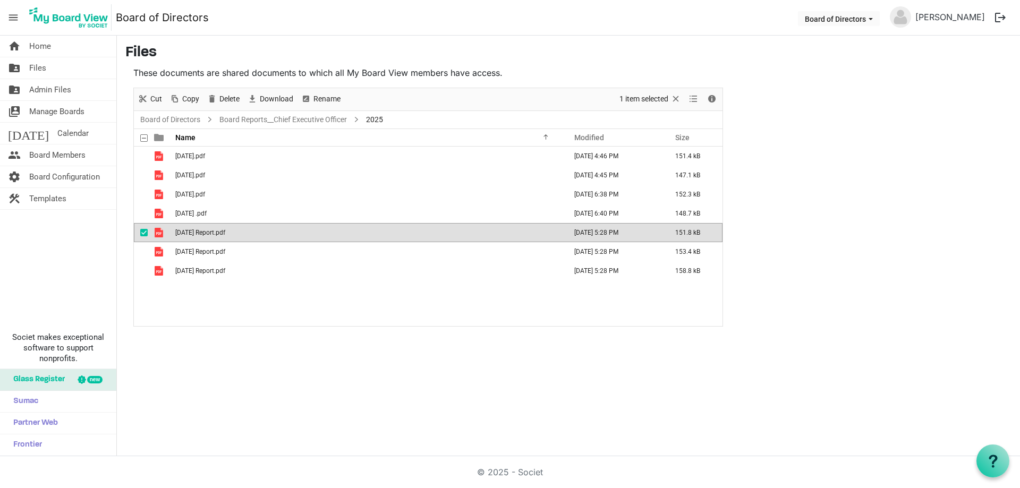
click at [256, 234] on td "07 July 2025 Report.pdf" at bounding box center [367, 232] width 391 height 19
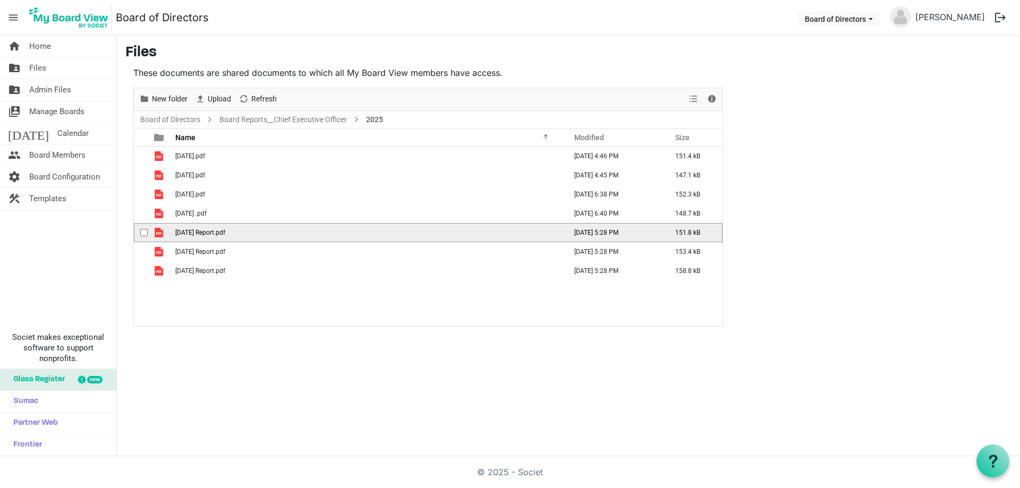
click at [190, 230] on span "07 July 2025 Report.pdf" at bounding box center [200, 232] width 50 height 7
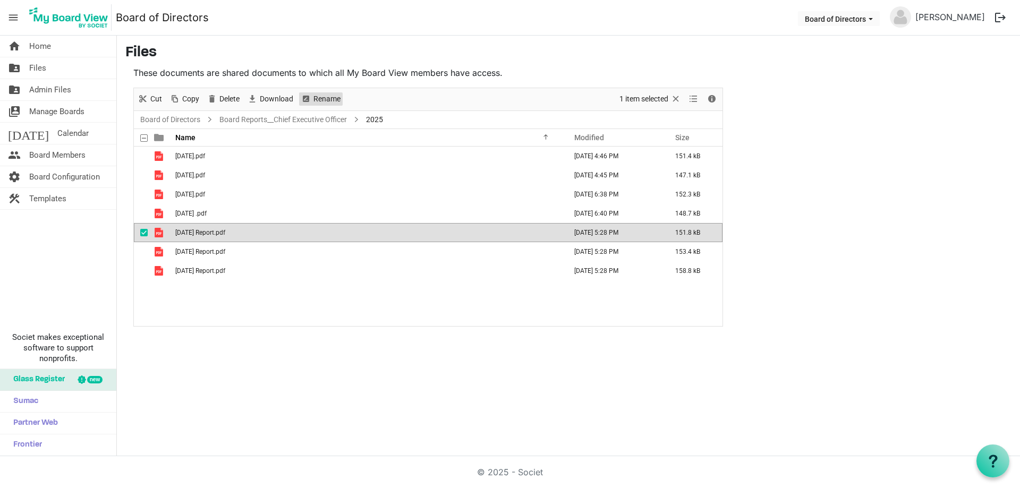
click at [321, 94] on span "Rename" at bounding box center [326, 98] width 29 height 13
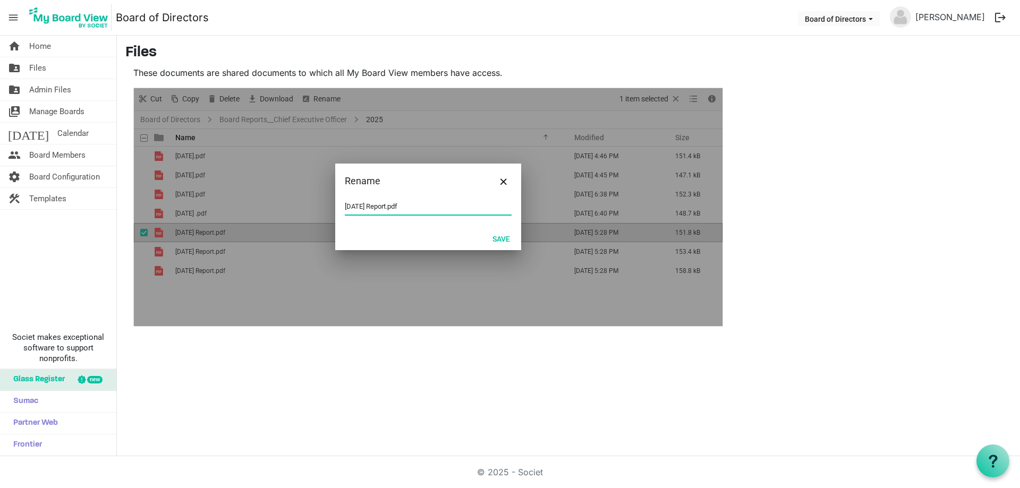
click at [365, 206] on input "07 July 2025 Report.pdf" at bounding box center [428, 207] width 167 height 16
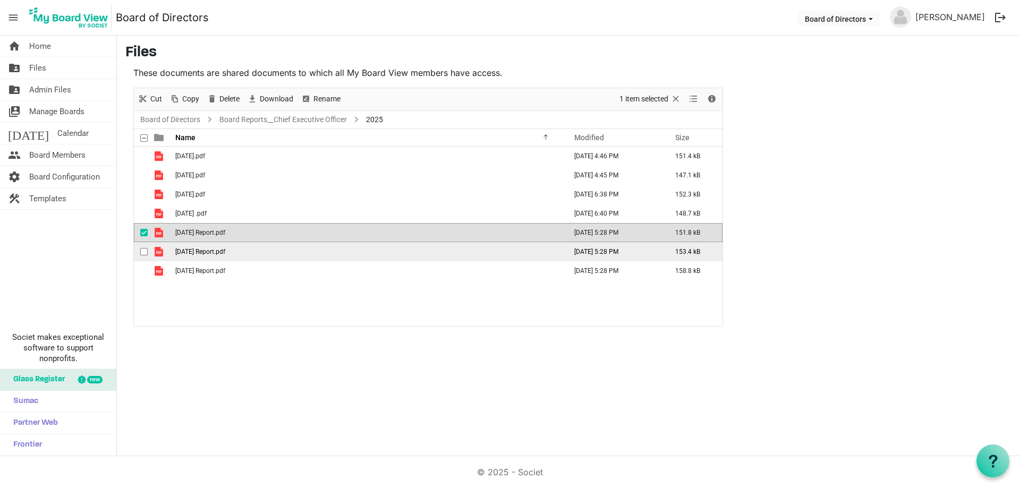
click at [223, 252] on span "June 2025 Report.pdf" at bounding box center [200, 251] width 50 height 7
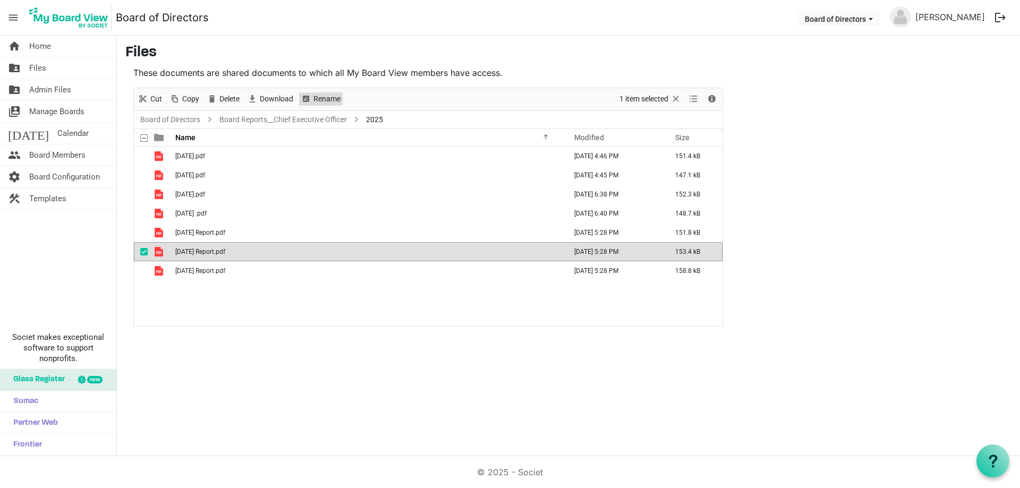
click at [322, 97] on span "Rename" at bounding box center [326, 98] width 29 height 13
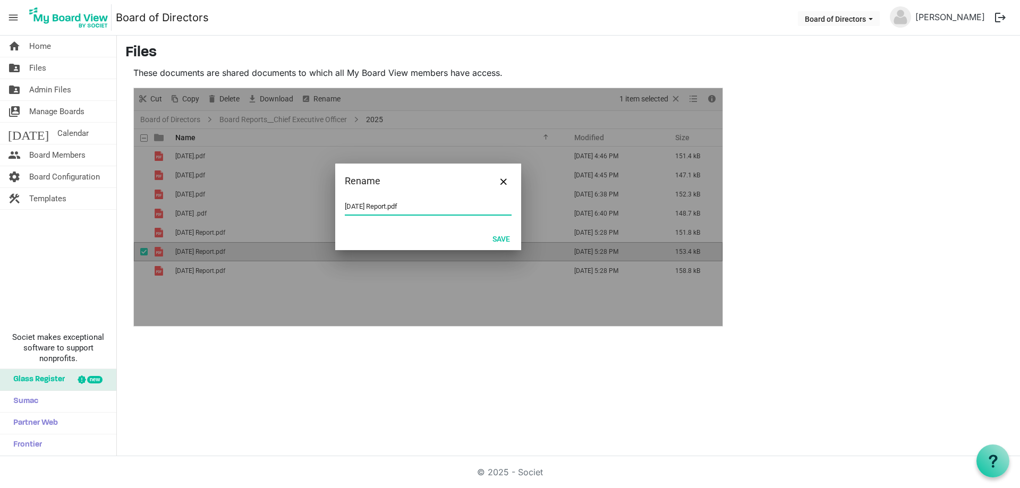
click at [356, 205] on input "June 2025 Report.pdf" at bounding box center [428, 207] width 167 height 16
click at [496, 238] on button "Save" at bounding box center [500, 238] width 31 height 15
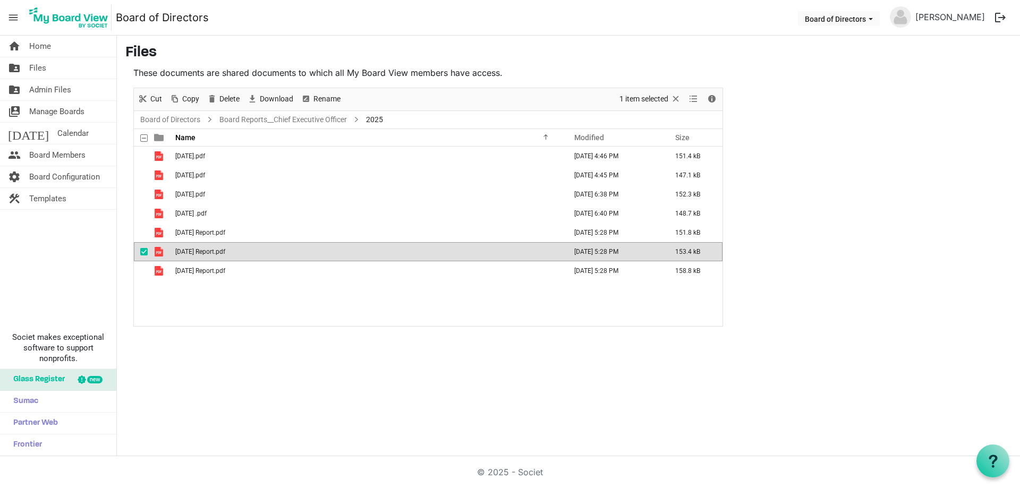
click at [200, 250] on span "Jun 2025 Report.pdf" at bounding box center [200, 251] width 50 height 7
click at [210, 252] on span "Jun 2025 Report.pdf" at bounding box center [200, 251] width 50 height 7
click at [319, 96] on span "Rename" at bounding box center [326, 98] width 29 height 13
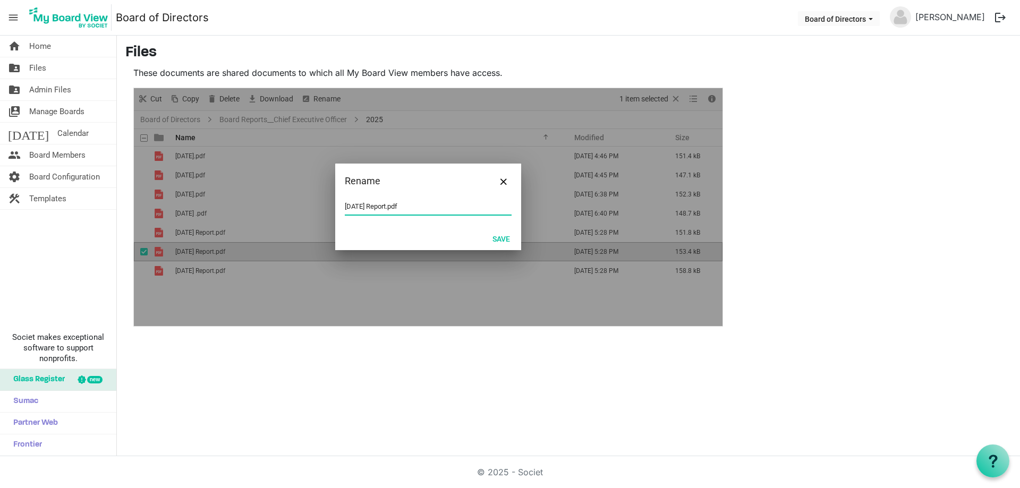
click at [349, 204] on input "Jun 2025 Report.pdf" at bounding box center [428, 207] width 167 height 16
click at [501, 241] on button "Save" at bounding box center [500, 238] width 31 height 15
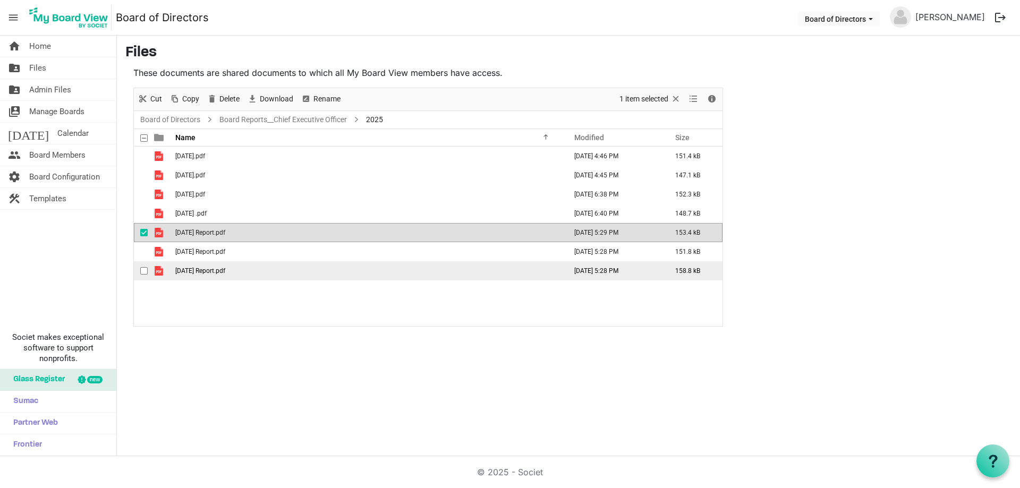
click at [215, 270] on span "May 2025 Report.pdf" at bounding box center [200, 270] width 50 height 7
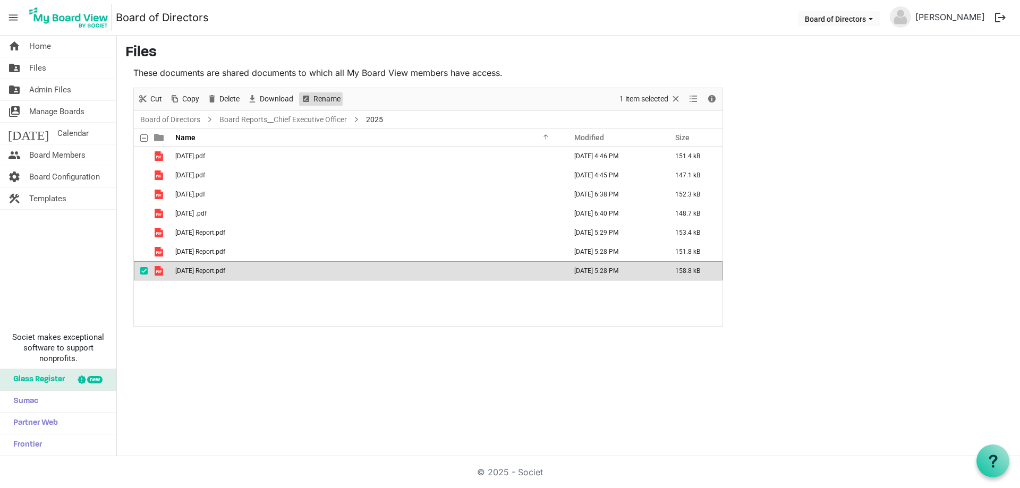
click at [311, 100] on span "Rename" at bounding box center [305, 98] width 13 height 13
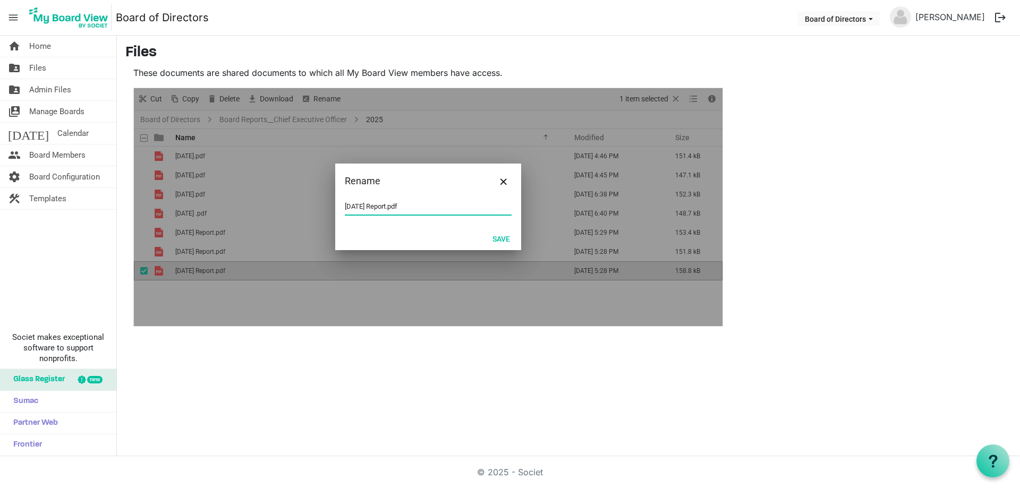
click at [350, 209] on input "May 2025 Report.pdf" at bounding box center [428, 207] width 167 height 16
click at [493, 235] on button "Save" at bounding box center [500, 238] width 31 height 15
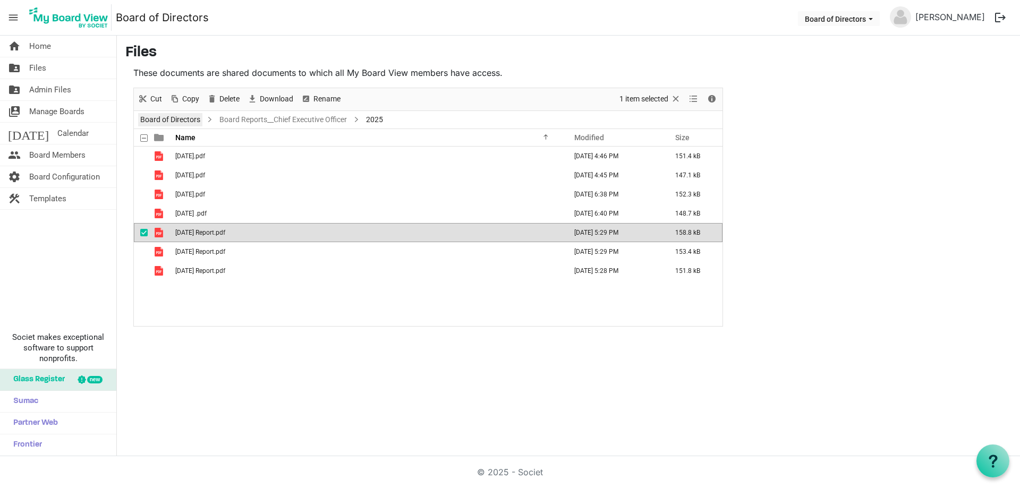
click at [172, 116] on link "Board of Directors" at bounding box center [170, 119] width 64 height 13
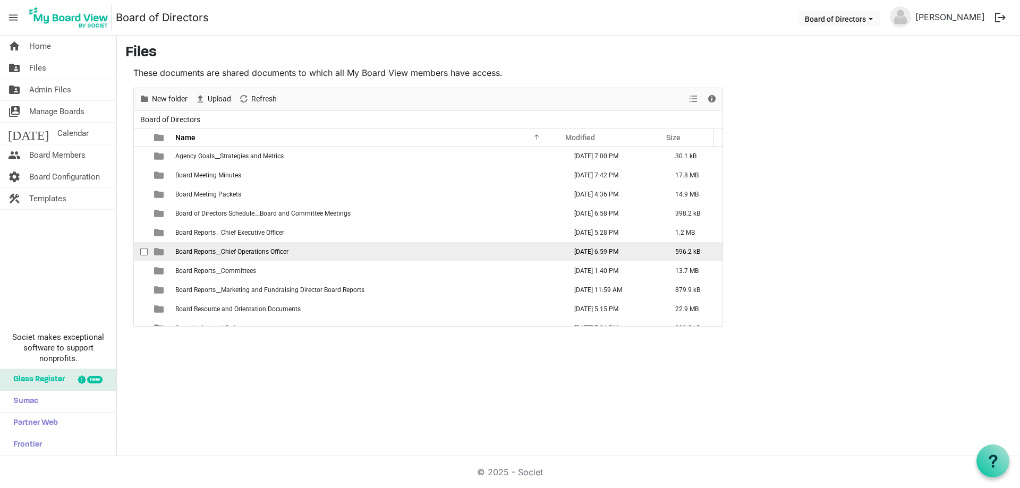
click at [269, 253] on span "Board Reports__Chief Operations Officer" at bounding box center [231, 251] width 113 height 7
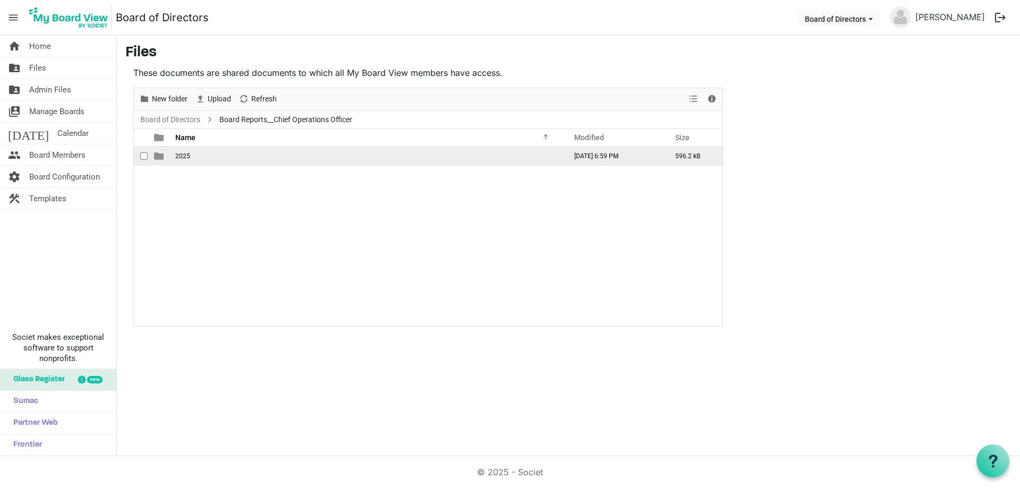
click at [191, 157] on td "2025" at bounding box center [367, 156] width 391 height 19
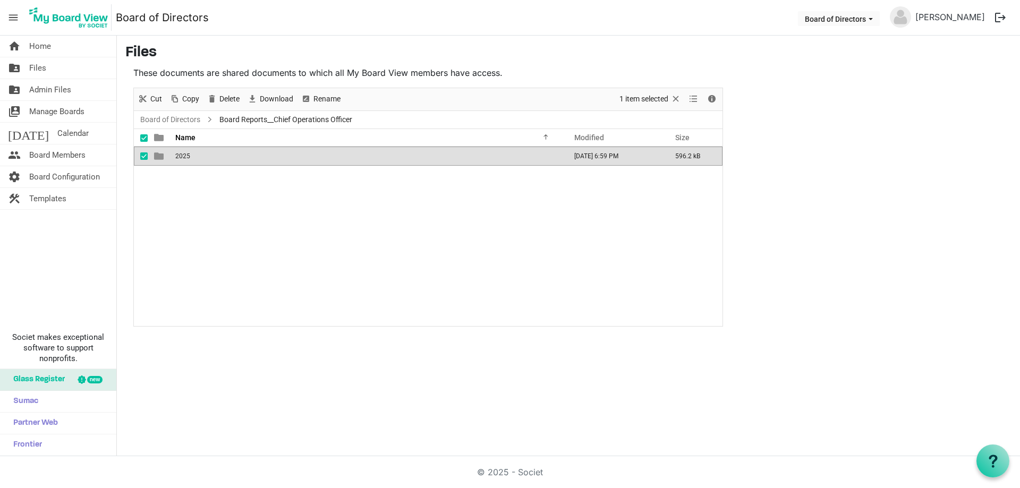
click at [191, 157] on td "2025" at bounding box center [367, 156] width 391 height 19
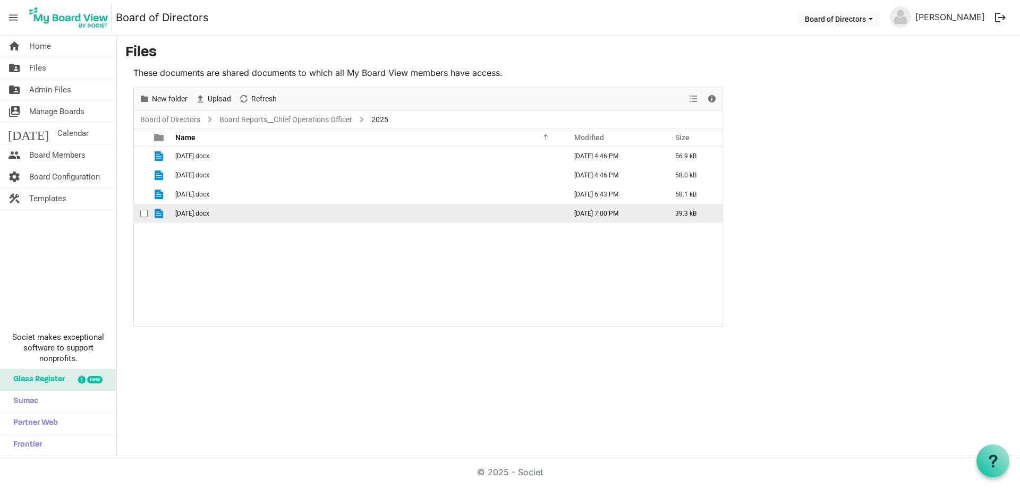
click at [192, 215] on span "[DATE].docx" at bounding box center [192, 213] width 34 height 7
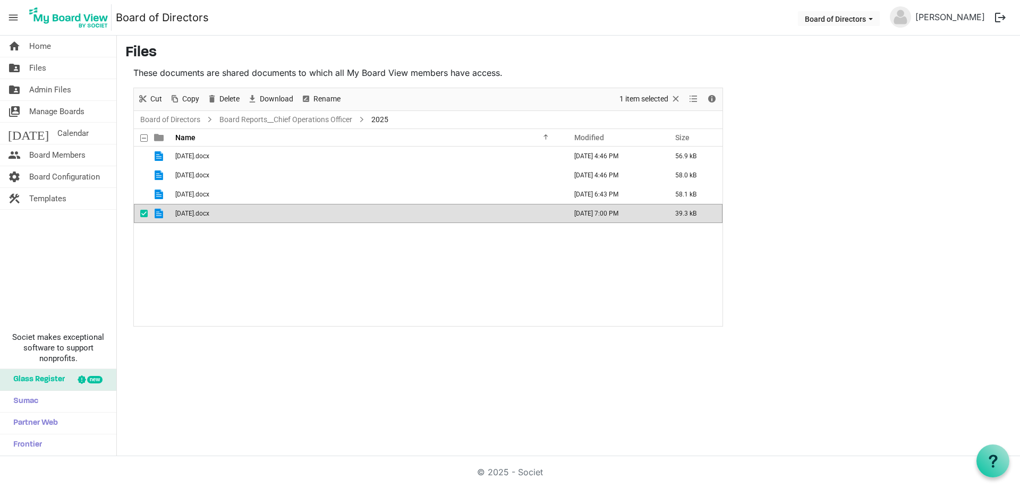
click at [192, 215] on span "[DATE].docx" at bounding box center [192, 213] width 34 height 7
click at [161, 118] on link "Board of Directors" at bounding box center [170, 119] width 64 height 13
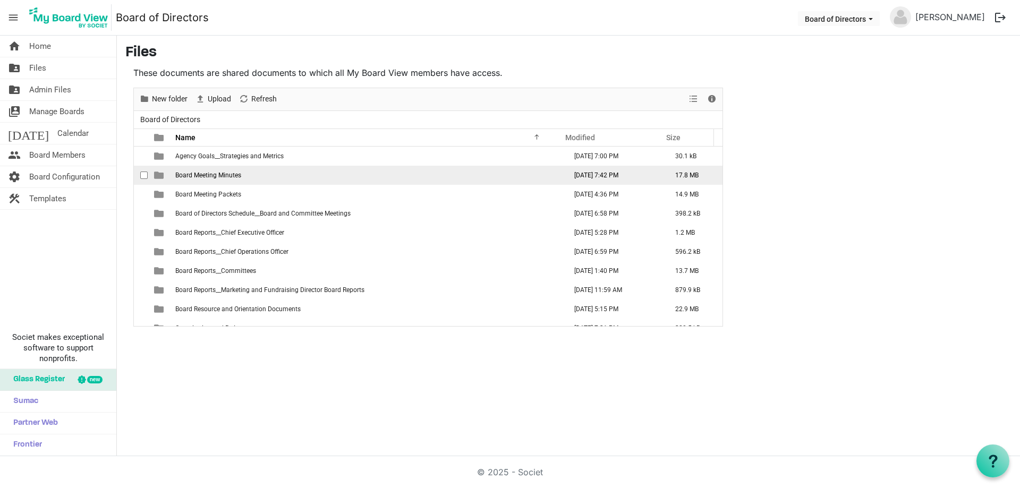
click at [238, 175] on span "Board Meeting Minutes" at bounding box center [208, 175] width 66 height 7
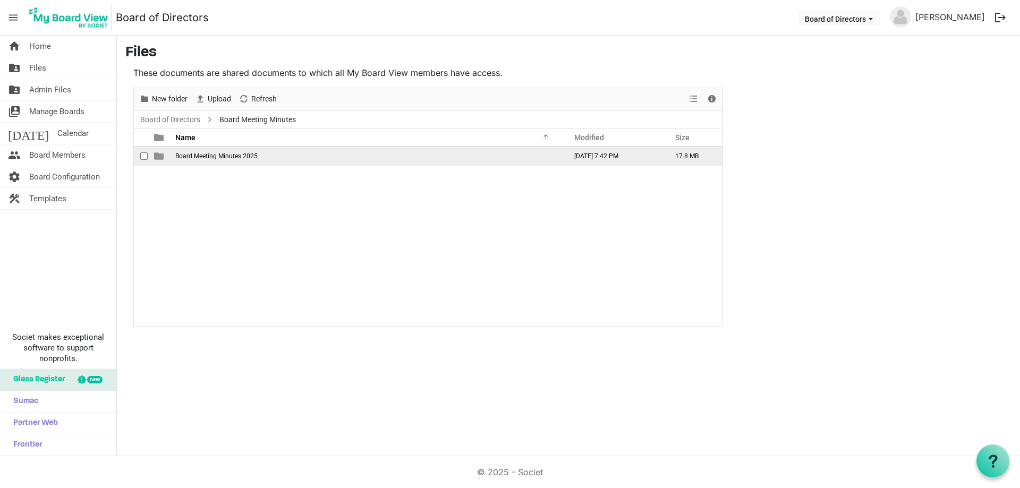
click at [227, 153] on span "Board Meeting Minutes 2025" at bounding box center [216, 155] width 82 height 7
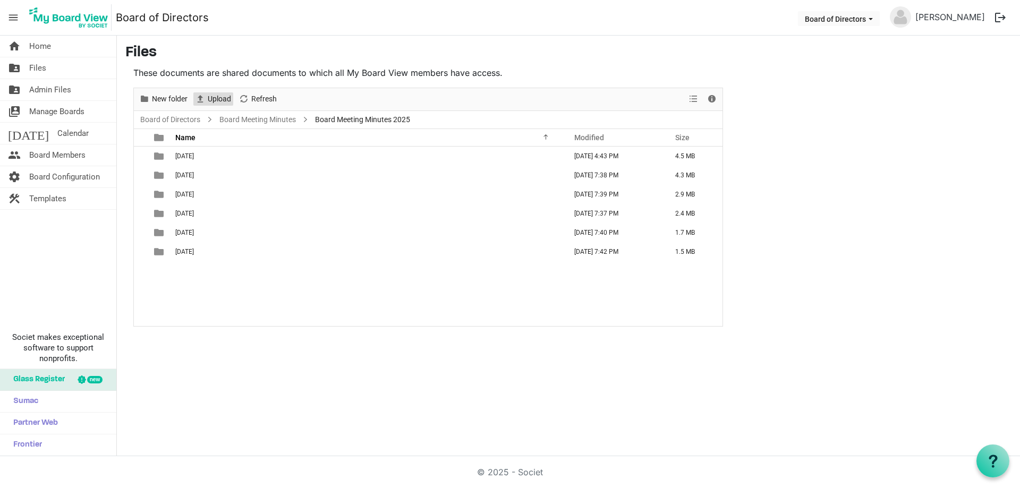
click at [226, 98] on span "Upload" at bounding box center [219, 98] width 25 height 13
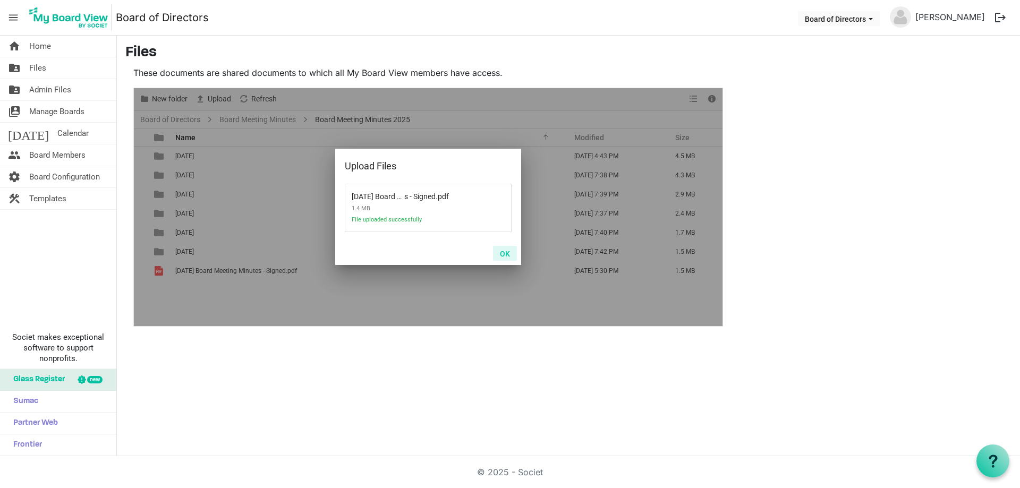
click at [503, 249] on button "OK" at bounding box center [505, 253] width 24 height 15
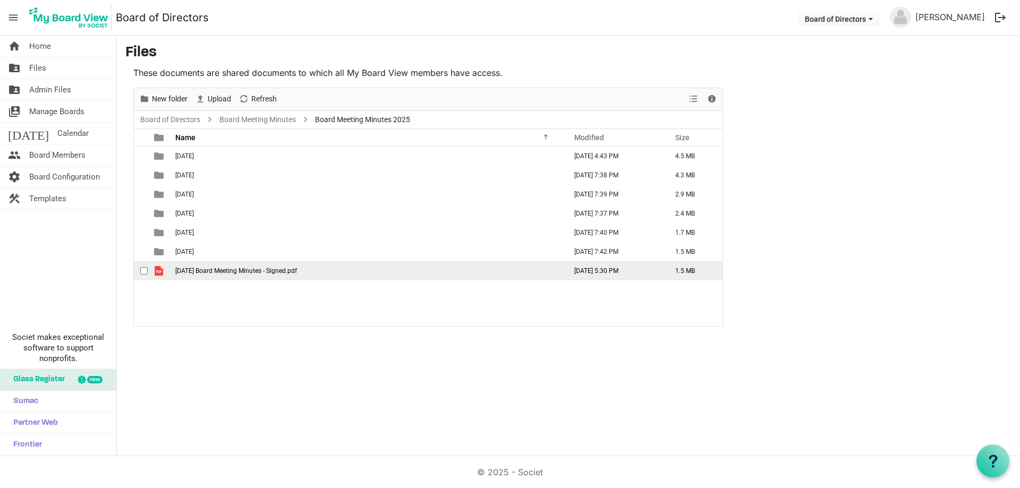
click at [252, 270] on span "July 28 2025 Board Meeting Minutes - Signed.pdf" at bounding box center [236, 270] width 122 height 7
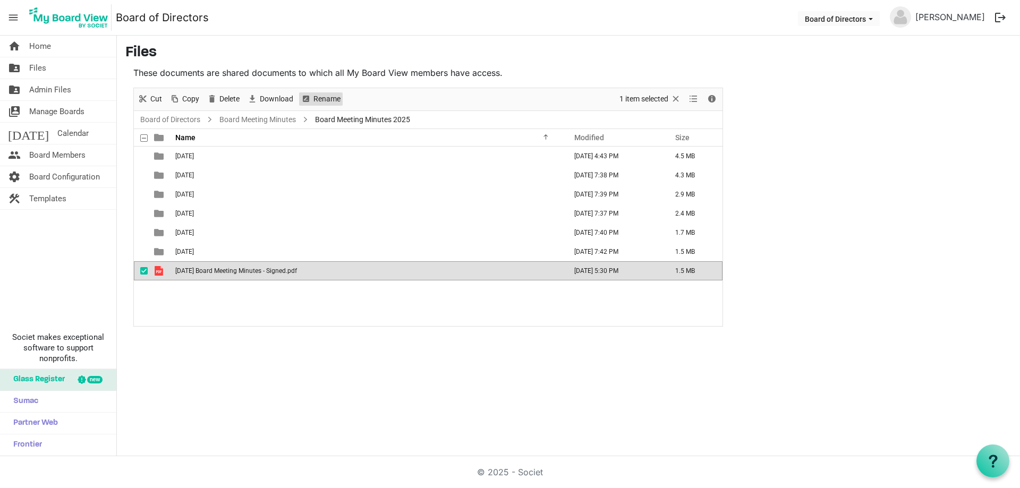
click at [322, 98] on span "Rename" at bounding box center [326, 98] width 29 height 13
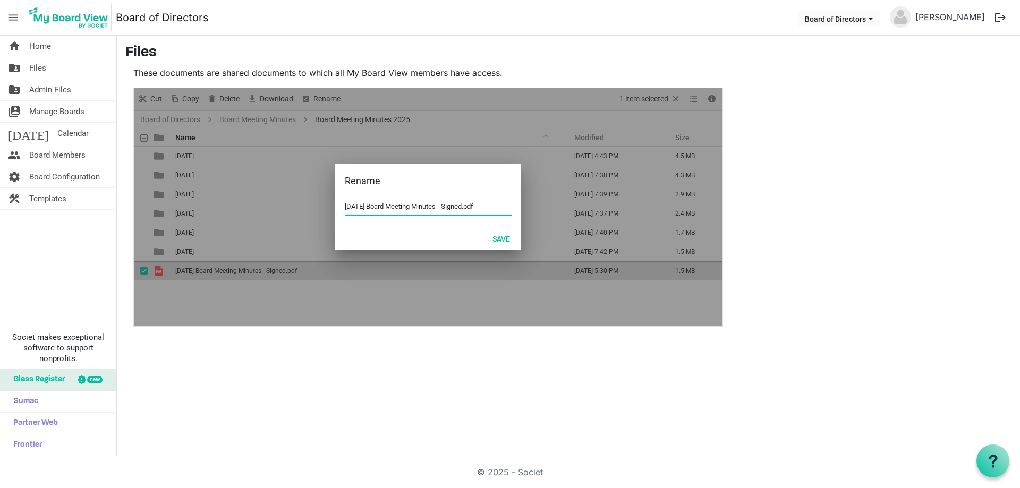
click at [347, 205] on input "July 28 2025 Board Meeting Minutes - Signed.pdf" at bounding box center [428, 207] width 167 height 16
click at [346, 207] on input "July 28 2025 Board Meeting Minutes - Signed.pdf" at bounding box center [428, 207] width 167 height 16
drag, startPoint x: 395, startPoint y: 204, endPoint x: 544, endPoint y: 203, distance: 149.7
click at [544, 203] on div "Rename 07 July 28 2025 Board Meeting Minutes - Signed.pdf Save" at bounding box center [428, 207] width 588 height 238
click at [497, 237] on button "Save" at bounding box center [500, 238] width 31 height 15
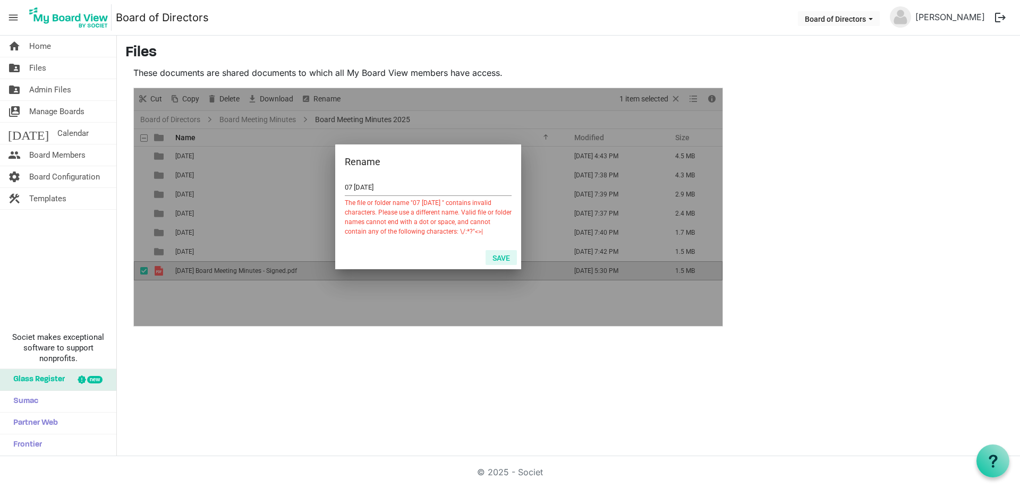
click at [502, 254] on button "Save" at bounding box center [500, 257] width 31 height 15
click at [402, 181] on input "07 July 28 2025" at bounding box center [428, 187] width 167 height 16
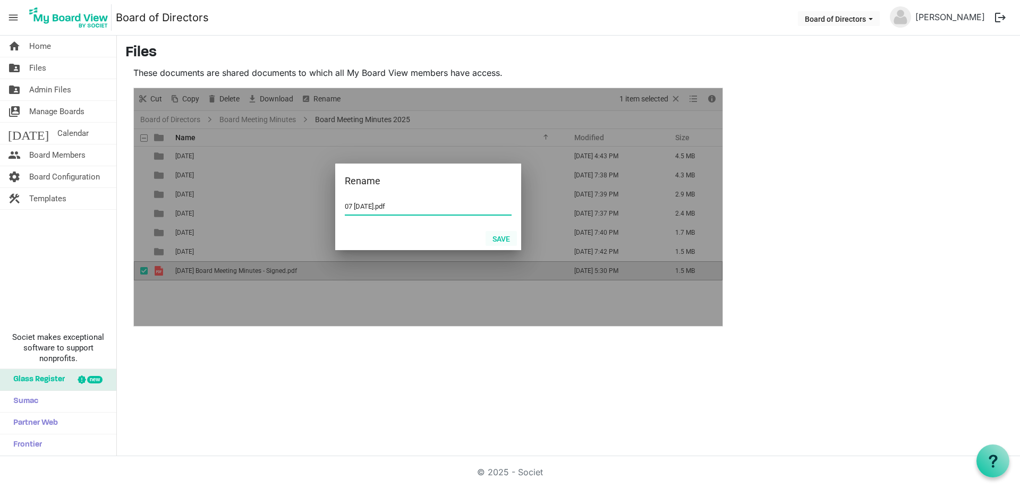
type input "07 July 28 2025.pdf"
click at [508, 234] on button "Save" at bounding box center [500, 238] width 31 height 15
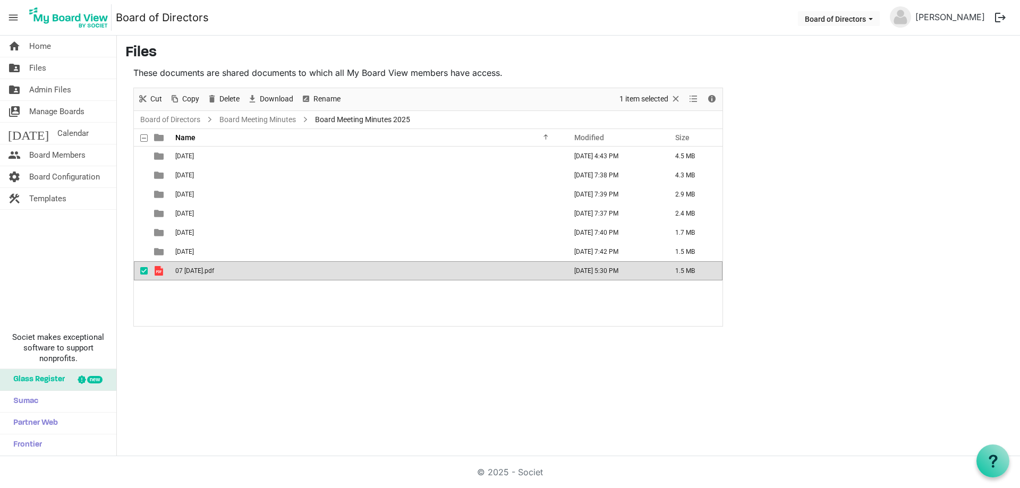
click at [322, 302] on div "01 Jan 2025 April 03, 2025 4:43 PM 4.5 MB 02 Feb 2025 July 23, 2025 7:38 PM 4.3…" at bounding box center [428, 236] width 588 height 179
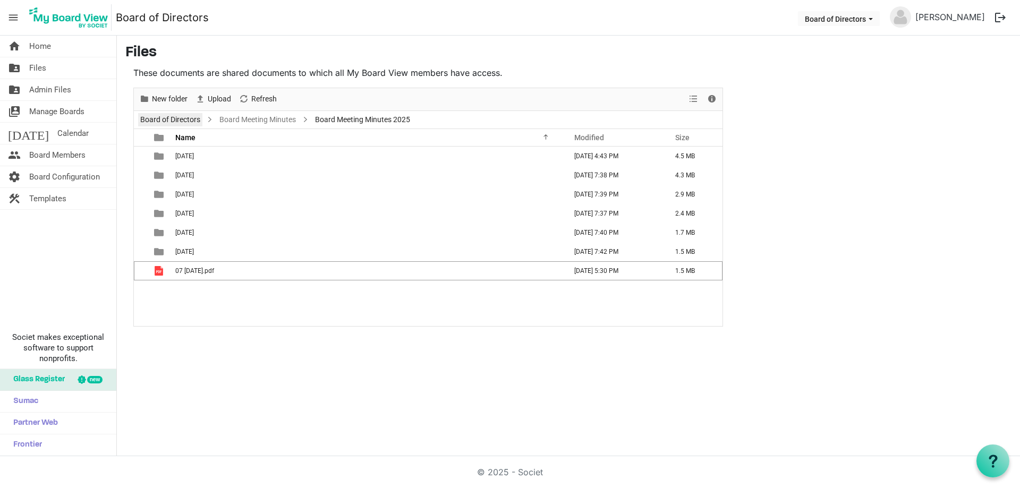
click at [189, 121] on link "Board of Directors" at bounding box center [170, 119] width 64 height 13
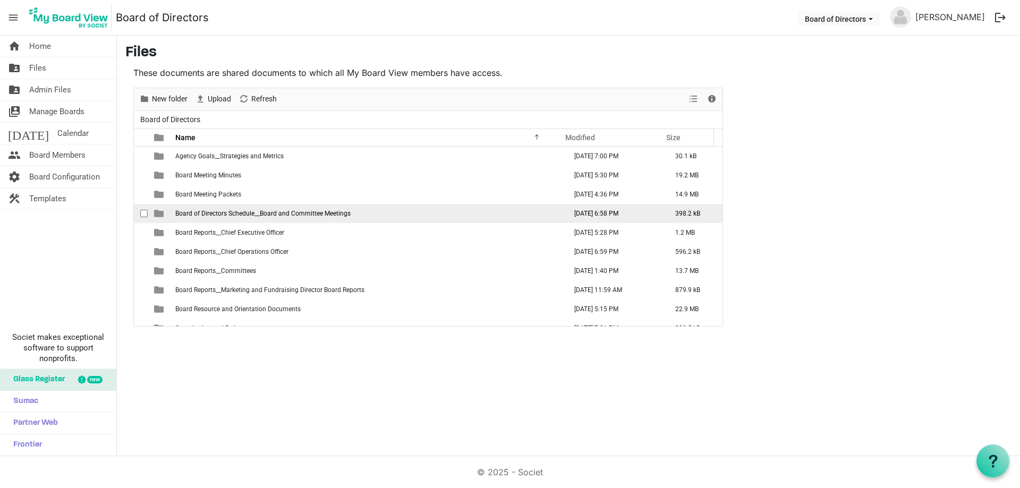
click at [279, 212] on span "Board of Directors Schedule__Board and Committee Meetings" at bounding box center [262, 213] width 175 height 7
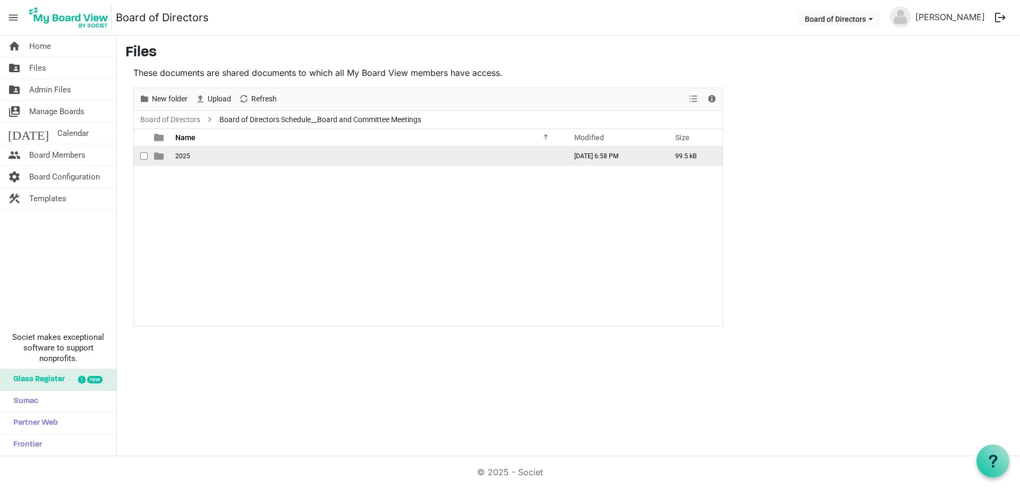
click at [185, 149] on td "2025" at bounding box center [367, 156] width 391 height 19
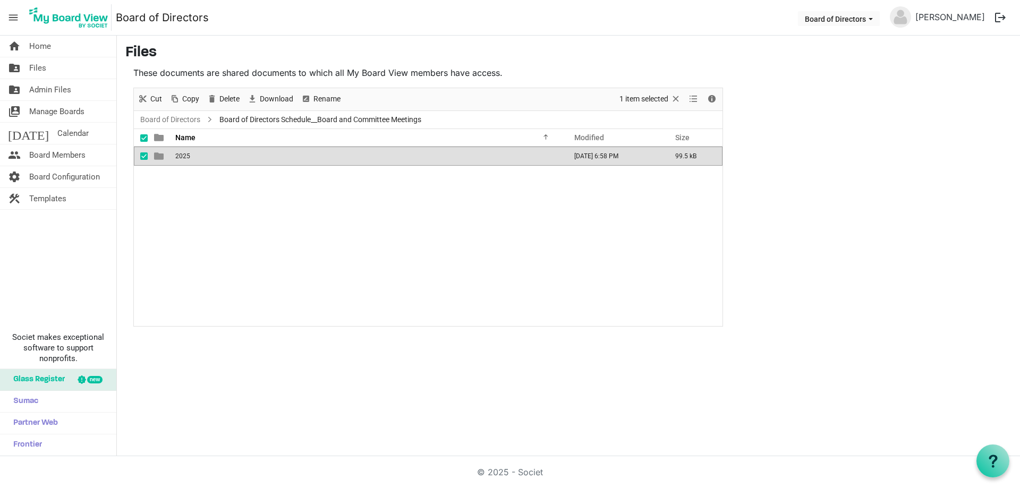
click at [185, 149] on td "2025" at bounding box center [367, 156] width 391 height 19
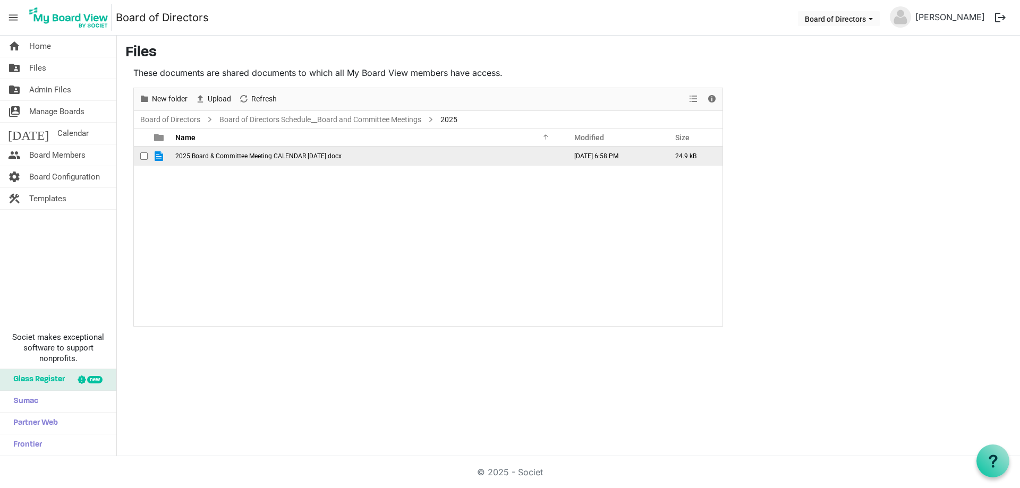
click at [255, 156] on span "2025 Board & Committee Meeting CALENDAR [DATE].docx" at bounding box center [258, 155] width 166 height 7
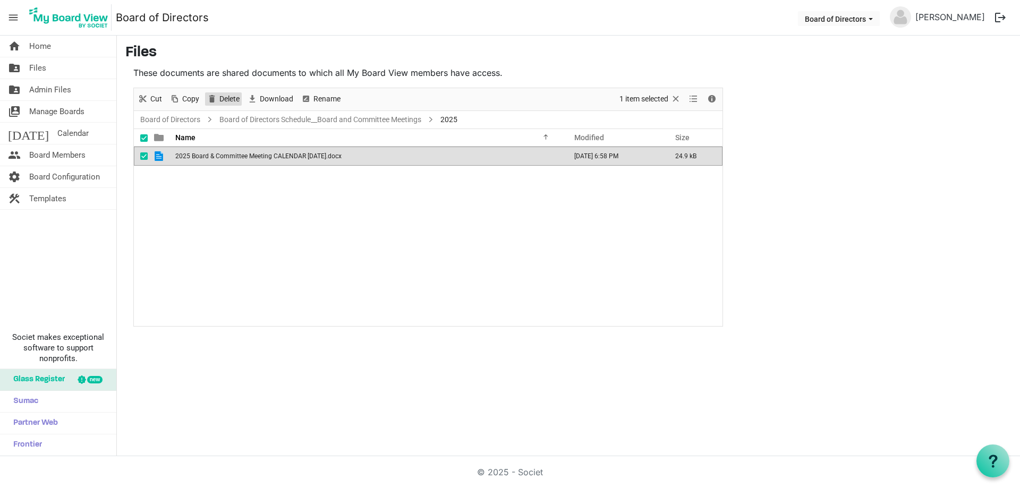
click at [220, 96] on span "Delete" at bounding box center [229, 98] width 22 height 13
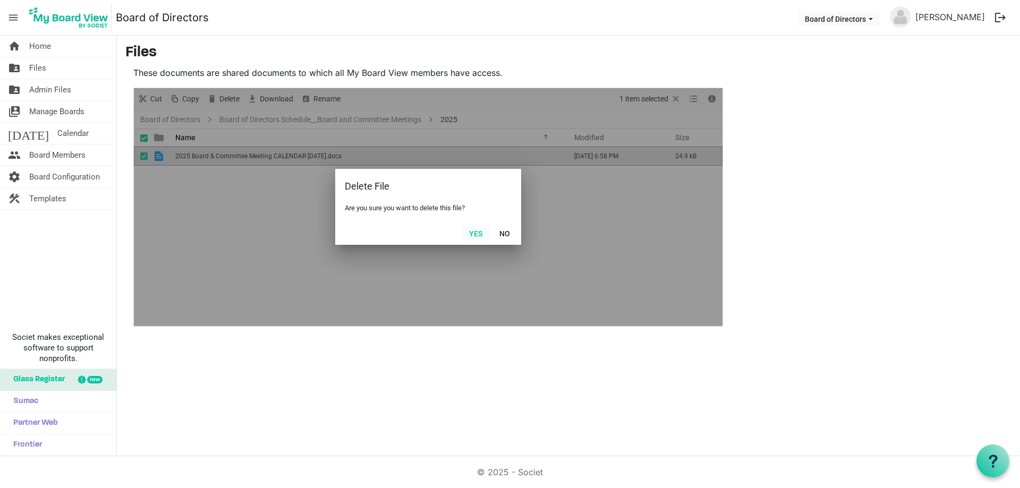
click at [472, 235] on button "Yes" at bounding box center [475, 233] width 27 height 15
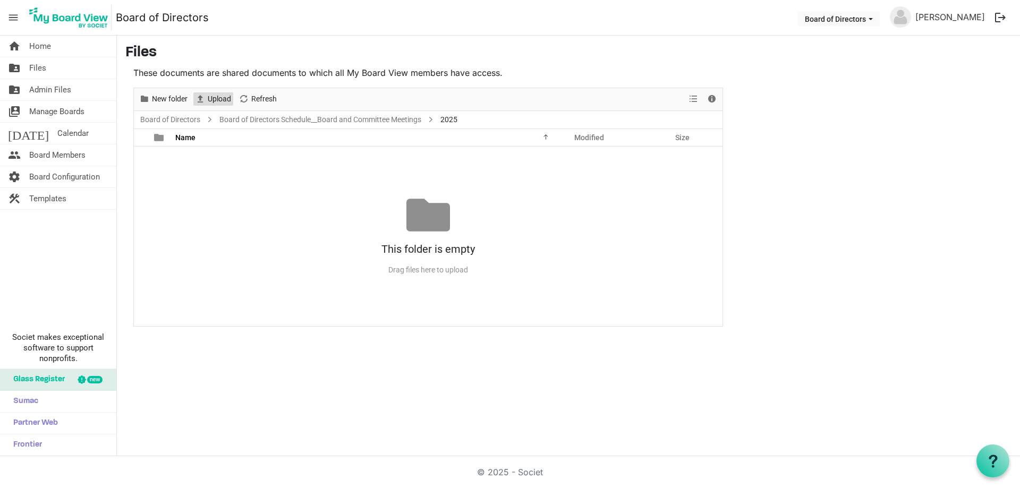
click at [214, 97] on span "Upload" at bounding box center [219, 98] width 25 height 13
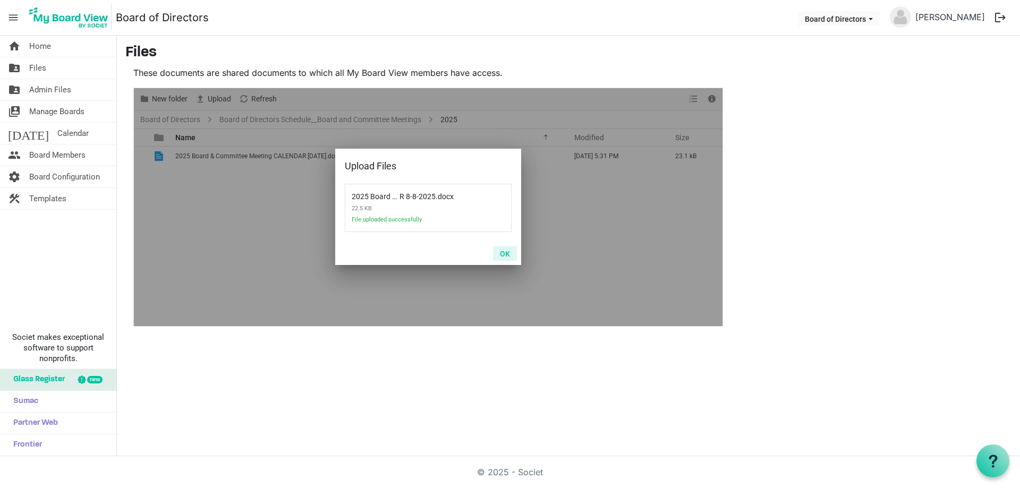
click at [510, 251] on button "OK" at bounding box center [505, 253] width 24 height 15
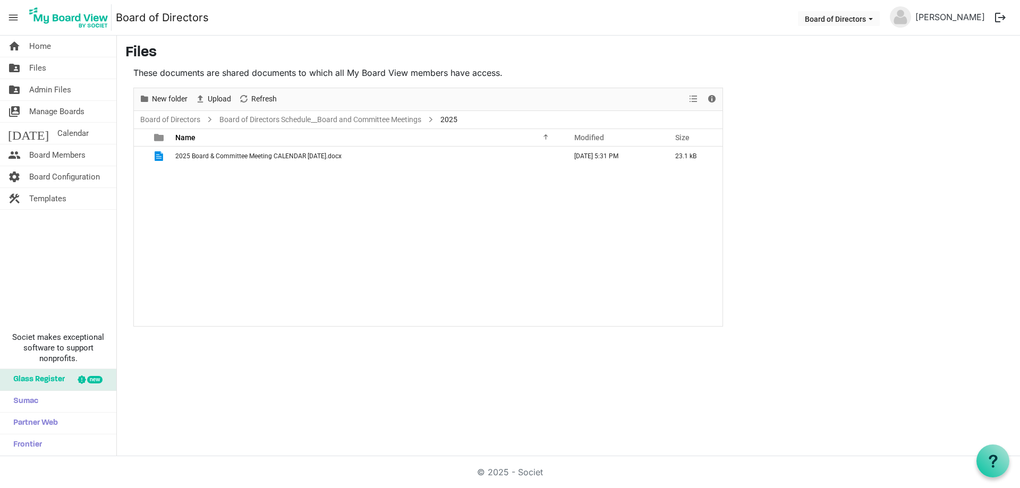
click at [286, 205] on div "2025 Board & Committee Meeting CALENDAR 8-8-2025.docx September 16, 2025 5:31 P…" at bounding box center [428, 236] width 588 height 179
